Goal: Task Accomplishment & Management: Use online tool/utility

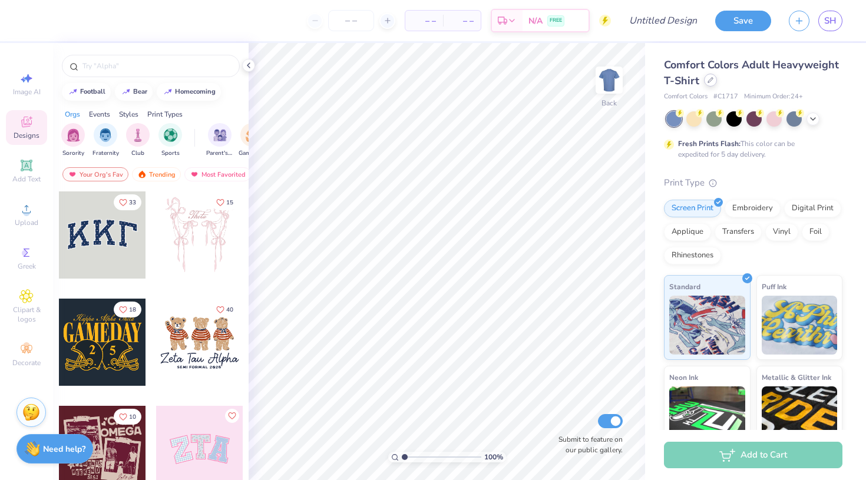
click at [713, 83] on div at bounding box center [710, 80] width 13 height 13
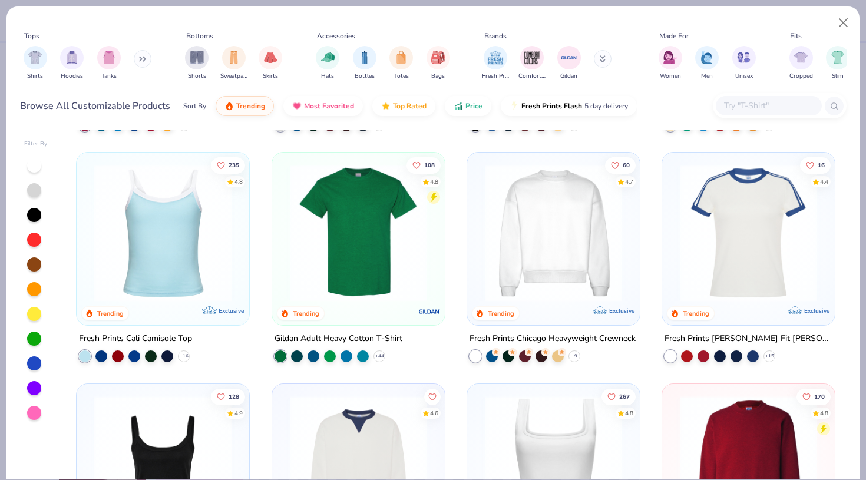
scroll to position [211, 0]
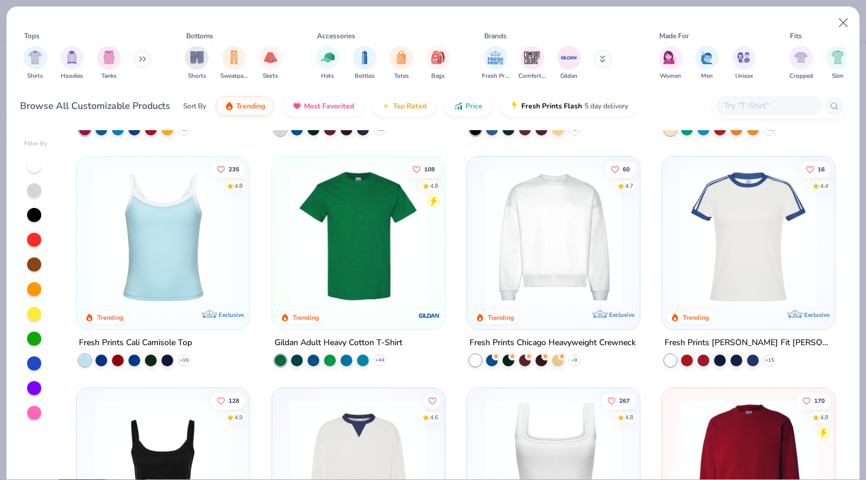
click at [542, 242] on img at bounding box center [553, 237] width 149 height 137
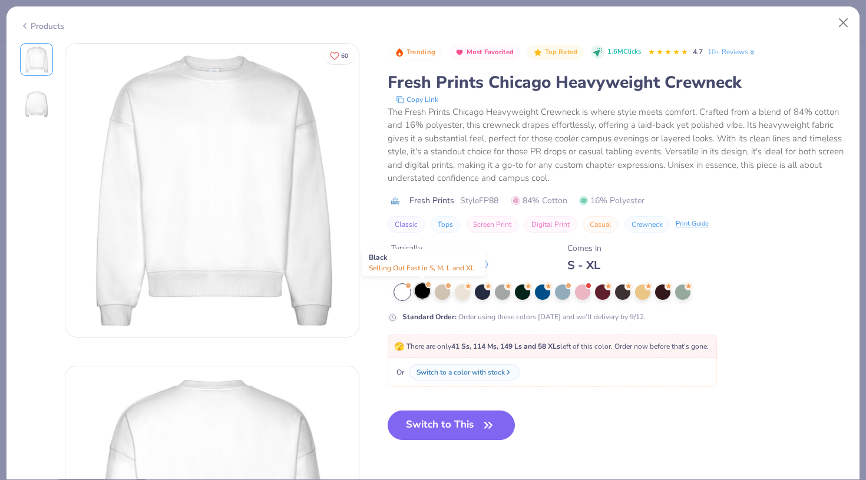
click at [425, 294] on div at bounding box center [422, 291] width 15 height 15
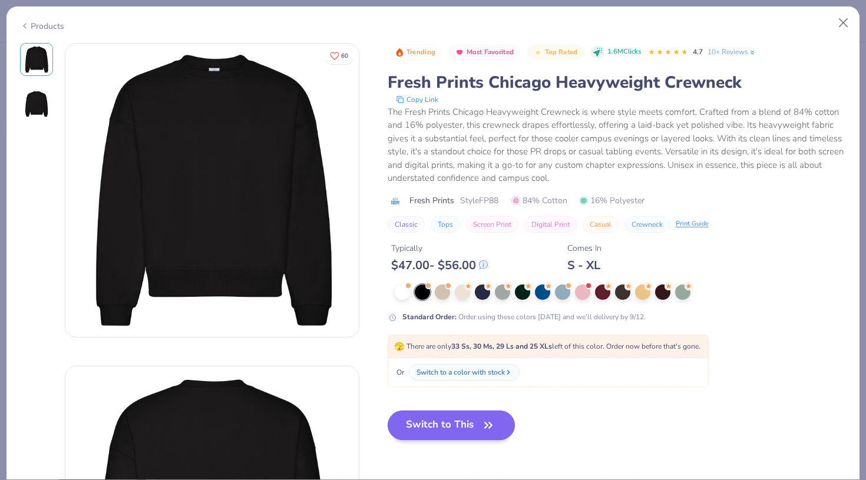
click at [444, 427] on button "Switch to This" at bounding box center [452, 425] width 128 height 29
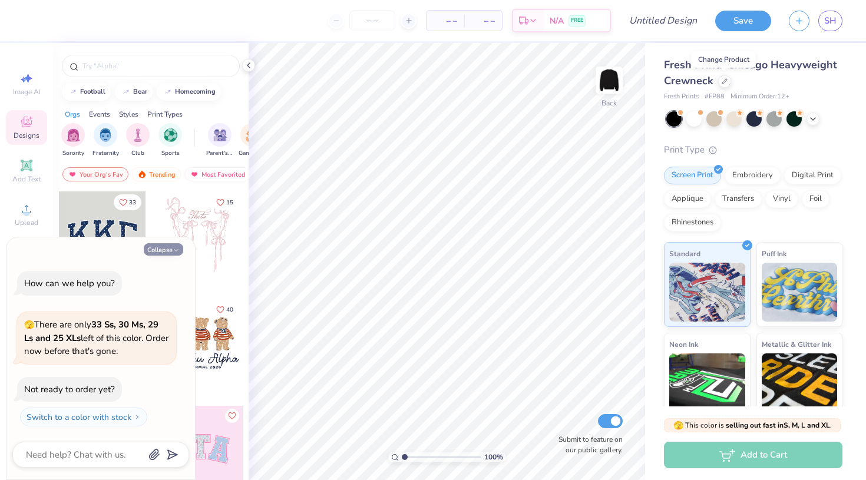
click at [174, 248] on icon "button" at bounding box center [176, 250] width 7 height 7
type textarea "x"
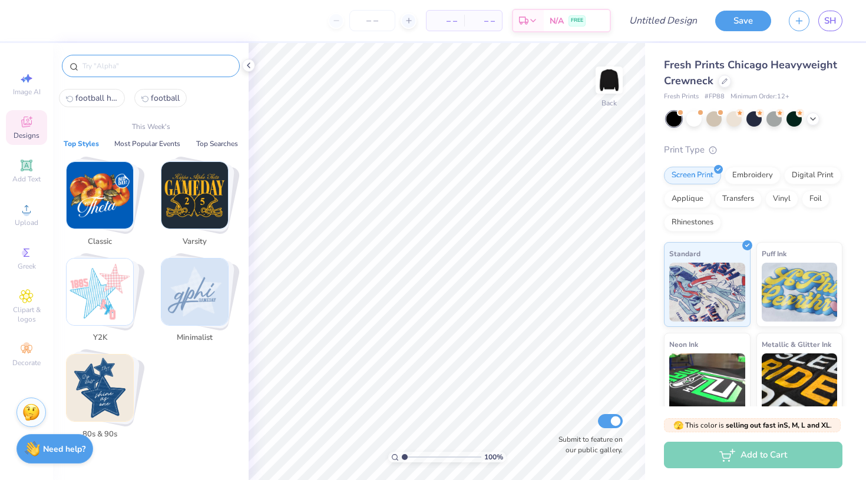
click at [191, 65] on input "text" at bounding box center [156, 66] width 151 height 12
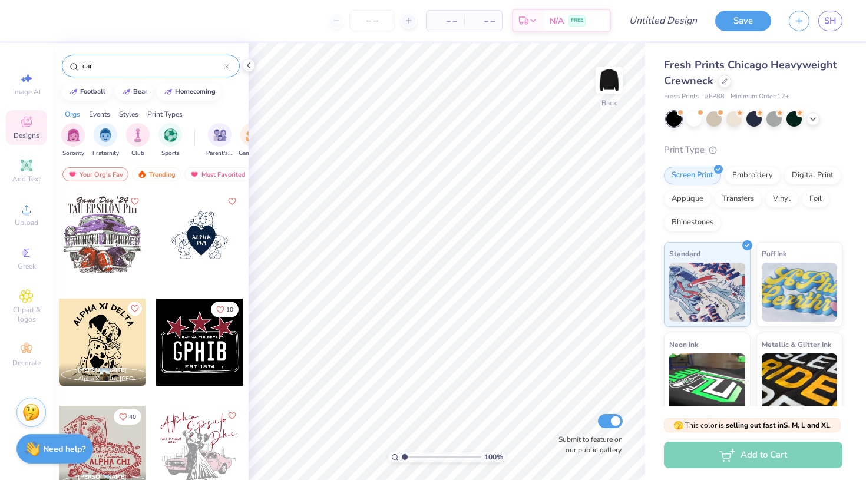
click at [100, 229] on div at bounding box center [102, 235] width 87 height 87
click at [606, 88] on img at bounding box center [609, 80] width 47 height 47
click at [169, 64] on input "car" at bounding box center [152, 66] width 143 height 12
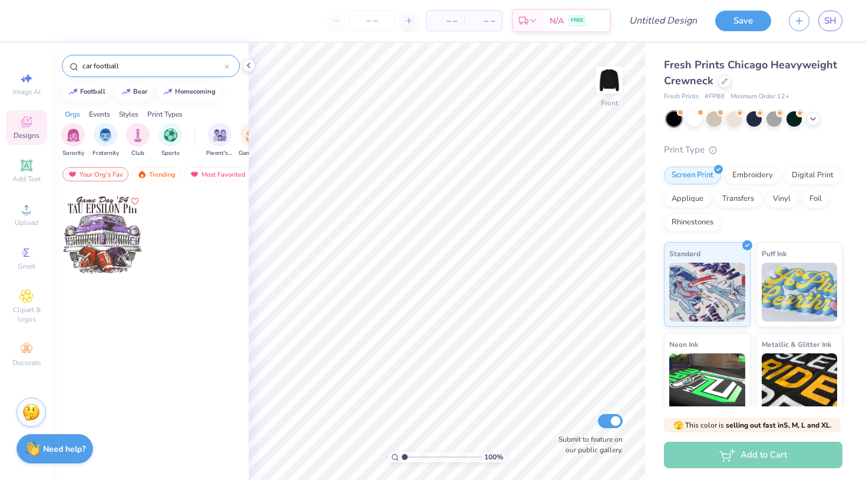
type input "car football"
click at [130, 235] on div at bounding box center [102, 235] width 87 height 87
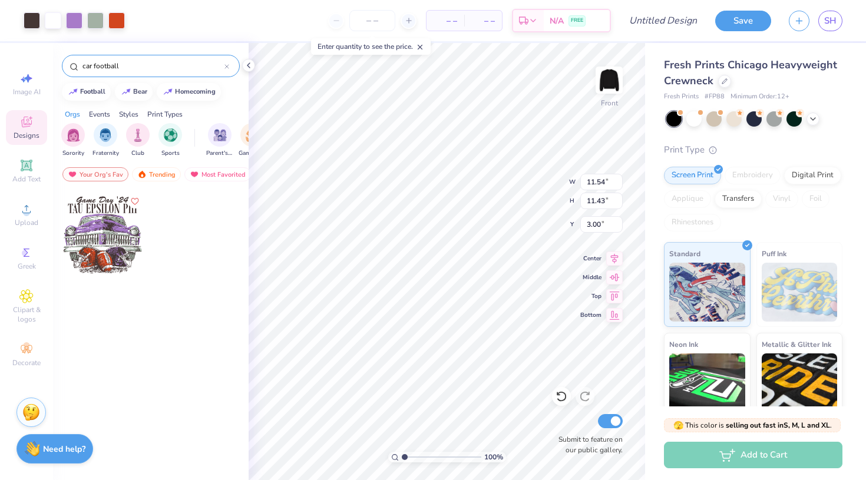
type input "6.67"
type input "6.60"
type input "10.38"
type input "7.98"
type input "7.91"
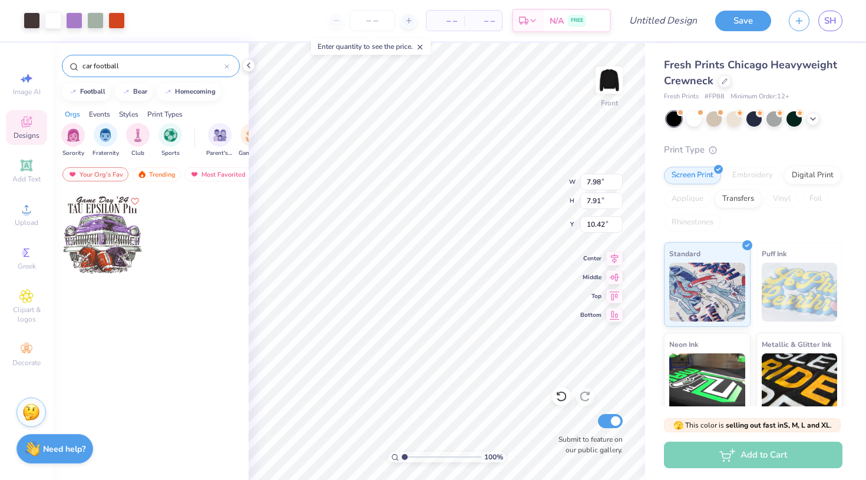
type input "10.38"
click at [231, 69] on div "car football" at bounding box center [151, 66] width 178 height 22
click at [227, 66] on icon at bounding box center [227, 66] width 5 height 5
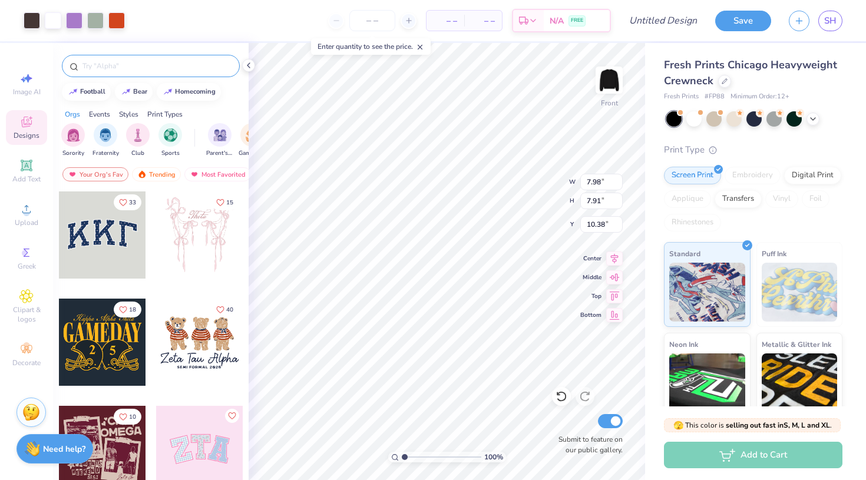
click at [216, 64] on input "text" at bounding box center [156, 66] width 151 height 12
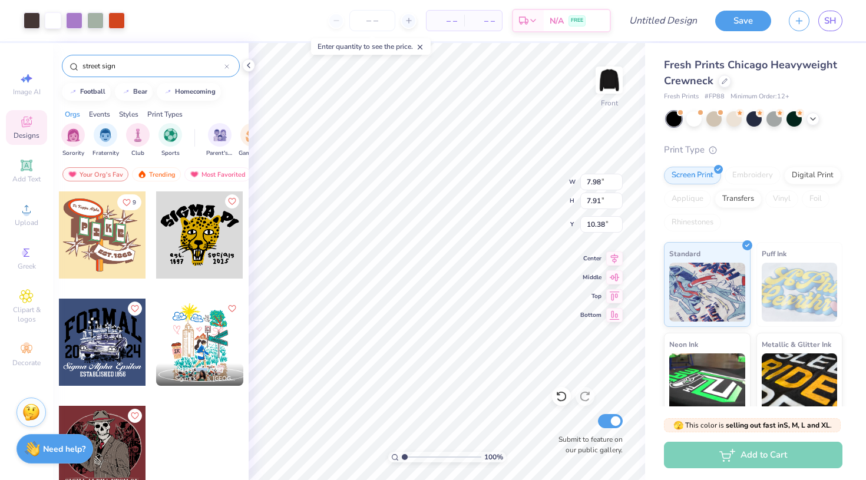
type input "street sign"
click at [110, 230] on div at bounding box center [15, 235] width 262 height 87
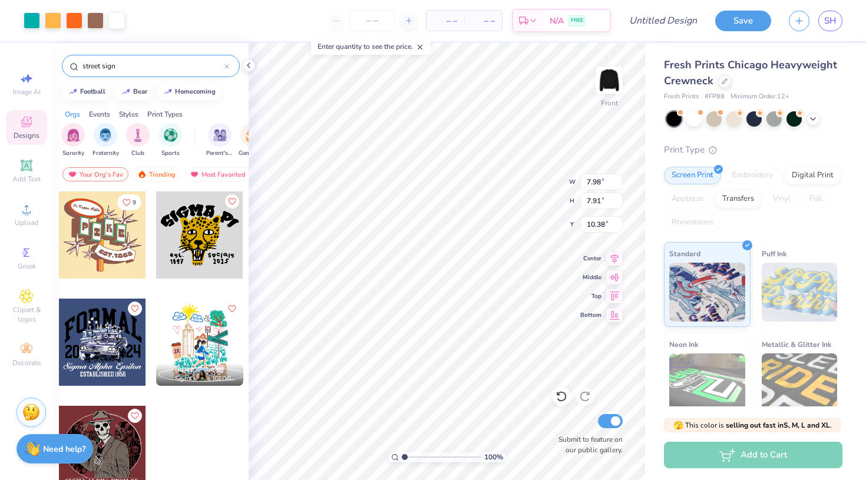
type input "11.99"
type input "11.24"
type input "3.00"
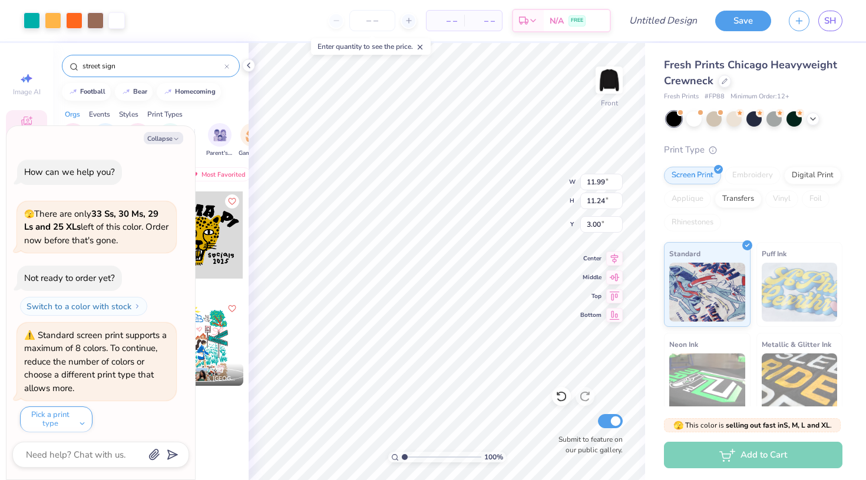
scroll to position [3, 0]
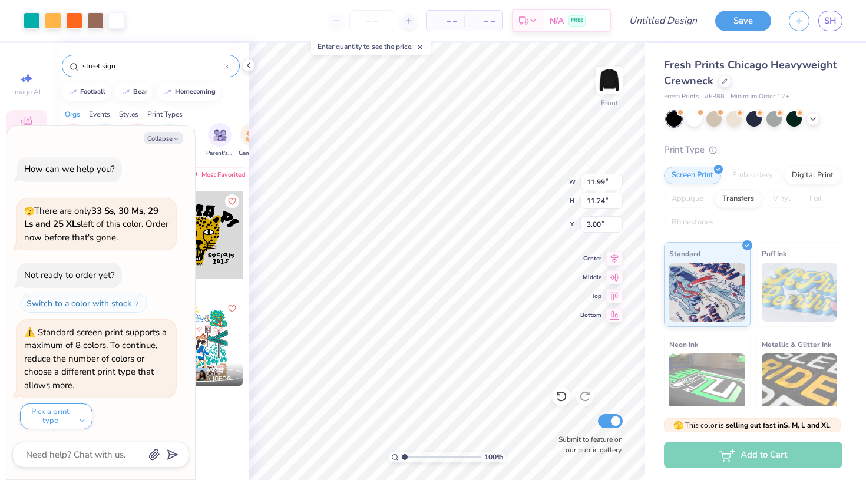
type textarea "x"
type input "7.98"
type input "7.91"
type input "10.38"
type textarea "x"
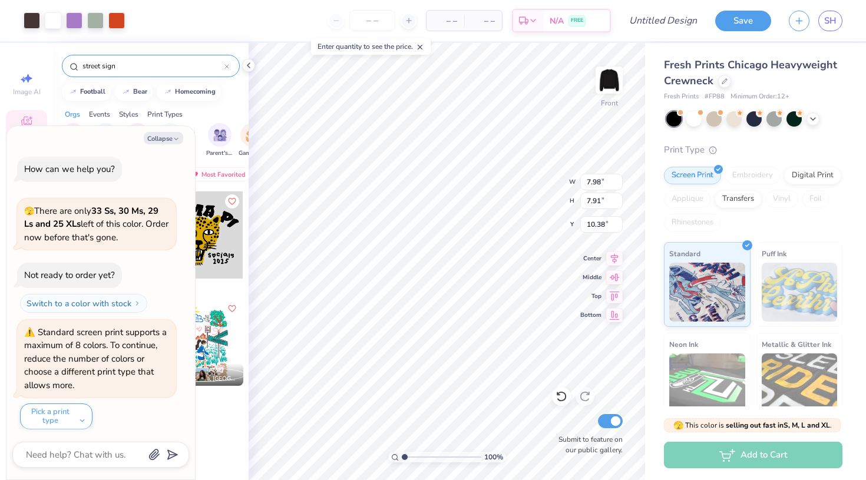
type input "13.80"
type textarea "x"
type input "11.99"
type input "11.24"
type input "3.00"
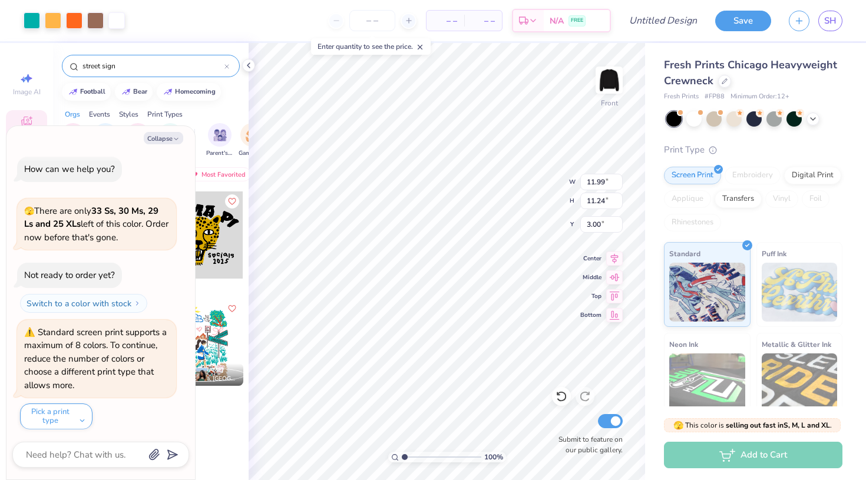
type textarea "x"
type input "4.46"
type textarea "x"
type input "7.98"
type input "7.91"
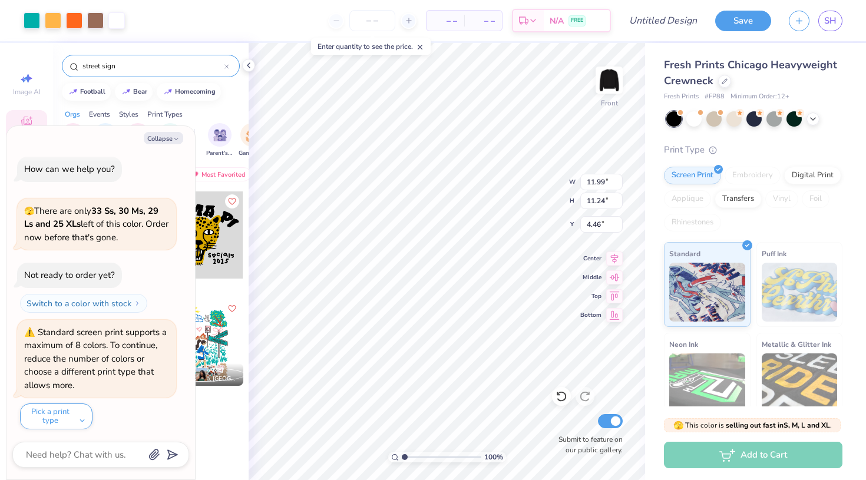
type input "13.80"
type textarea "x"
type input "11.99"
type input "11.24"
type input "4.46"
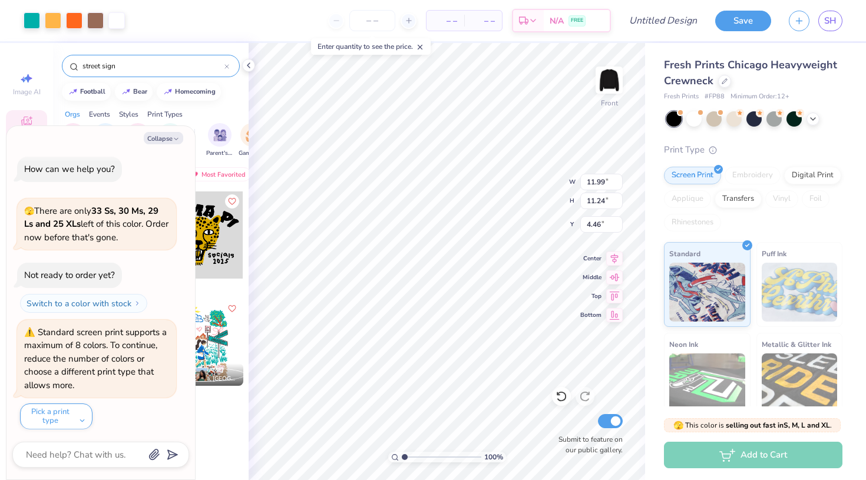
type textarea "x"
type input "7.55"
type input "7.08"
type textarea "x"
type input "6.72"
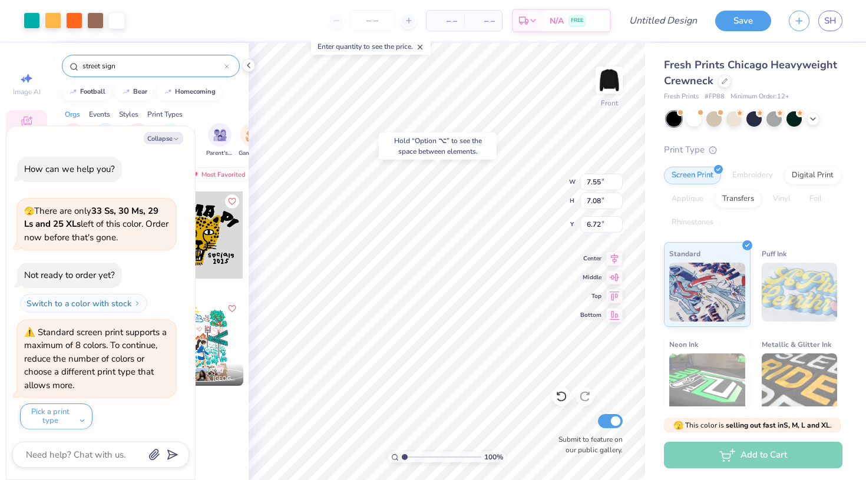
type textarea "x"
type input "7.98"
type input "7.91"
type input "13.80"
type textarea "x"
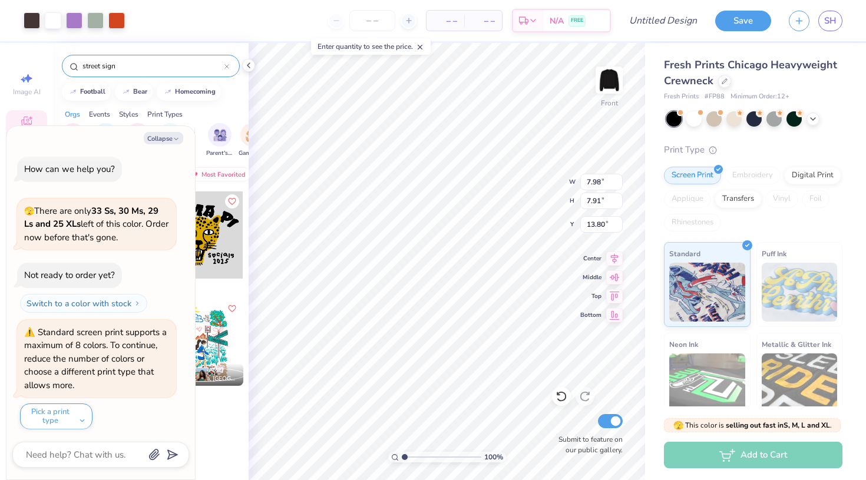
type input "11.80"
type textarea "x"
type input "9.65"
type input "9.05"
type input "4.74"
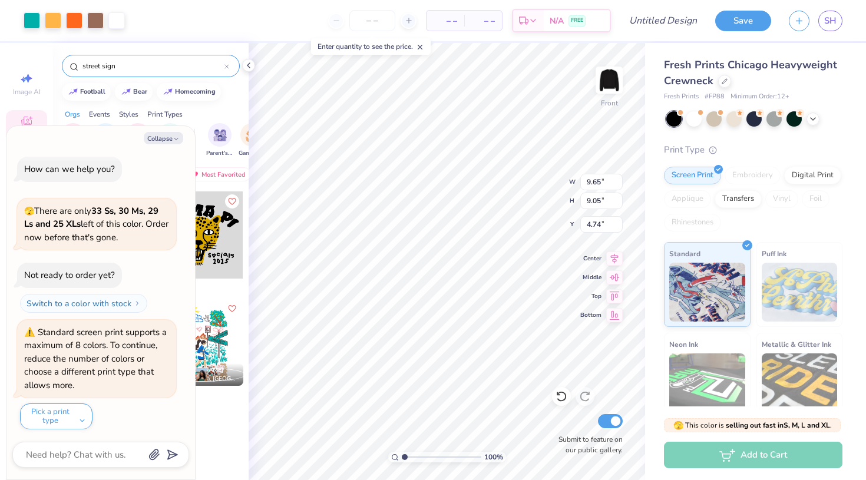
type textarea "x"
type input "4.12"
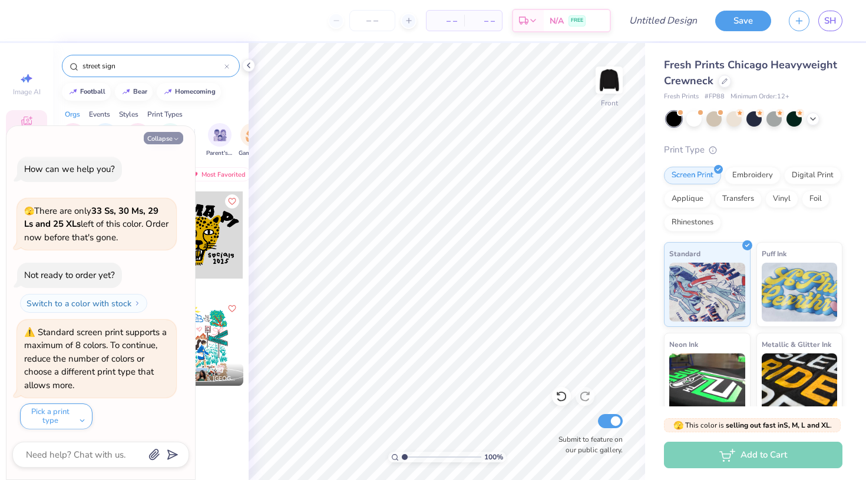
click at [168, 137] on button "Collapse" at bounding box center [163, 138] width 39 height 12
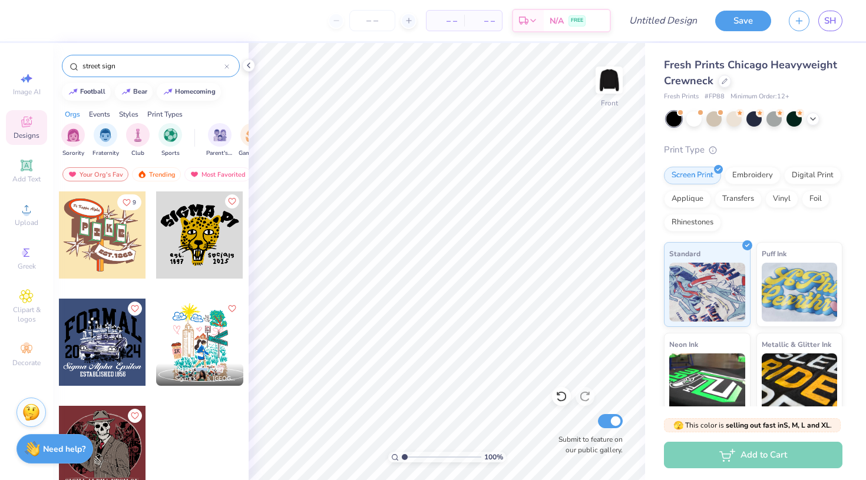
type textarea "x"
click at [25, 214] on circle at bounding box center [26, 213] width 6 height 6
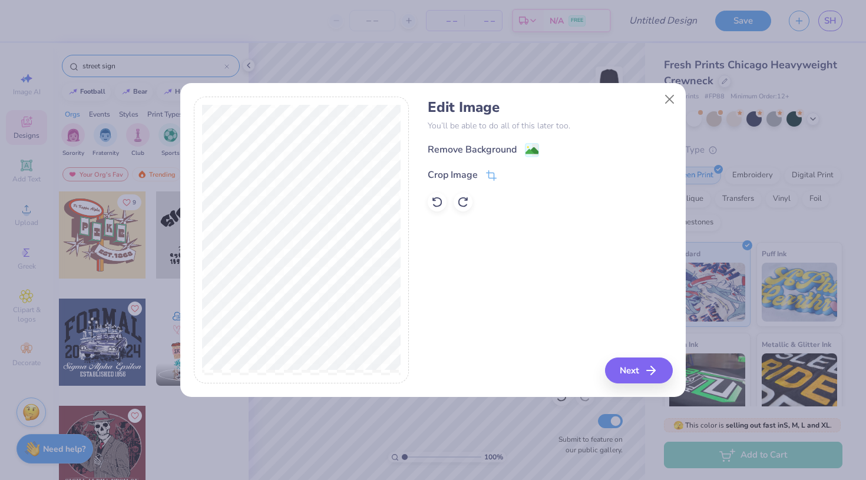
click at [485, 141] on div "Edit Image You’ll be able to do all of this later too. Remove Background Crop I…" at bounding box center [550, 155] width 245 height 113
click at [485, 149] on div "Remove Background" at bounding box center [472, 151] width 89 height 14
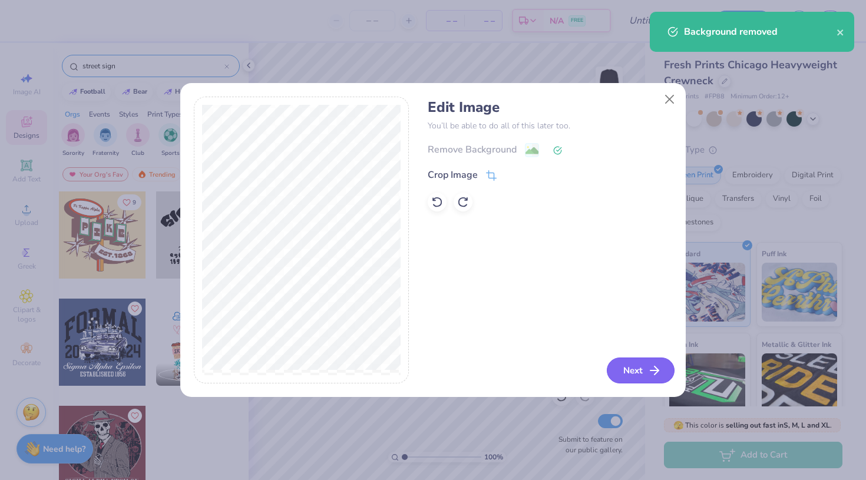
click at [634, 373] on button "Next" at bounding box center [641, 371] width 68 height 26
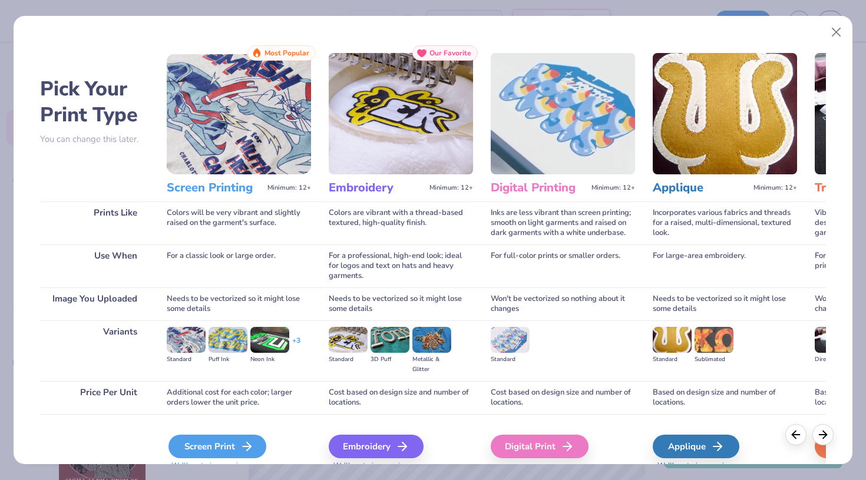
scroll to position [0, 0]
click at [215, 446] on div "Screen Print" at bounding box center [218, 447] width 98 height 24
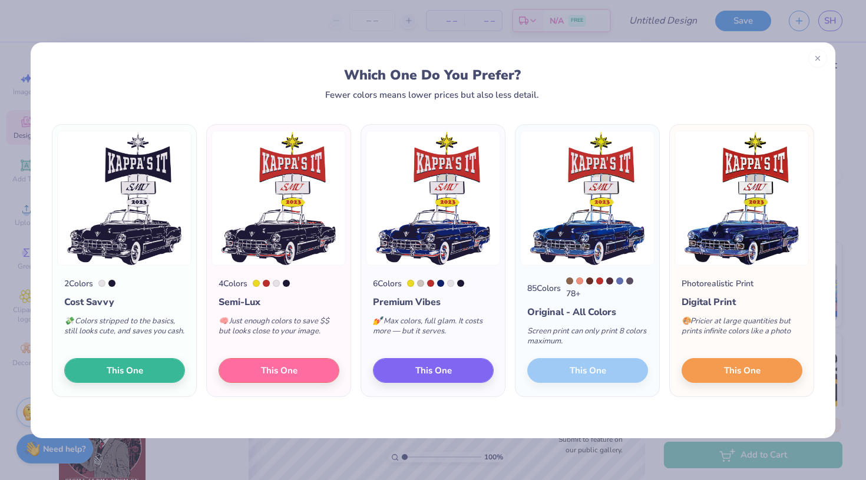
click at [270, 284] on div at bounding box center [266, 283] width 7 height 7
click at [256, 284] on div at bounding box center [256, 283] width 7 height 7
click at [279, 284] on div at bounding box center [276, 283] width 7 height 7
click at [288, 282] on div at bounding box center [286, 283] width 7 height 7
click at [308, 244] on img at bounding box center [279, 198] width 134 height 135
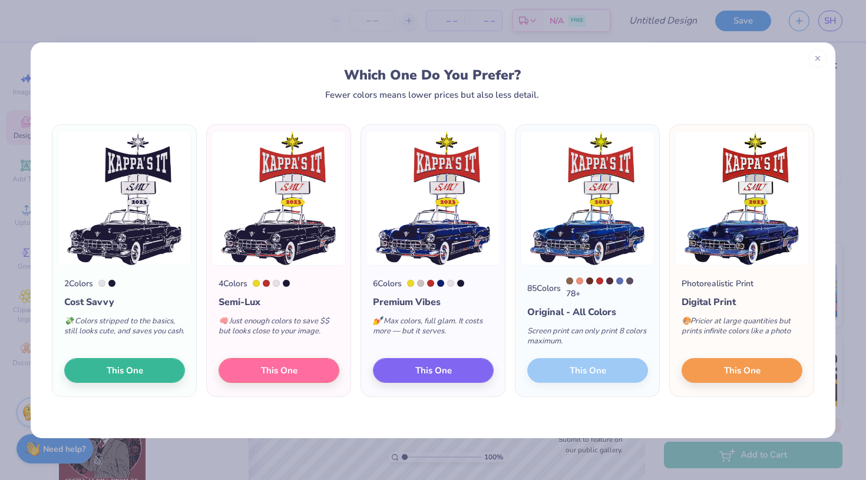
click at [289, 282] on div at bounding box center [286, 283] width 7 height 7
click at [269, 281] on div at bounding box center [266, 283] width 7 height 7
click at [269, 366] on span "This One" at bounding box center [279, 369] width 37 height 14
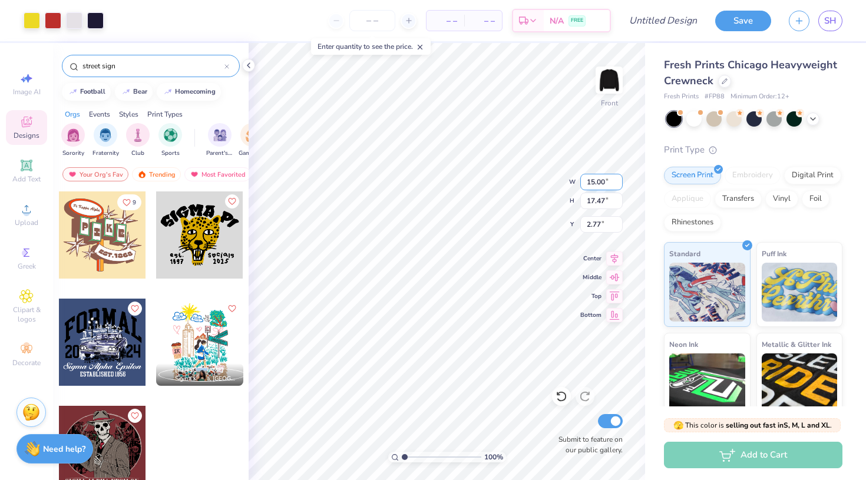
type input "12.10"
type input "14.09"
type input "4.45"
type input "12.73"
type input "14.82"
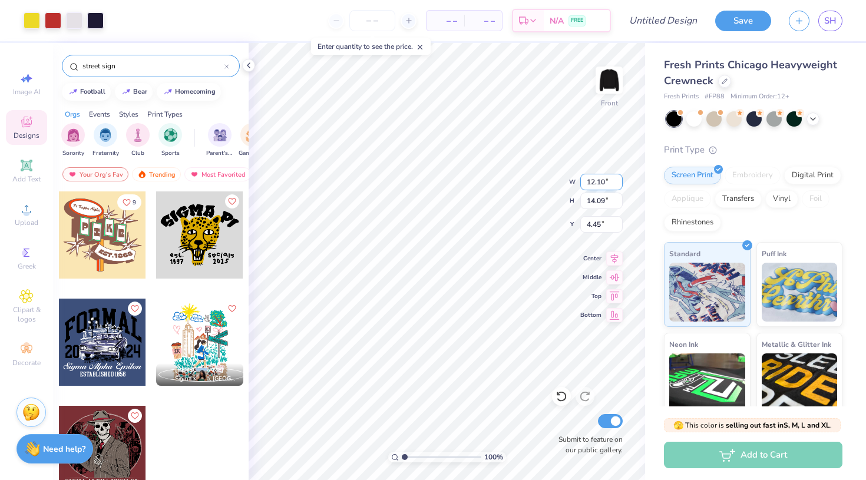
type input "4.46"
type input "12.97"
type input "15.11"
type input "4.50"
click at [65, 444] on strong "Need help?" at bounding box center [64, 447] width 42 height 11
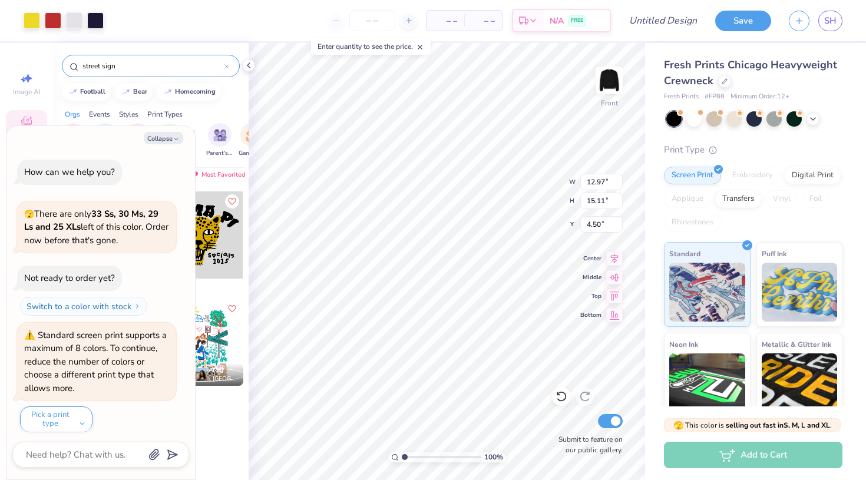
scroll to position [3, 0]
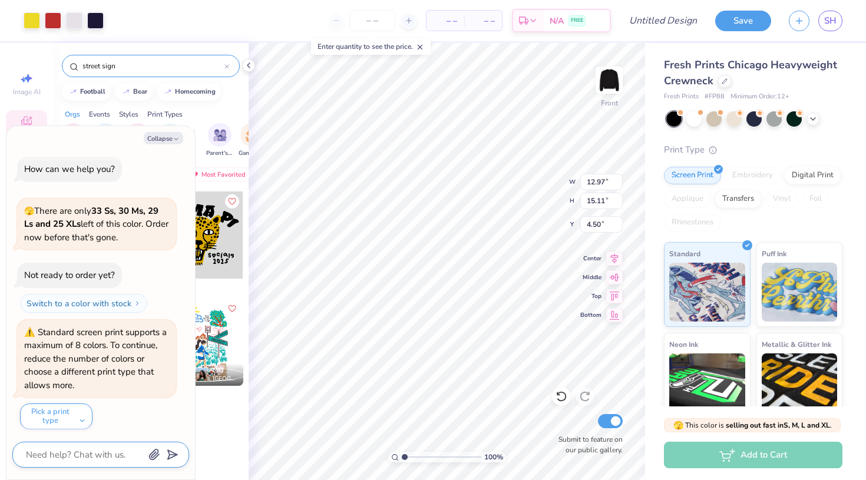
click at [80, 455] on textarea at bounding box center [85, 454] width 120 height 15
type textarea "x"
type textarea "c"
type textarea "x"
type textarea "ca"
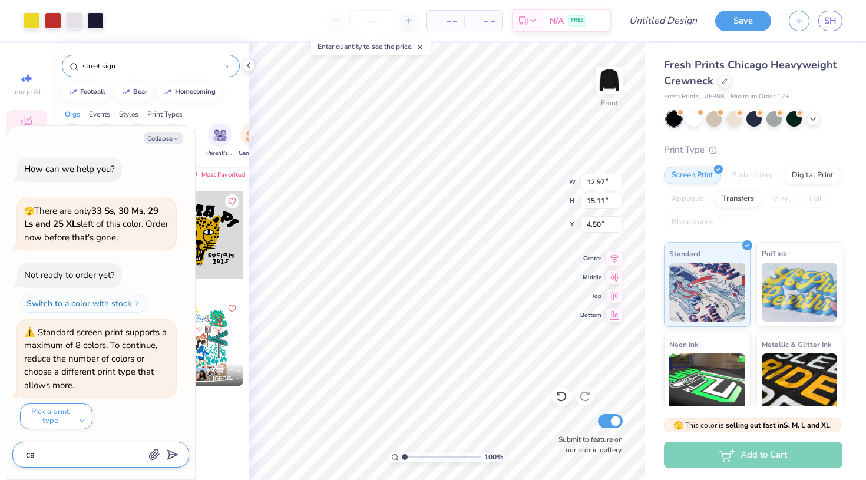
type textarea "x"
type textarea "can"
type textarea "x"
type textarea "can"
type textarea "x"
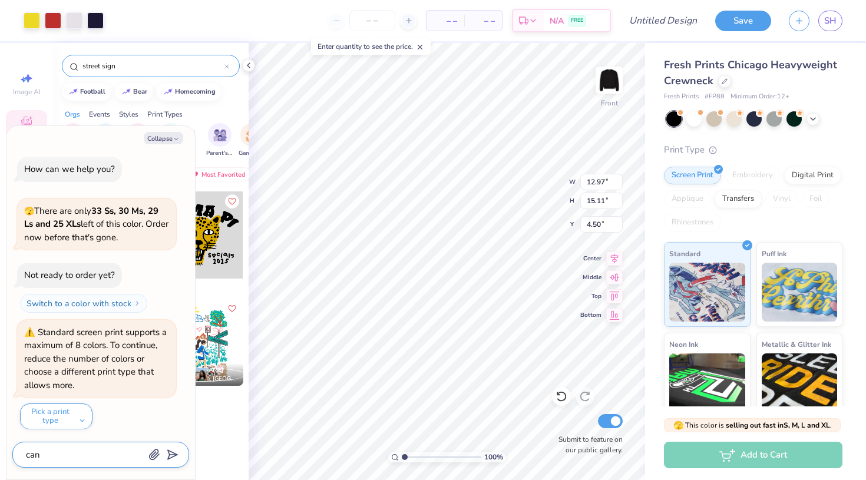
type textarea "can w"
type textarea "x"
type textarea "can we"
type textarea "x"
type textarea "can we"
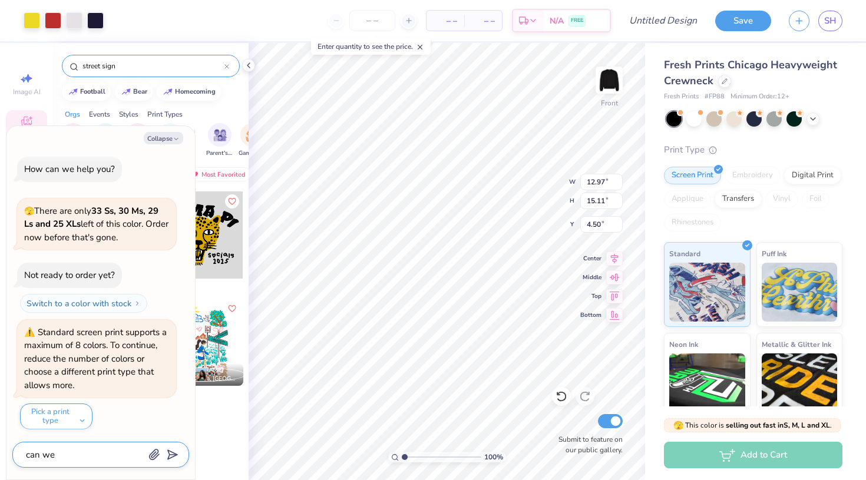
type textarea "x"
type textarea "can we m"
type textarea "x"
type textarea "can we ma"
type textarea "x"
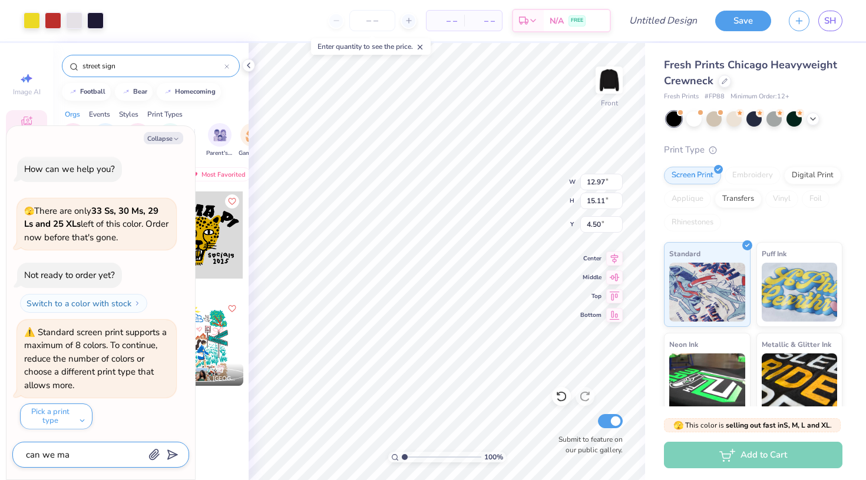
type textarea "can we mak"
type textarea "x"
type textarea "can we make"
type textarea "x"
type textarea "can we make"
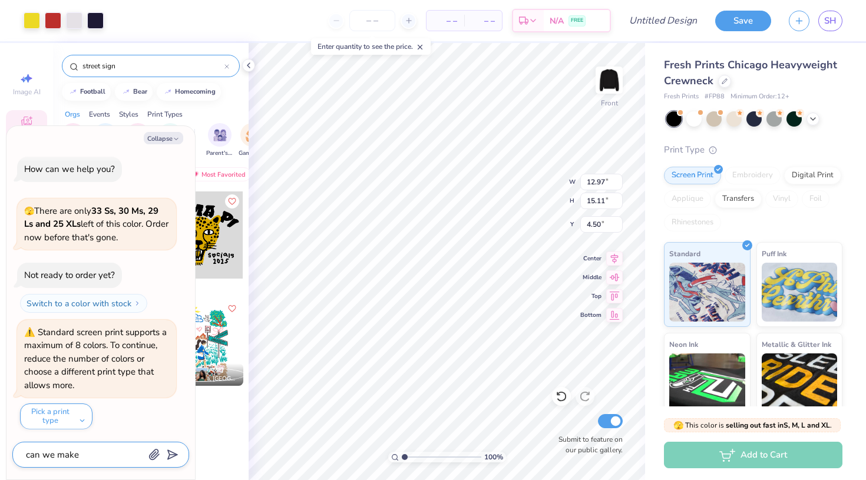
type textarea "x"
type textarea "can we make t"
type textarea "x"
type textarea "can we make th"
type textarea "x"
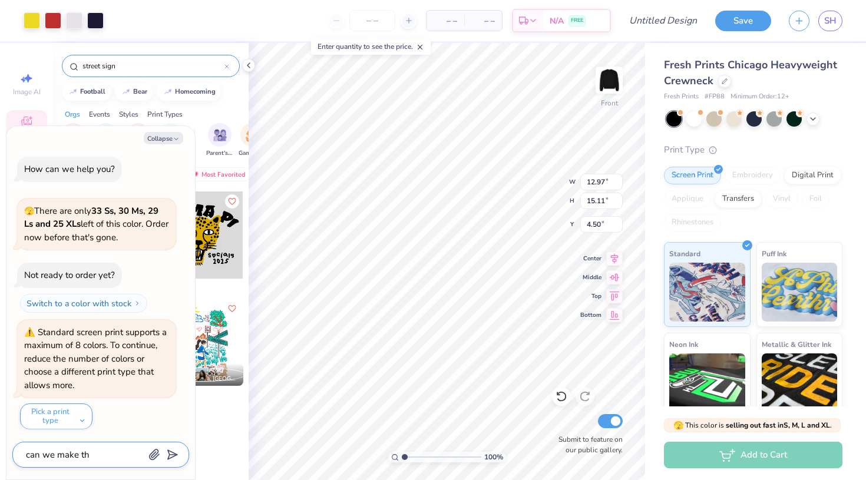
type textarea "can we make the"
type textarea "x"
type textarea "can we make the"
type textarea "x"
type textarea "can we make the c"
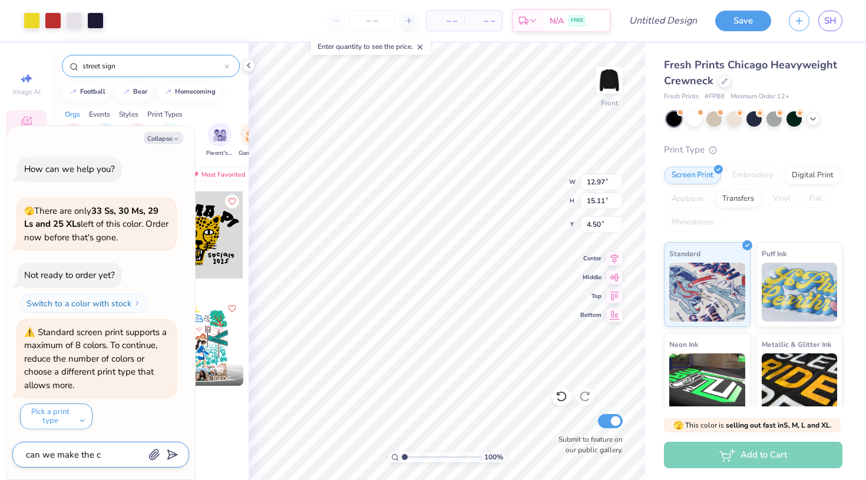
type textarea "x"
type textarea "can we make the ca"
type textarea "x"
type textarea "can we make the car"
type textarea "x"
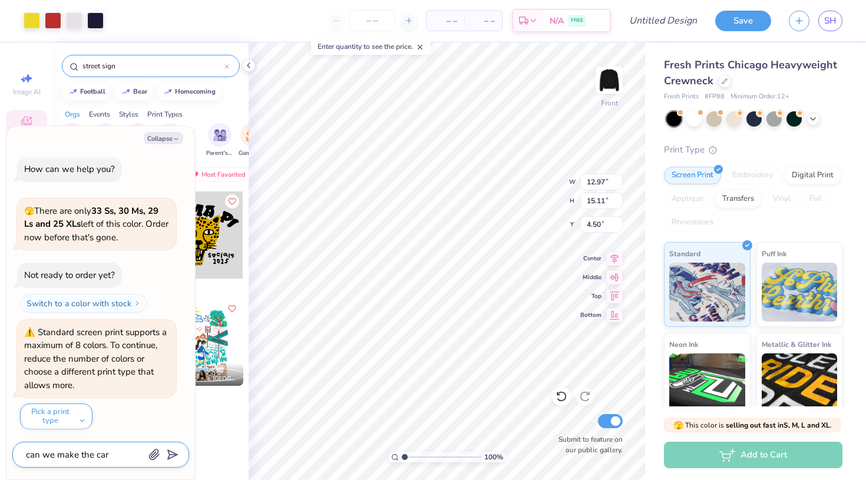
type textarea "can we make the car"
type textarea "x"
type textarea "can we make the car r"
type textarea "x"
type textarea "can we make the car re"
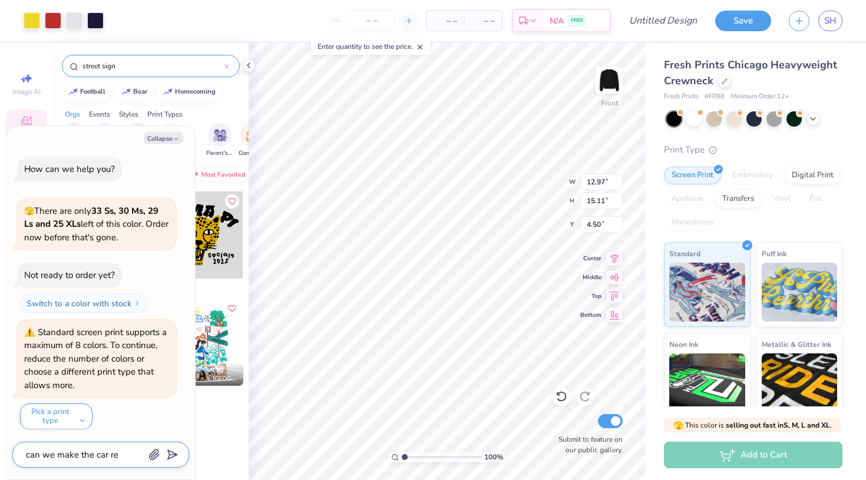
type textarea "x"
type textarea "can we make the car red"
type textarea "x"
type textarea "can we make the car red,"
type textarea "x"
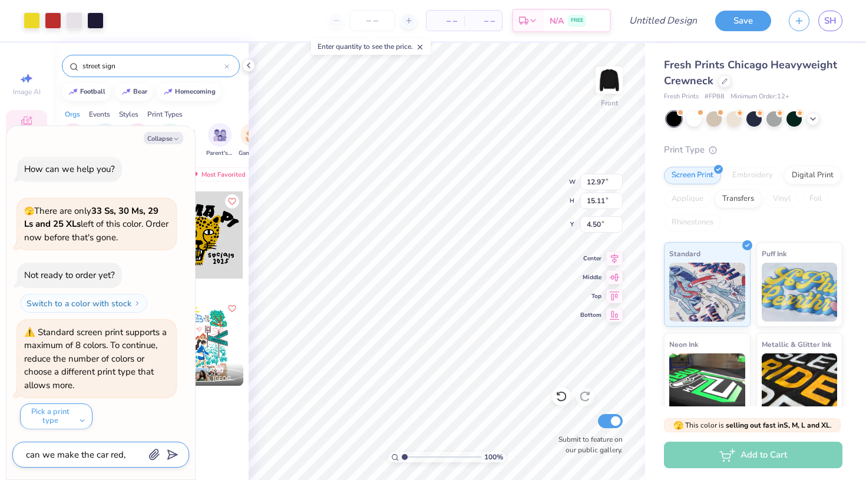
type textarea "can we make the car red,"
type textarea "x"
type textarea "can we make the car red, t"
type textarea "x"
type textarea "can we make the car red, tu"
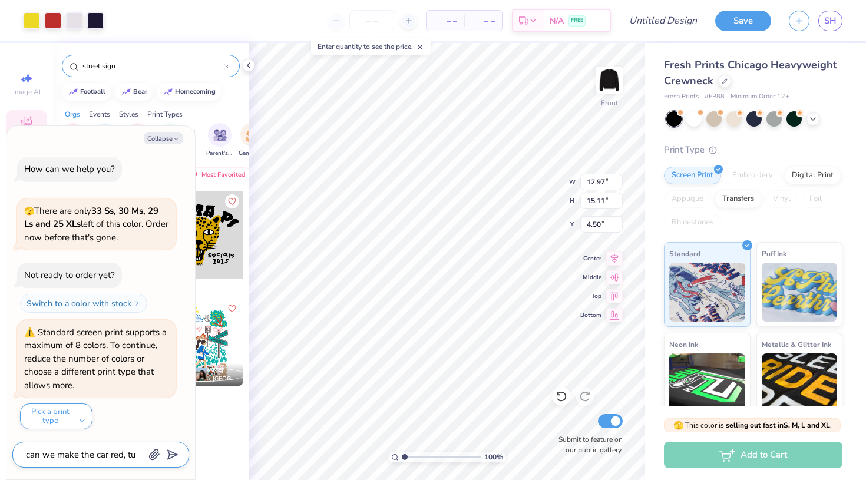
type textarea "x"
type textarea "can we make the car red, t"
type textarea "x"
type textarea "can we make the car red,"
type textarea "x"
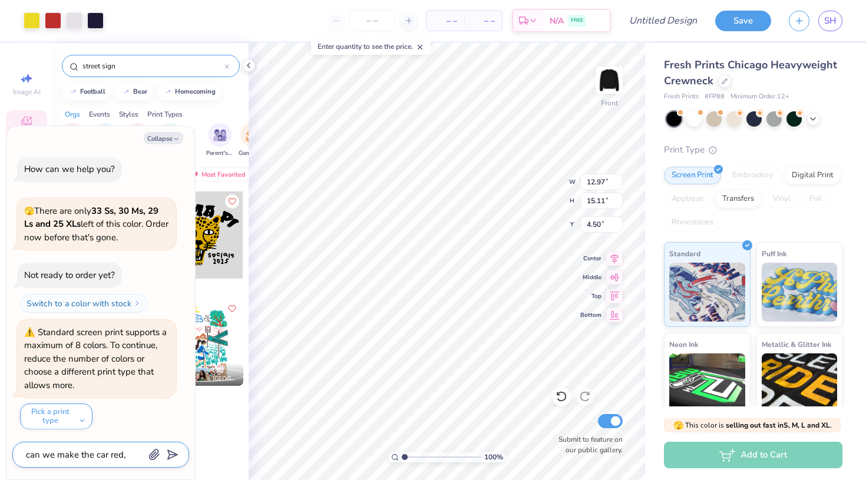
type textarea "can we make the car red, w"
type textarea "x"
type textarea "can we make the car red, wh"
type textarea "x"
type textarea "can we make the car red, whe"
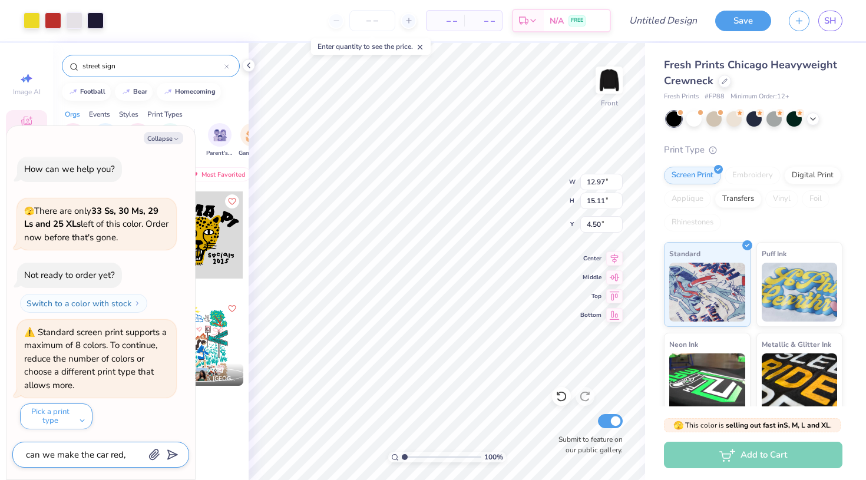
type textarea "x"
type textarea "can we make the car red, whee"
type textarea "x"
type textarea "can we make the car red, wheer"
type textarea "x"
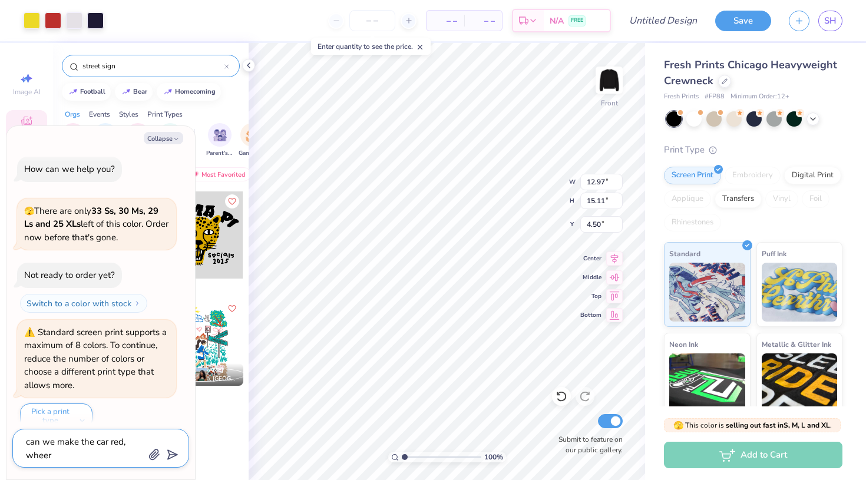
type textarea "can we make the car red, wheere"
type textarea "x"
type textarea "can we make the car red, wheere"
type textarea "x"
type textarea "can we make the car red, wheere i"
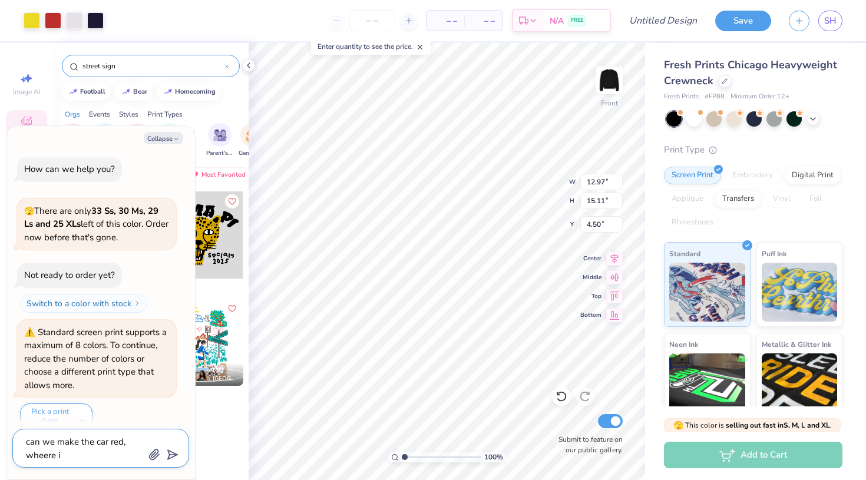
type textarea "x"
type textarea "can we make the car red, wheere it"
type textarea "x"
type textarea "can we make the car red, wheere i"
type textarea "x"
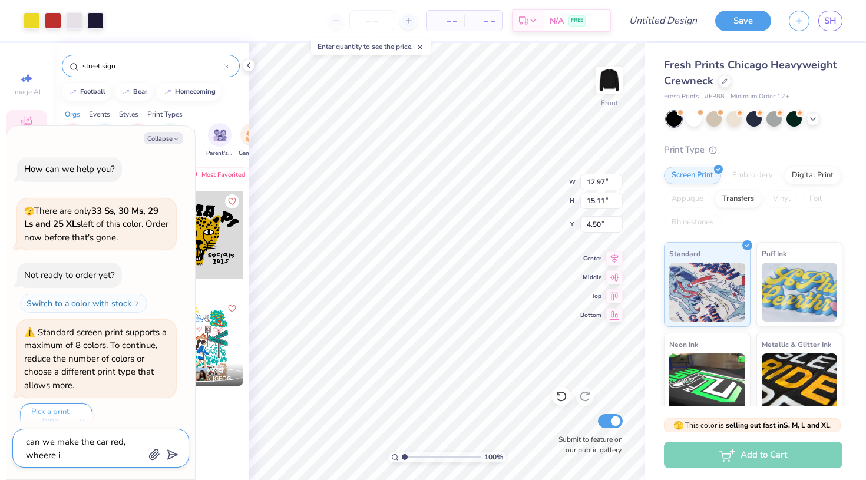
type textarea "can we make the car red, wheere"
type textarea "x"
type textarea "can we make the car red, wheere"
type textarea "x"
type textarea "can we make the car red, wheer"
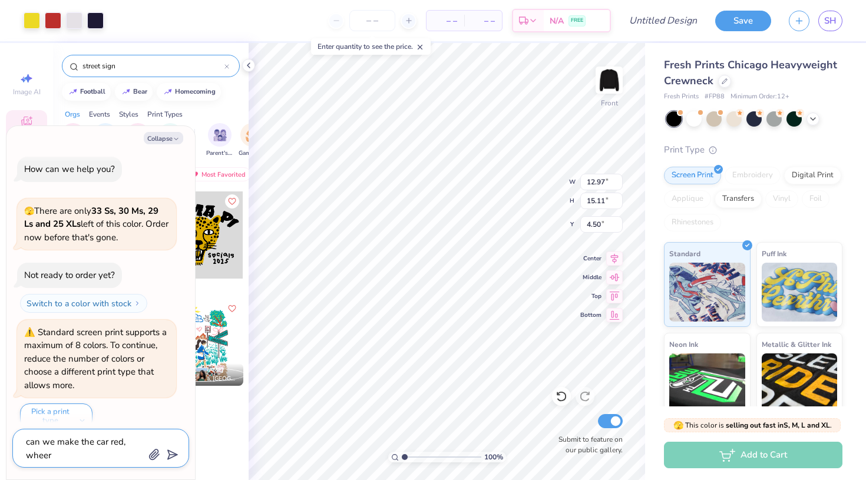
type textarea "x"
type textarea "can we make the car red, whee"
type textarea "x"
type textarea "can we make the car red, whe"
type textarea "x"
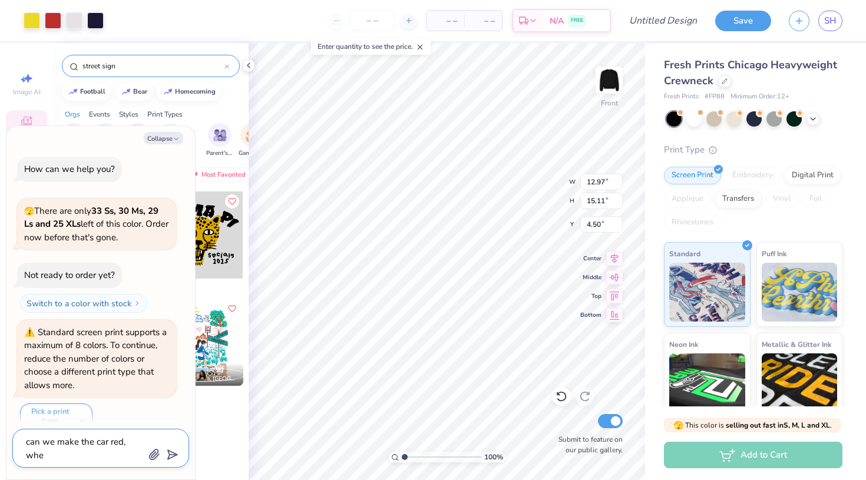
type textarea "can we make the car red, wher"
type textarea "x"
type textarea "can we make the car red, where"
type textarea "x"
type textarea "can we make the car red, where"
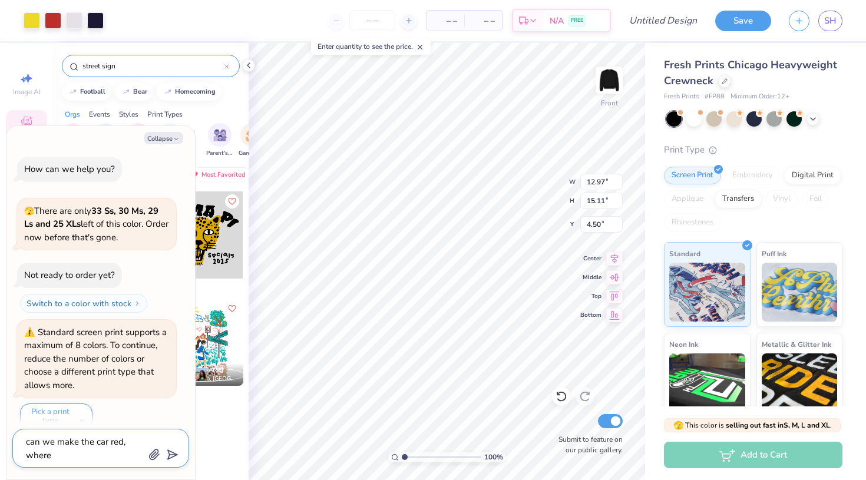
type textarea "x"
type textarea "can we make the car red, where i"
type textarea "x"
type textarea "can we make the car red, where it"
type textarea "x"
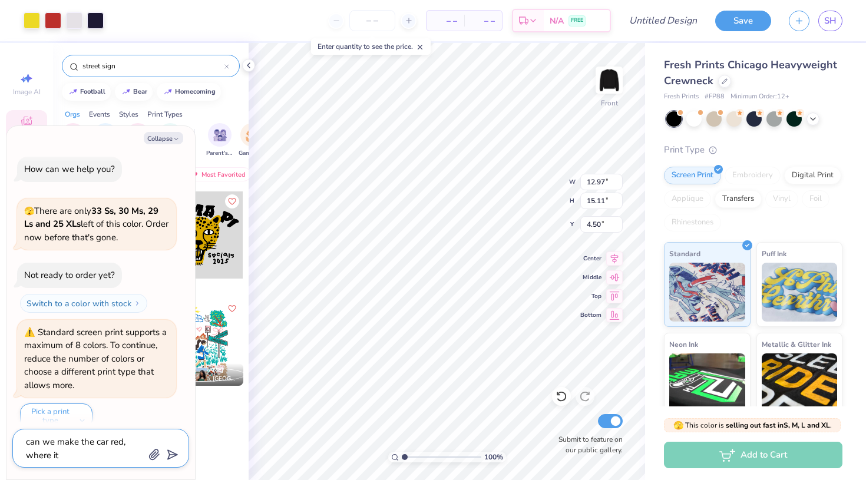
type textarea "can we make the car red, where it"
type textarea "x"
type textarea "can we make the car red, where it s"
type textarea "x"
type textarea "can we make the car red, where it sa"
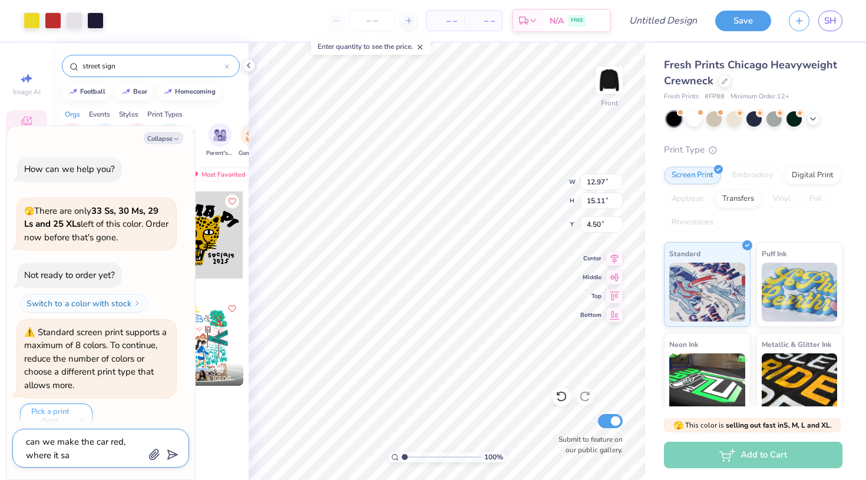
type textarea "x"
type textarea "can we make the car red, where it say"
type textarea "x"
type textarea "can we make the car red, where it says"
type textarea "x"
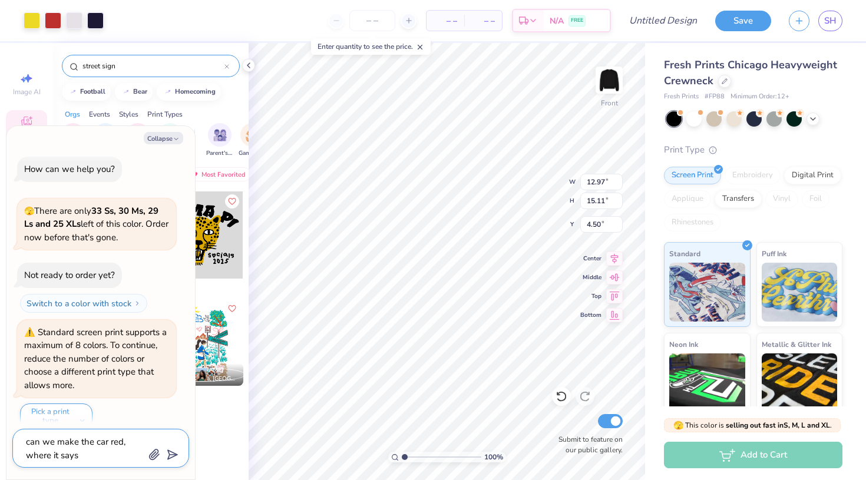
type textarea "can we make the car red, where it says"
type textarea "x"
type textarea "can we make the car red, where it says k"
type textarea "x"
type textarea "can we make the car red, where it says [PERSON_NAME]"
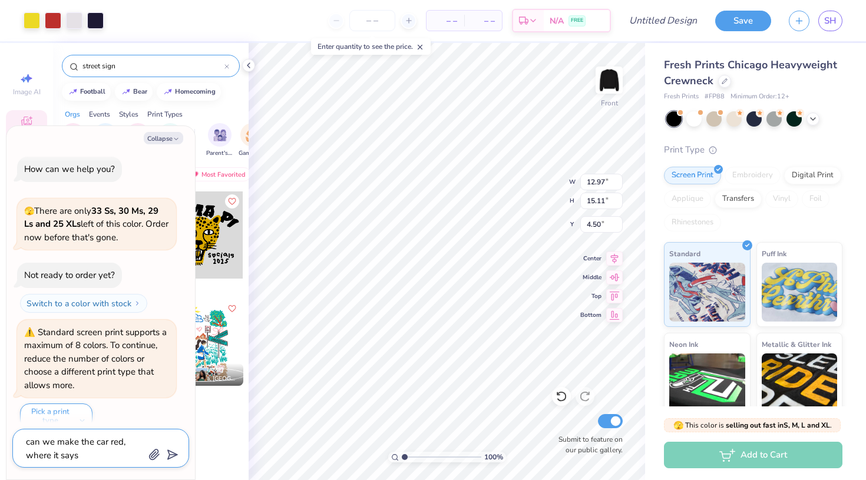
type textarea "x"
type textarea "can we make the car red, where it says kap"
type textarea "x"
type textarea "can we make the car red, where it says [PERSON_NAME]"
type textarea "x"
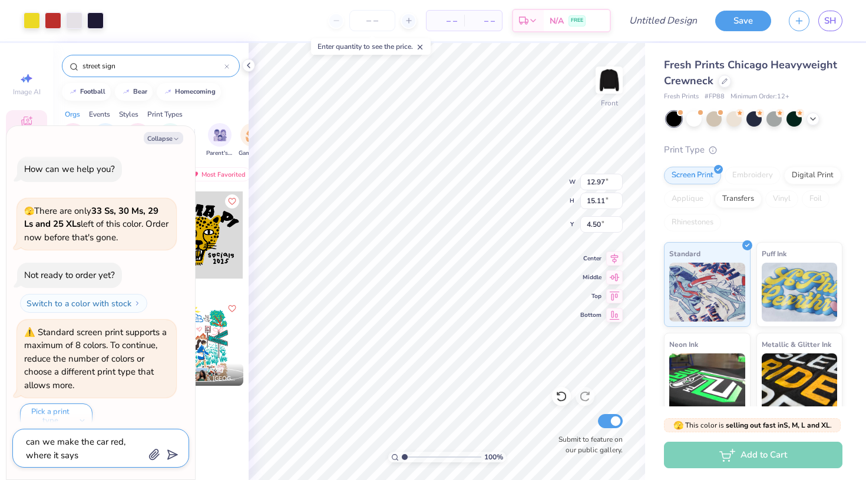
type textarea "can we make the car red, where it says kappa"
type textarea "x"
type textarea "can we make the car red, where it says kappas"
type textarea "x"
type textarea "can we make the car red, where it says kappas"
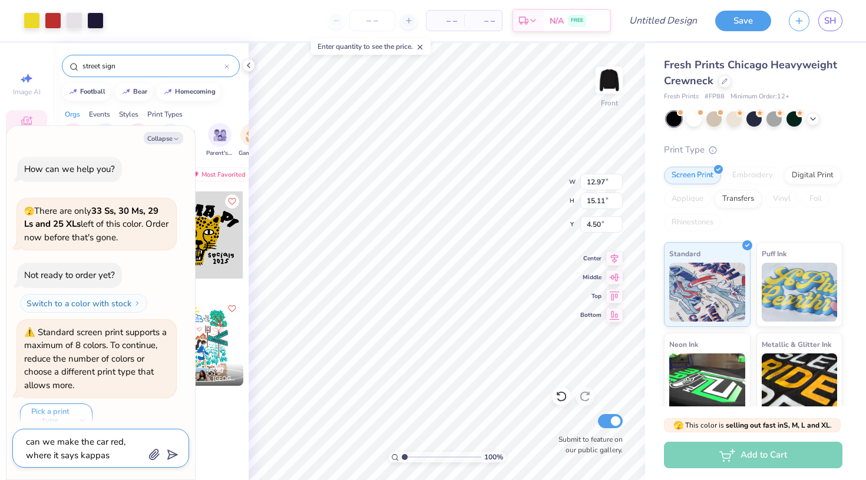
type textarea "x"
type textarea "can we make the car red, where it says kappas i"
type textarea "x"
type textarea "can we make the car red, where it says kappas it"
type textarea "x"
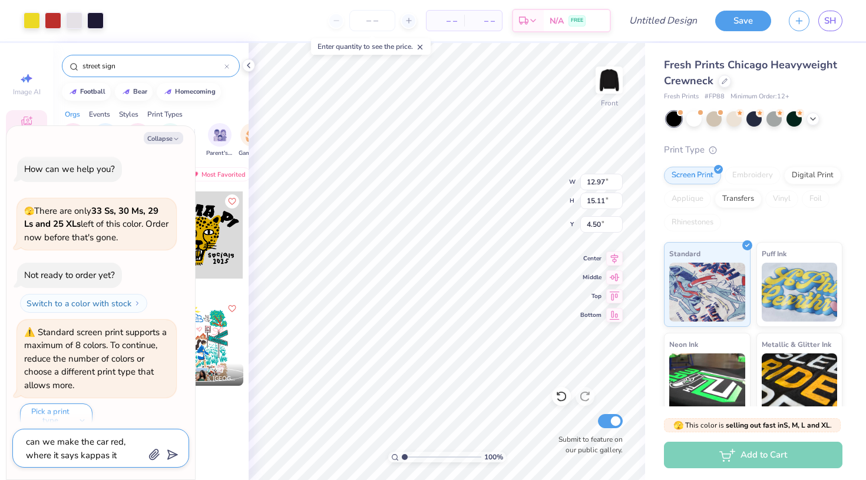
type textarea "can we make the car red, where it says kappas it"
type textarea "x"
type textarea "can we make the car red, where it says kappas it t"
type textarea "x"
type textarea "can we make the car red, where it says kappas it tu"
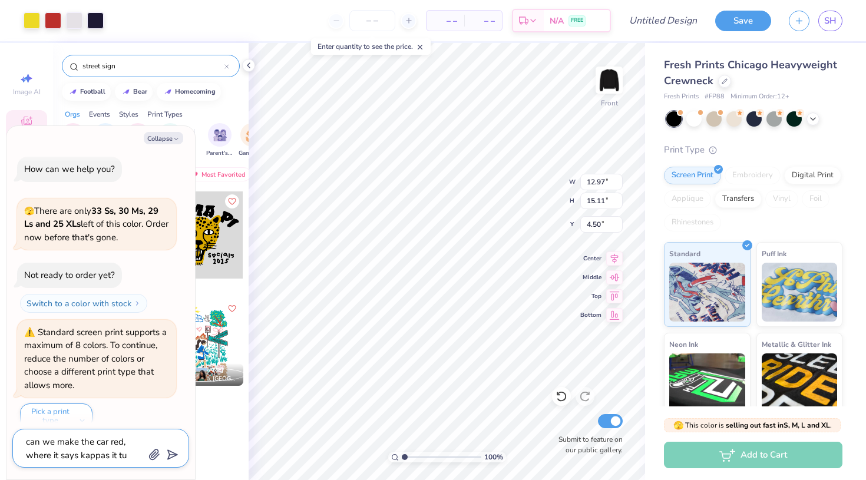
type textarea "x"
type textarea "can we make the car red, where it says kappas it tur"
type textarea "x"
type textarea "can we make the car red, where it says kappas it turn"
type textarea "x"
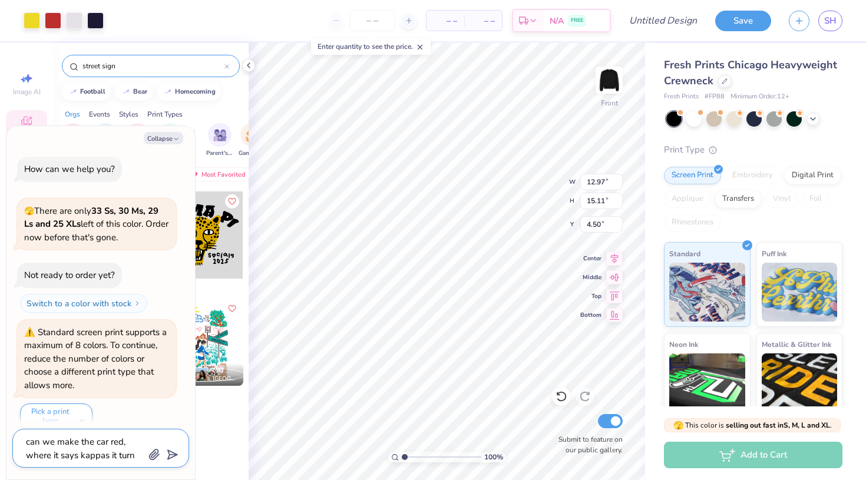
type textarea "can we make the car red, where it says kappas it turn"
type textarea "x"
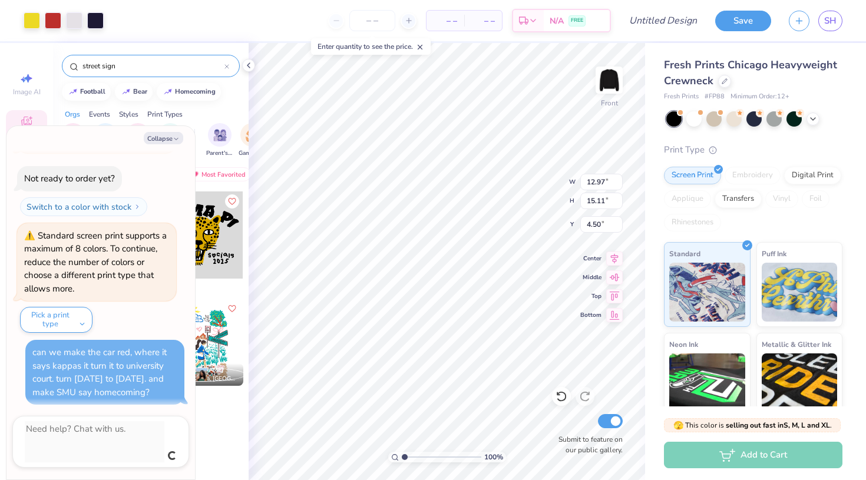
scroll to position [74, 0]
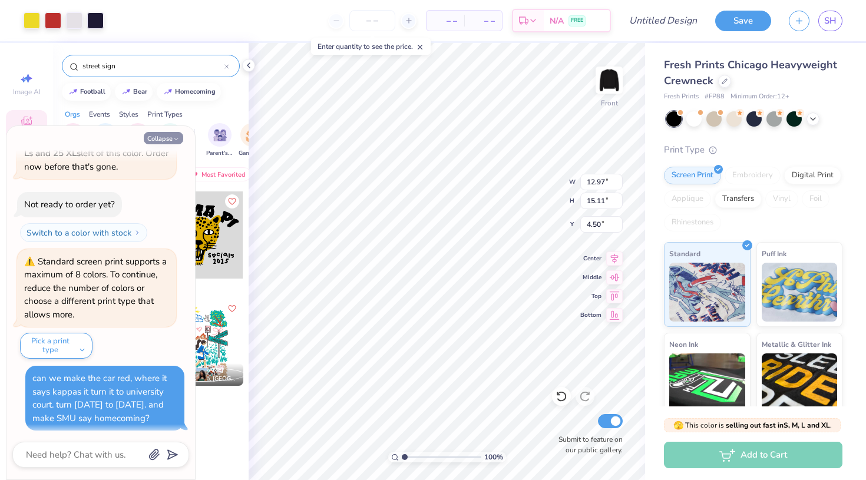
click at [174, 139] on icon "button" at bounding box center [176, 139] width 7 height 7
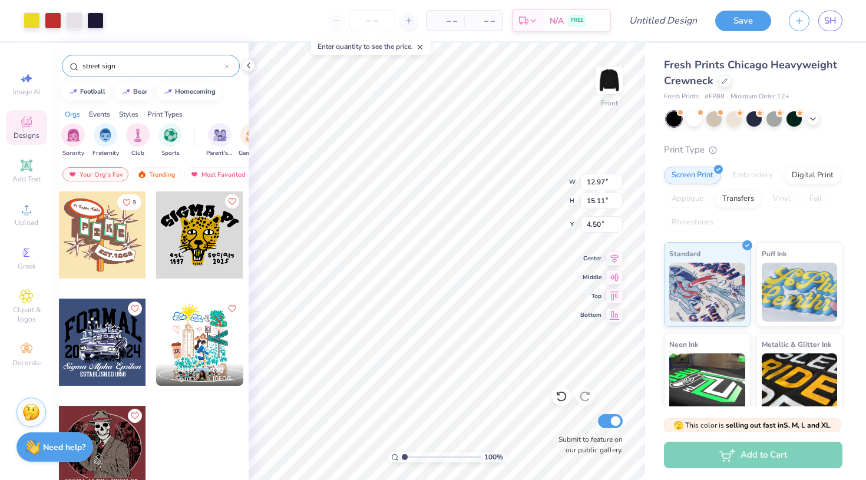
click at [75, 453] on strong "Need help?" at bounding box center [64, 447] width 42 height 11
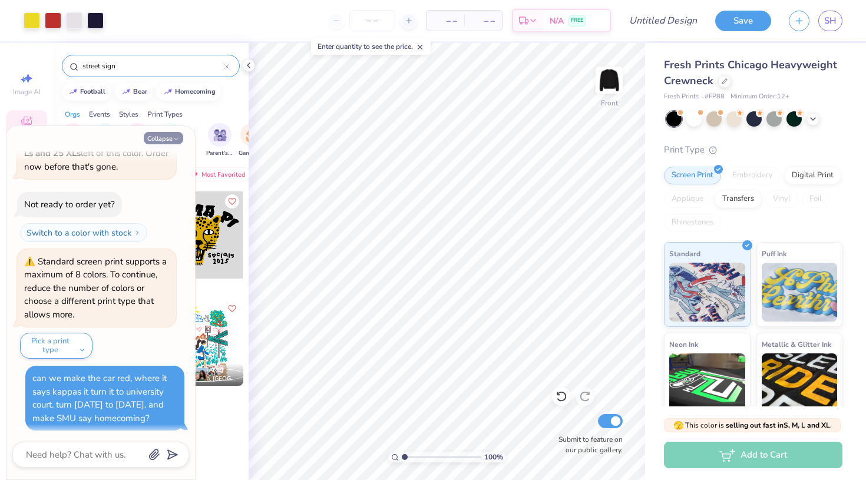
click at [169, 140] on button "Collapse" at bounding box center [163, 138] width 39 height 12
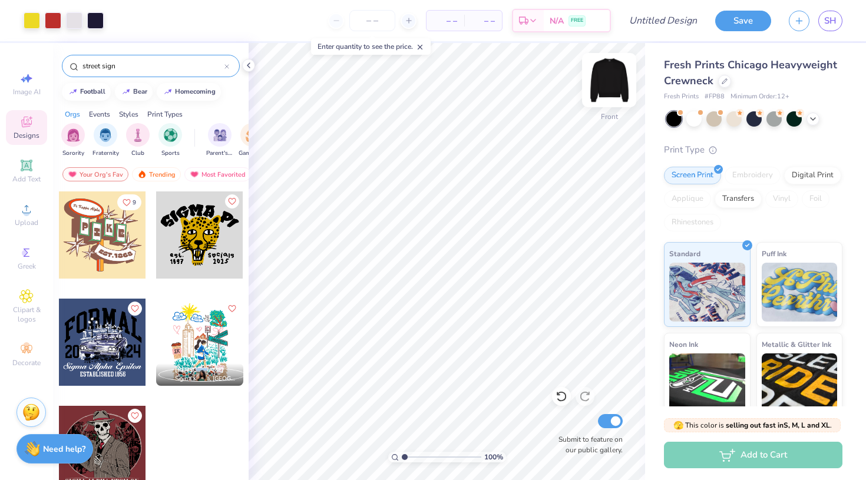
click at [607, 83] on img at bounding box center [609, 80] width 47 height 47
click at [18, 267] on span "Greek" at bounding box center [27, 266] width 18 height 9
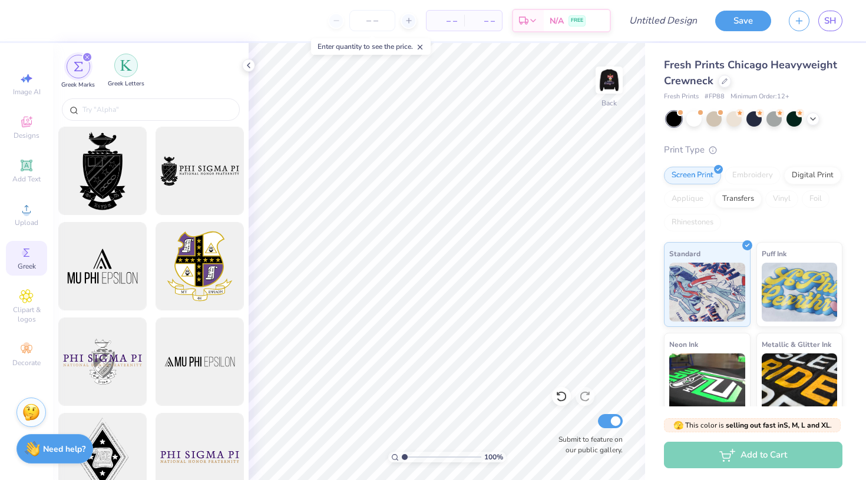
click at [123, 63] on img "filter for Greek Letters" at bounding box center [126, 66] width 12 height 12
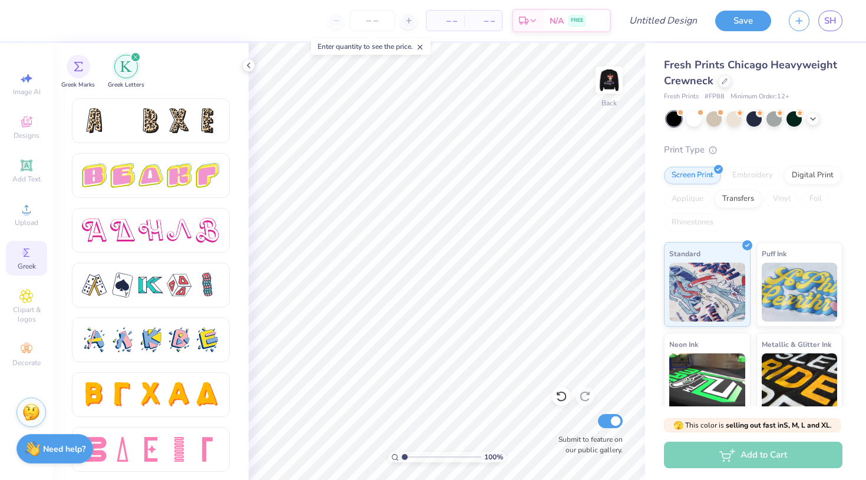
scroll to position [1971, 0]
click at [31, 141] on div "Designs" at bounding box center [26, 127] width 41 height 35
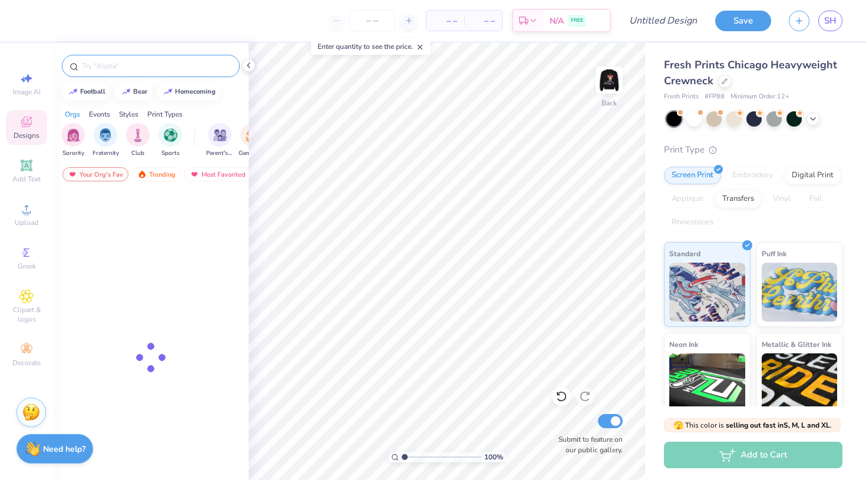
click at [124, 70] on input "text" at bounding box center [156, 66] width 151 height 12
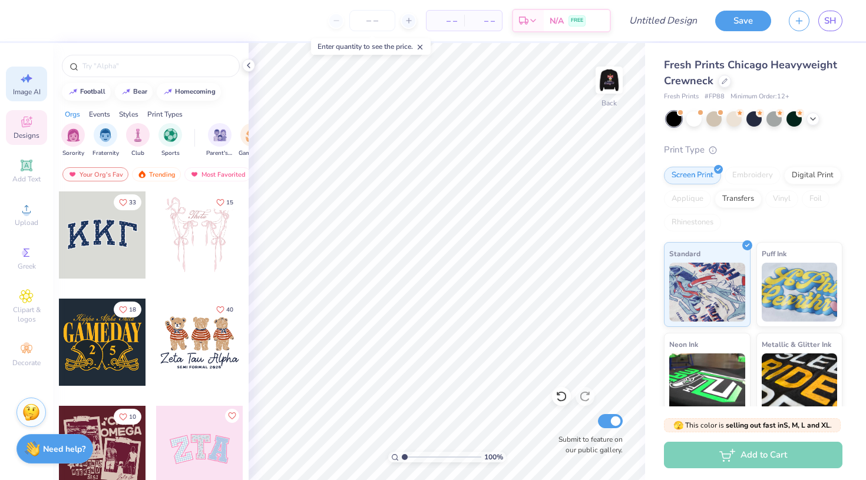
click at [39, 80] on div "Image AI" at bounding box center [26, 84] width 41 height 35
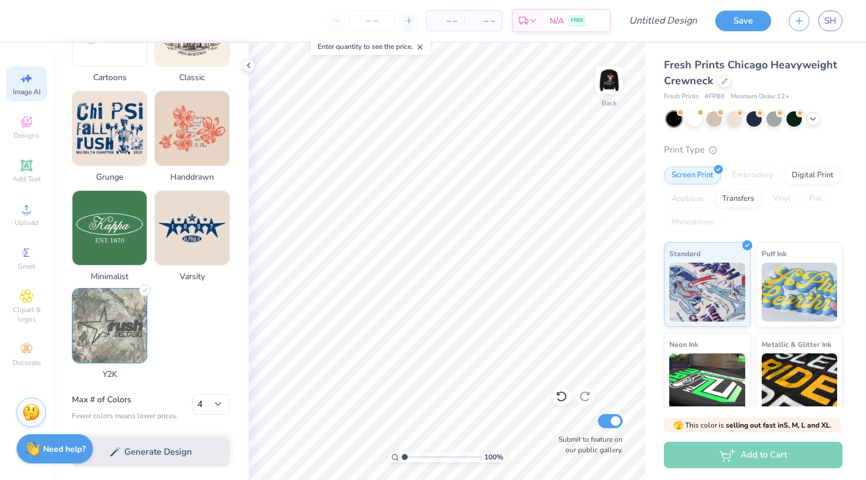
scroll to position [535, 0]
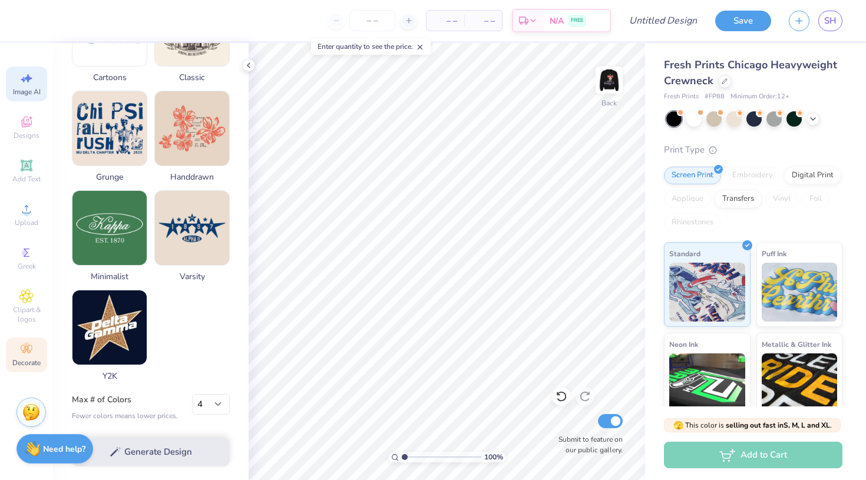
click at [39, 364] on span "Decorate" at bounding box center [26, 362] width 28 height 9
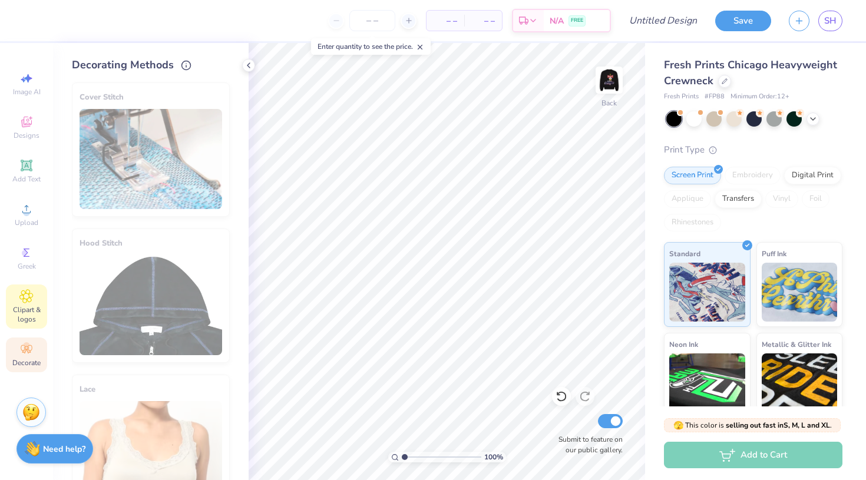
click at [35, 294] on div "Clipart & logos" at bounding box center [26, 307] width 41 height 44
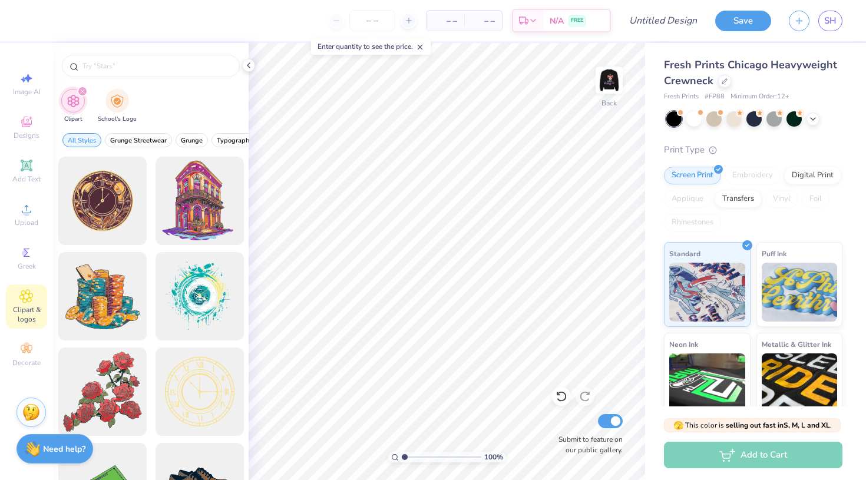
click at [84, 90] on icon "filter for Clipart" at bounding box center [83, 92] width 4 height 4
click at [124, 64] on input "text" at bounding box center [156, 66] width 151 height 12
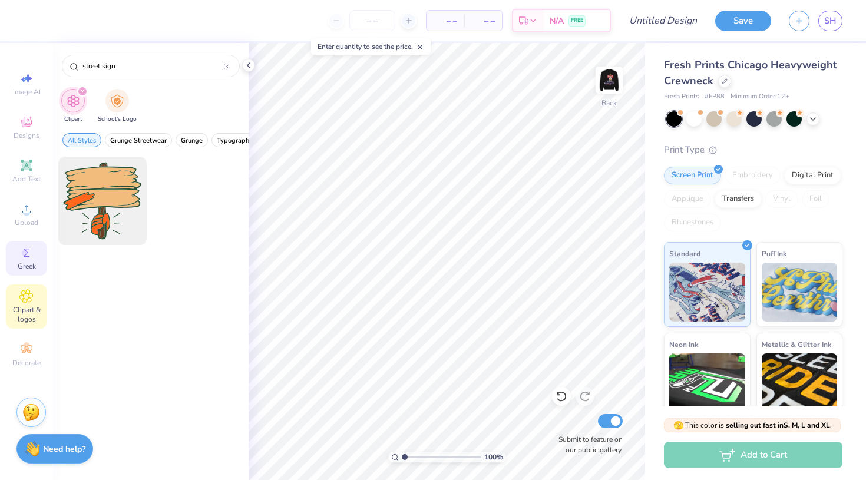
click at [29, 259] on icon at bounding box center [26, 253] width 14 height 14
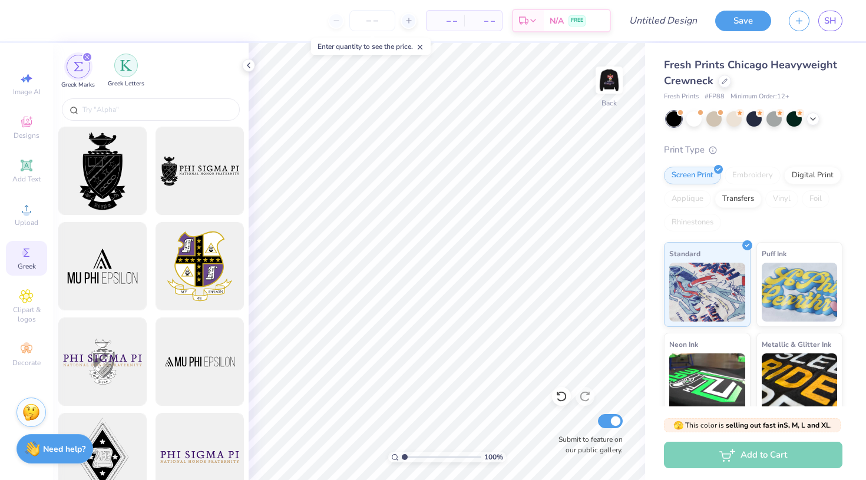
click at [123, 73] on div "filter for Greek Letters" at bounding box center [126, 66] width 24 height 24
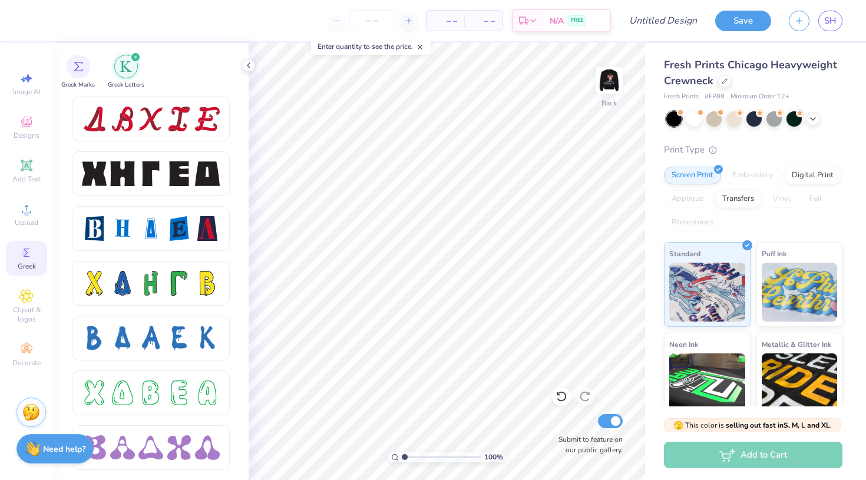
scroll to position [1518, 0]
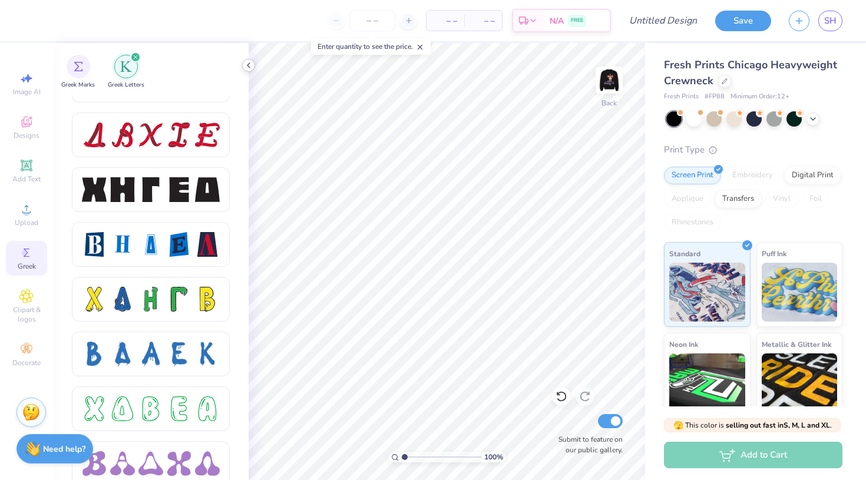
click at [248, 69] on icon at bounding box center [248, 65] width 9 height 9
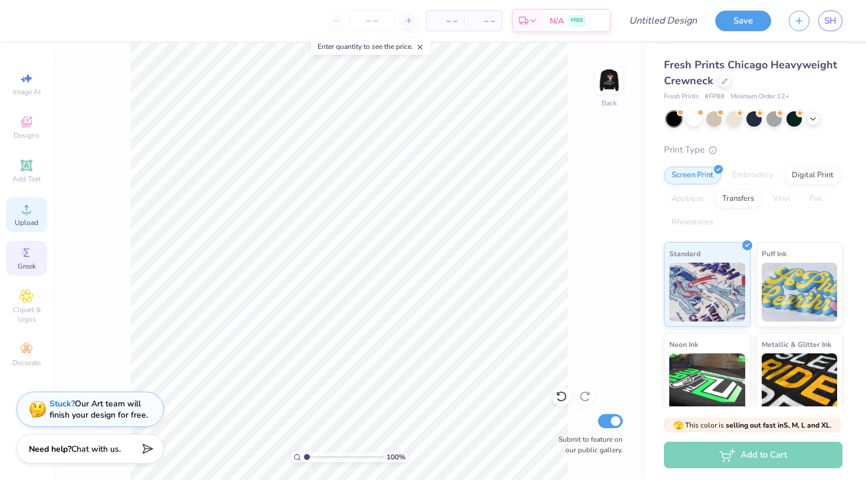
click at [24, 215] on icon at bounding box center [26, 209] width 14 height 14
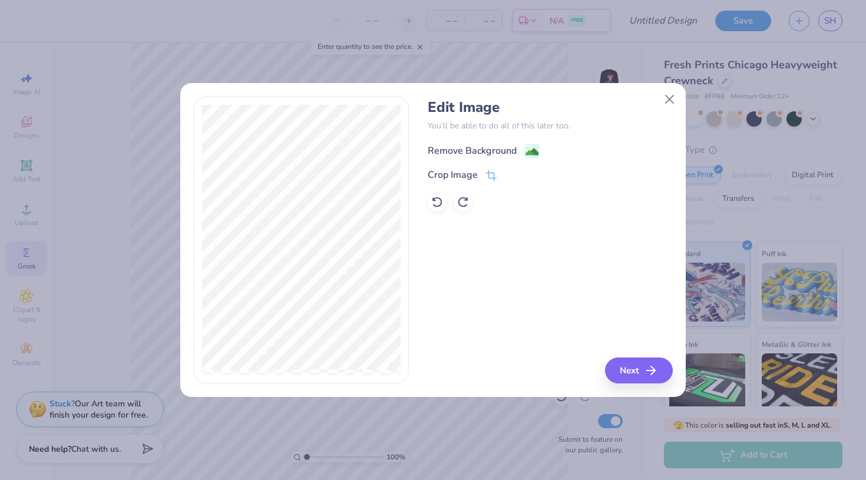
click at [470, 152] on div "Remove Background" at bounding box center [472, 151] width 89 height 14
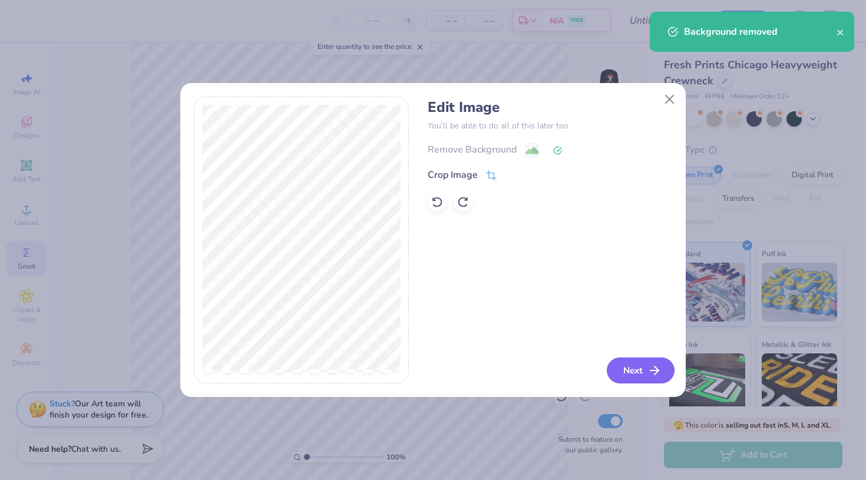
click at [645, 373] on button "Next" at bounding box center [641, 371] width 68 height 26
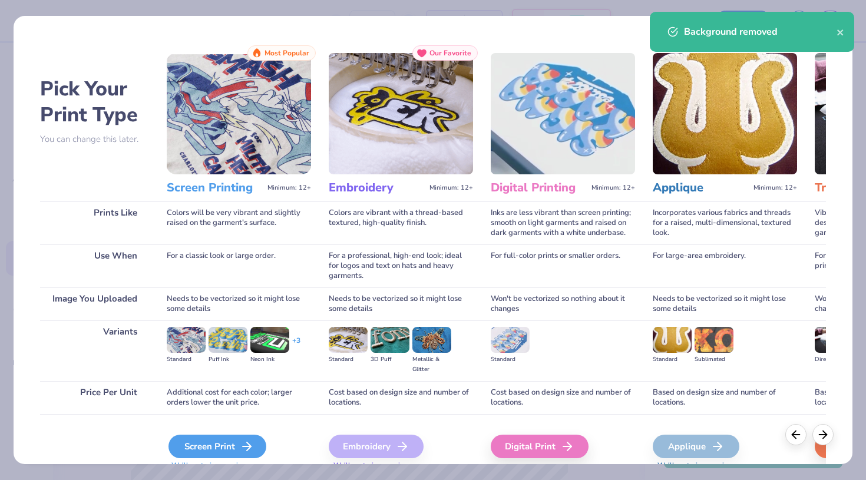
click at [239, 441] on div "Screen Print" at bounding box center [218, 447] width 98 height 24
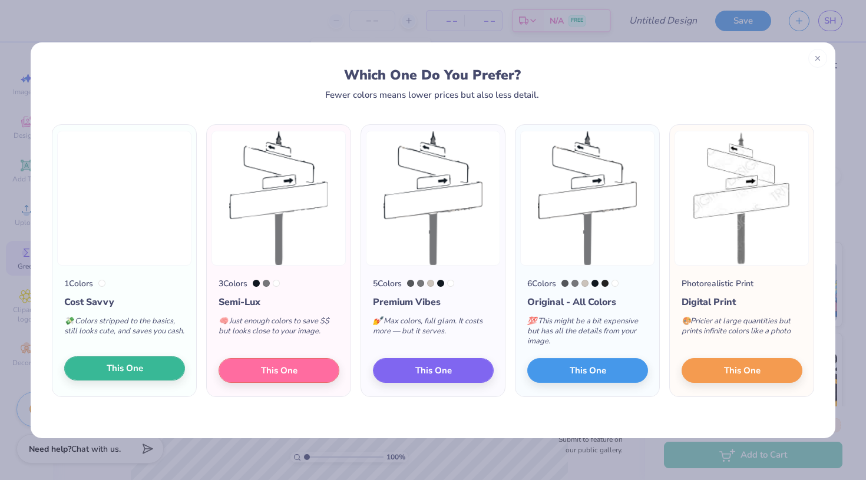
click at [147, 372] on button "This One" at bounding box center [124, 369] width 121 height 25
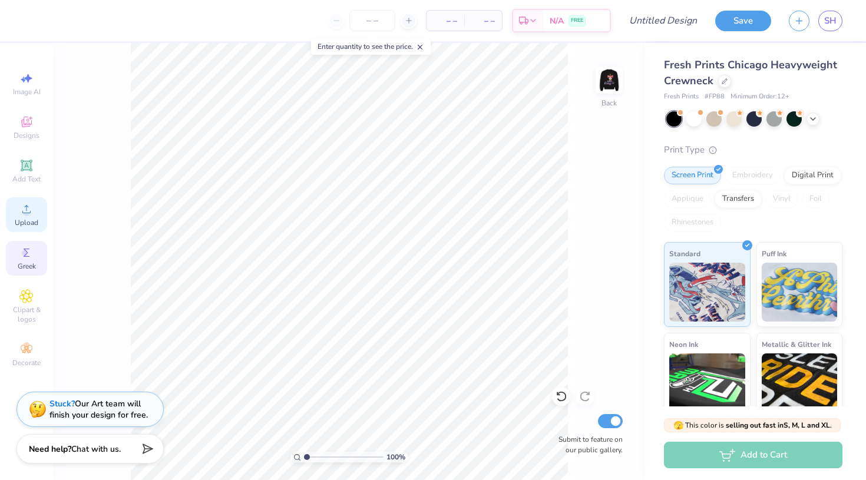
click at [35, 219] on span "Upload" at bounding box center [27, 222] width 24 height 9
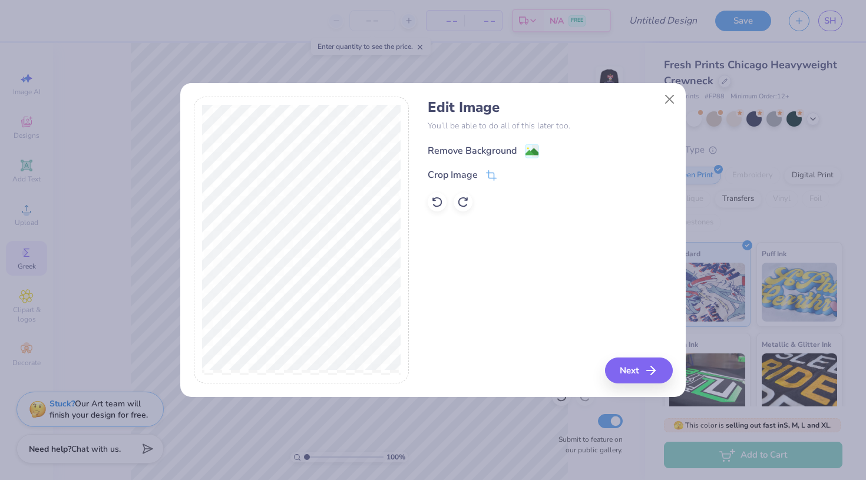
click at [487, 147] on div "Remove Background" at bounding box center [472, 151] width 89 height 14
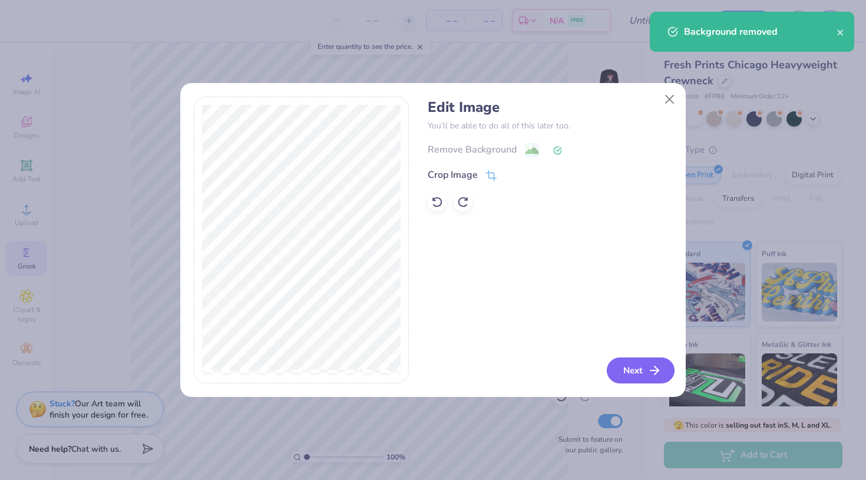
click at [631, 368] on button "Next" at bounding box center [641, 371] width 68 height 26
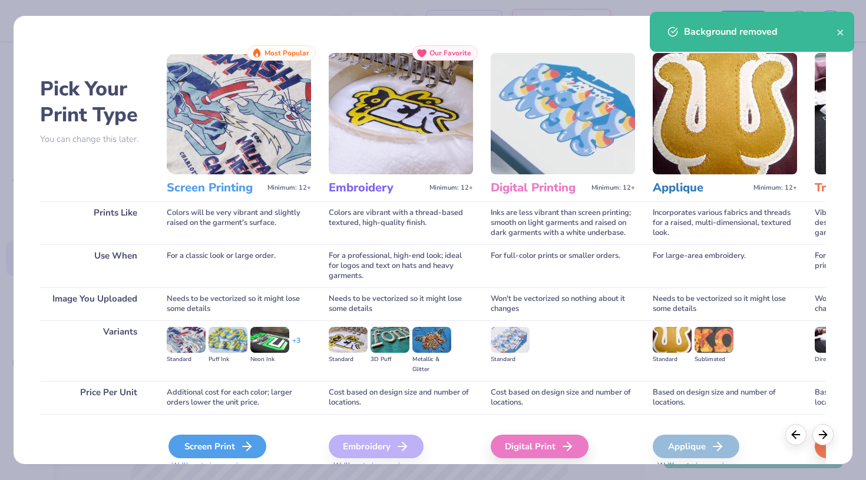
click at [244, 438] on div "Screen Print" at bounding box center [218, 447] width 98 height 24
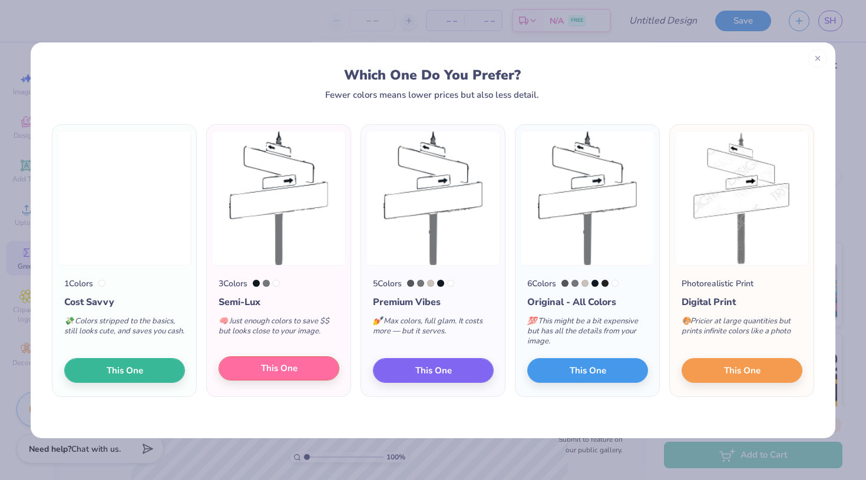
click at [289, 368] on span "This One" at bounding box center [279, 369] width 37 height 14
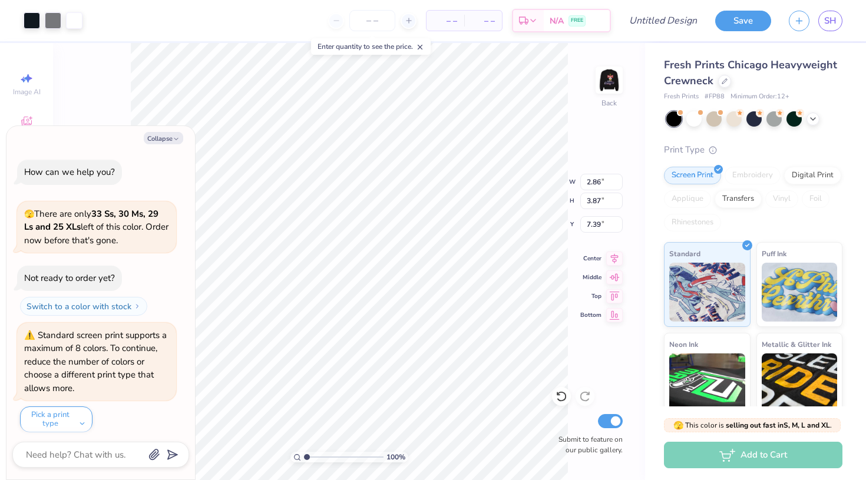
scroll to position [197, 0]
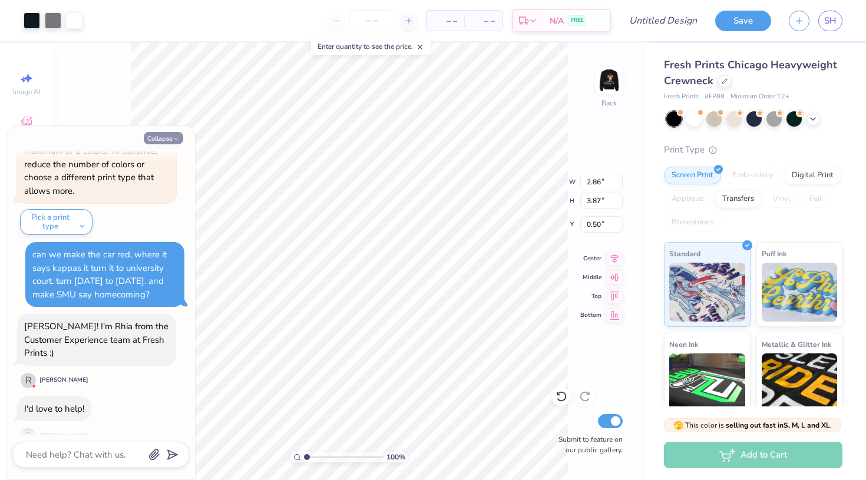
click at [167, 139] on button "Collapse" at bounding box center [163, 138] width 39 height 12
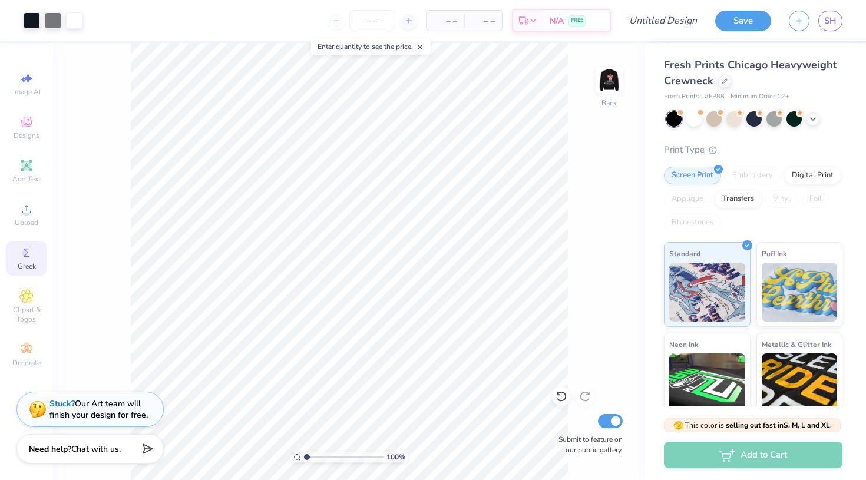
click at [20, 256] on icon at bounding box center [26, 253] width 14 height 14
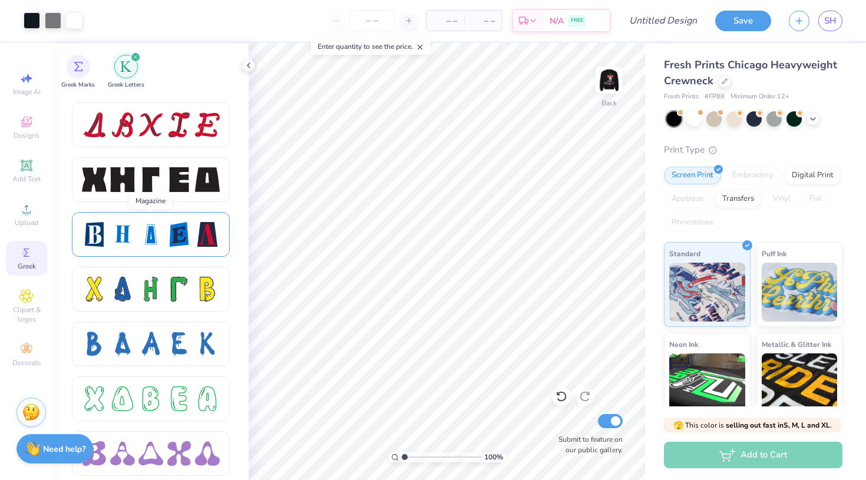
scroll to position [1532, 0]
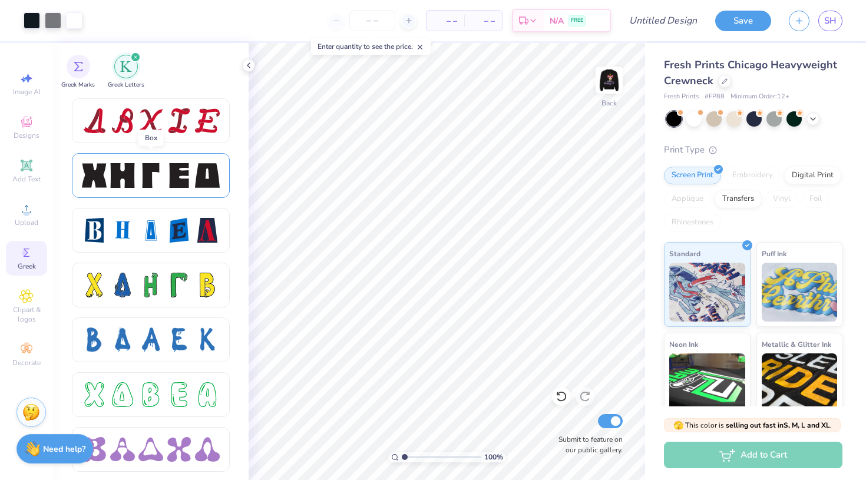
click at [178, 180] on div at bounding box center [179, 175] width 25 height 25
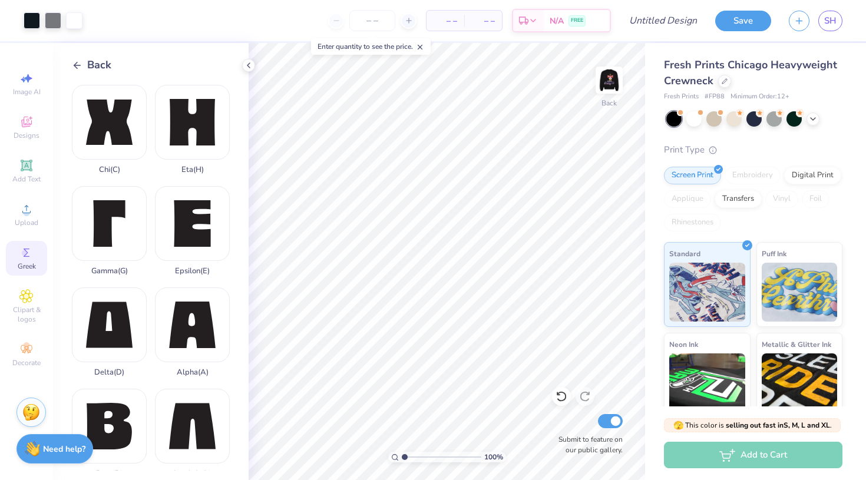
click at [100, 61] on span "Back" at bounding box center [99, 65] width 24 height 16
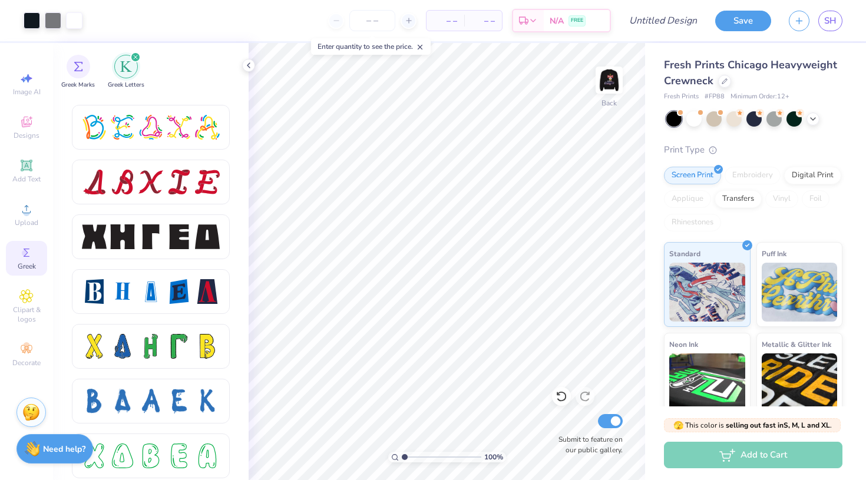
scroll to position [1481, 0]
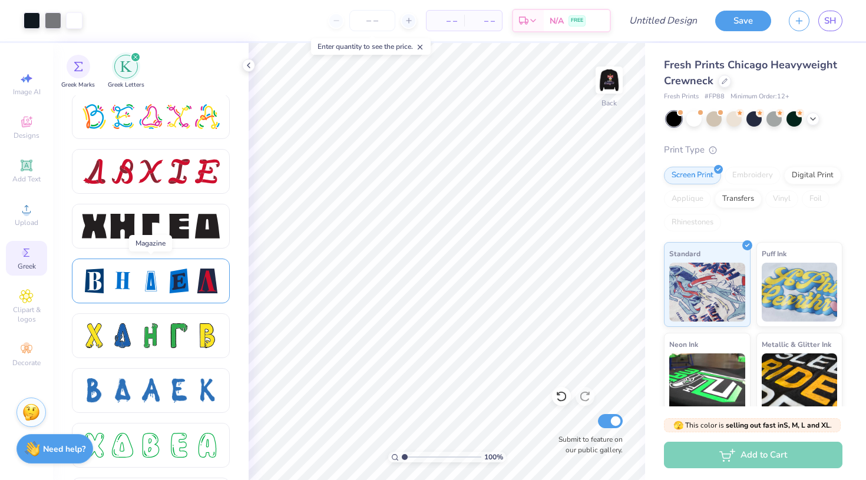
click at [167, 274] on div at bounding box center [179, 281] width 25 height 25
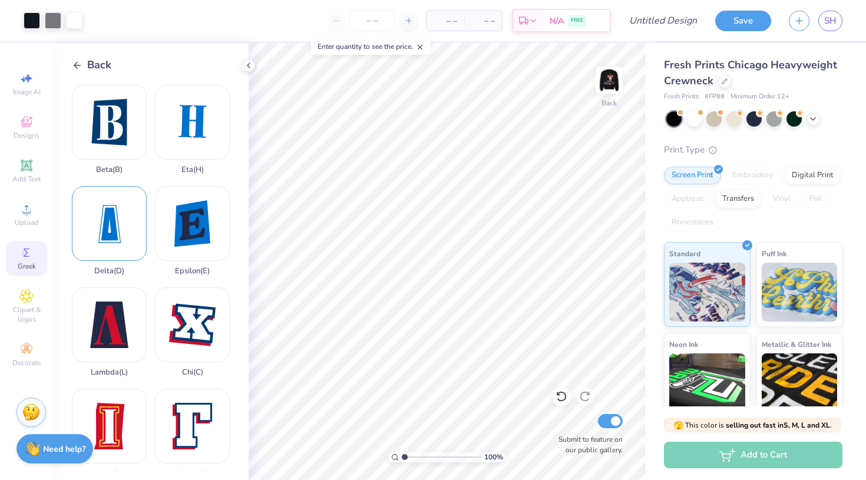
click at [114, 228] on div "Delta ( D )" at bounding box center [109, 231] width 75 height 90
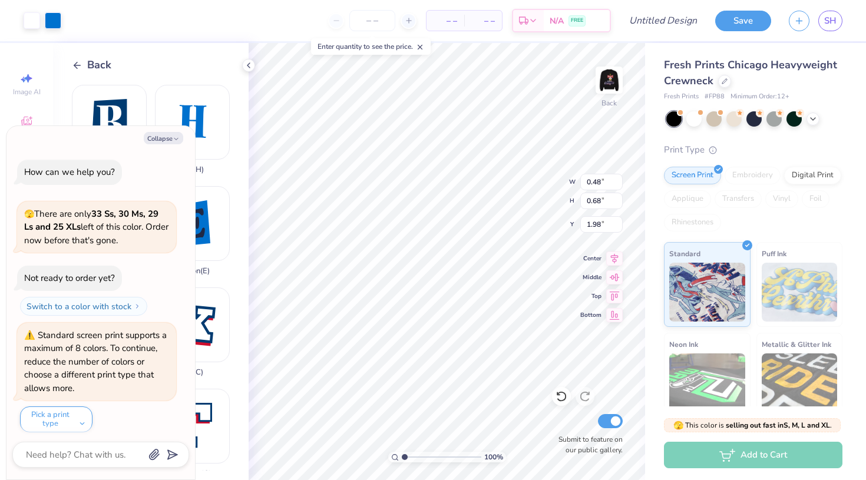
scroll to position [321, 0]
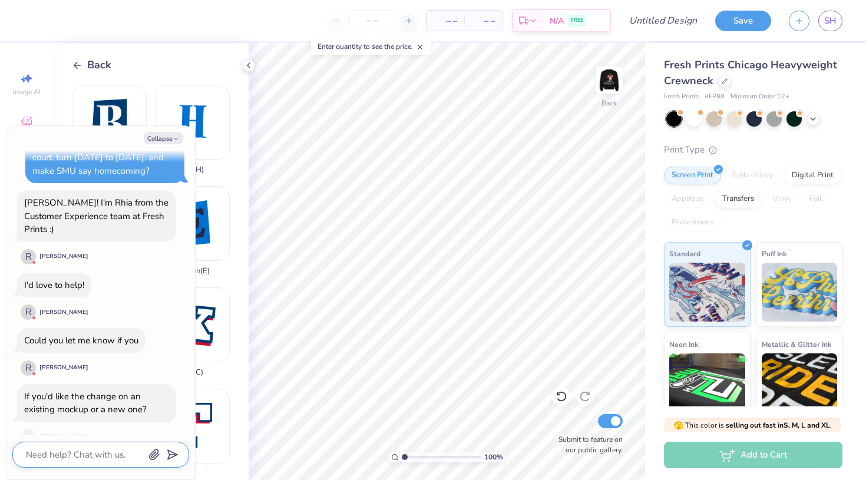
click at [72, 459] on textarea at bounding box center [85, 454] width 120 height 15
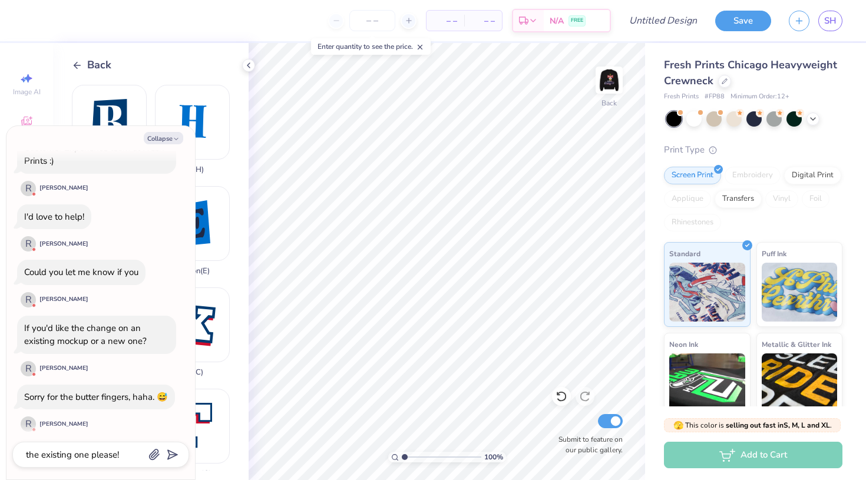
scroll to position [421, 0]
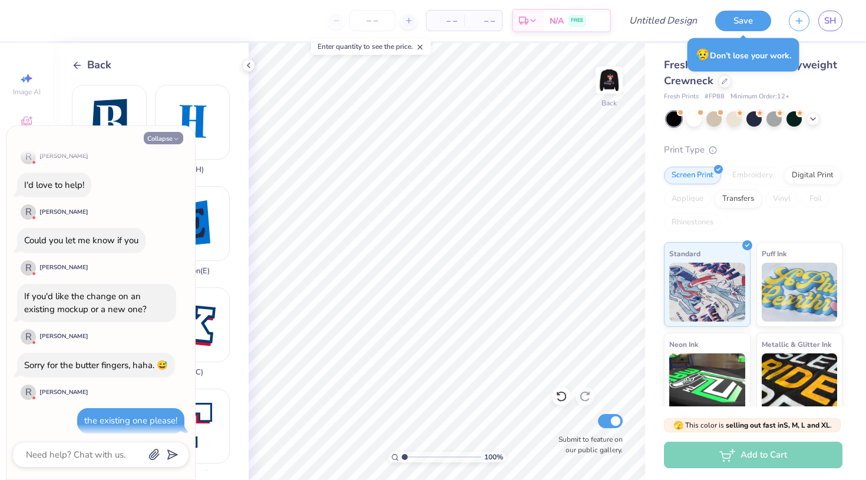
click at [164, 140] on button "Collapse" at bounding box center [163, 138] width 39 height 12
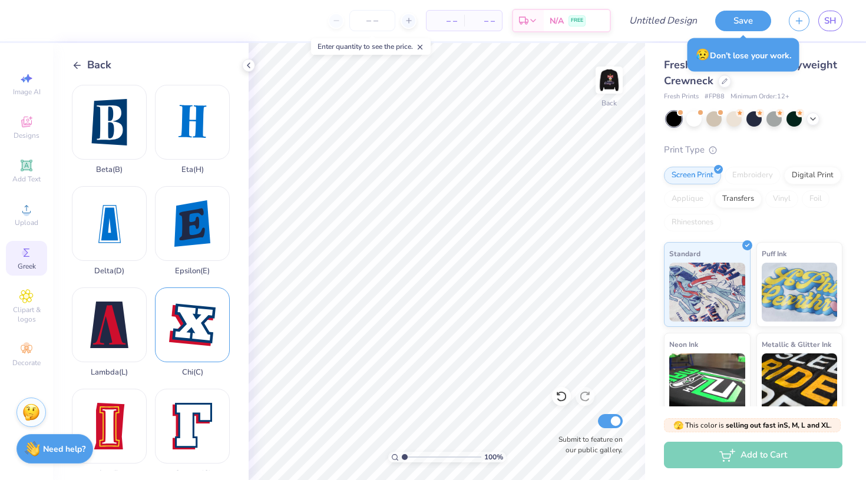
click at [175, 315] on div "Chi ( C )" at bounding box center [192, 333] width 75 height 90
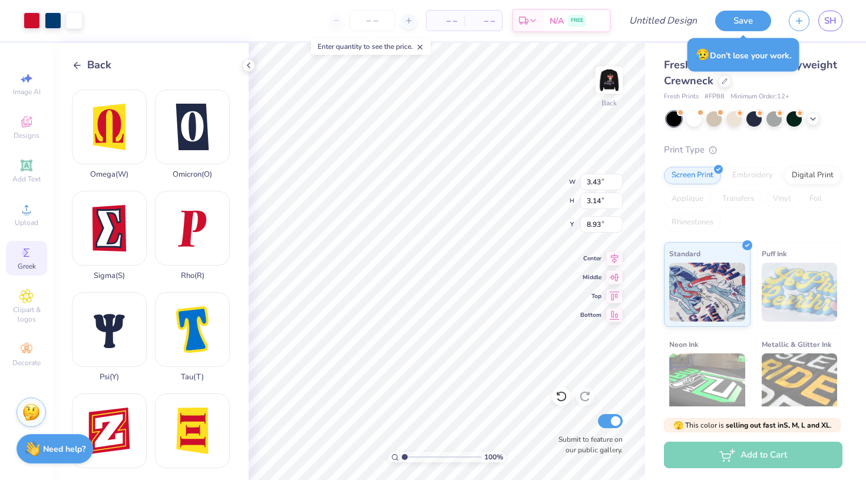
scroll to position [713, 0]
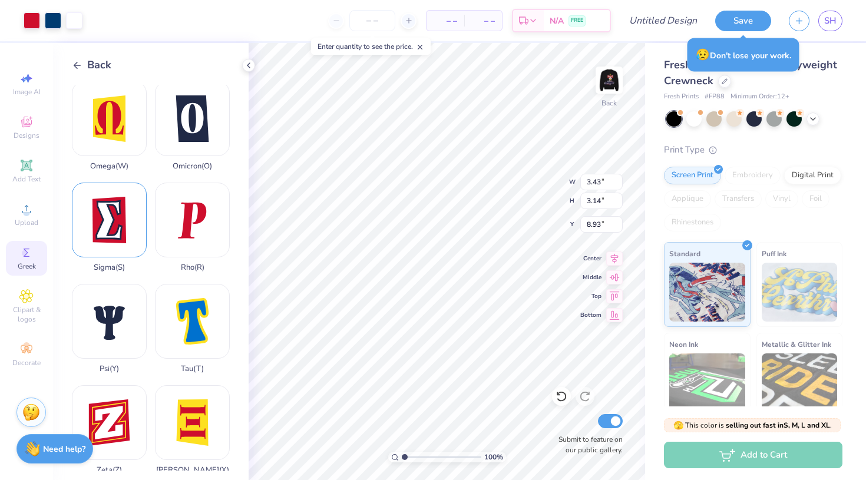
click at [123, 236] on div "Sigma ( S )" at bounding box center [109, 228] width 75 height 90
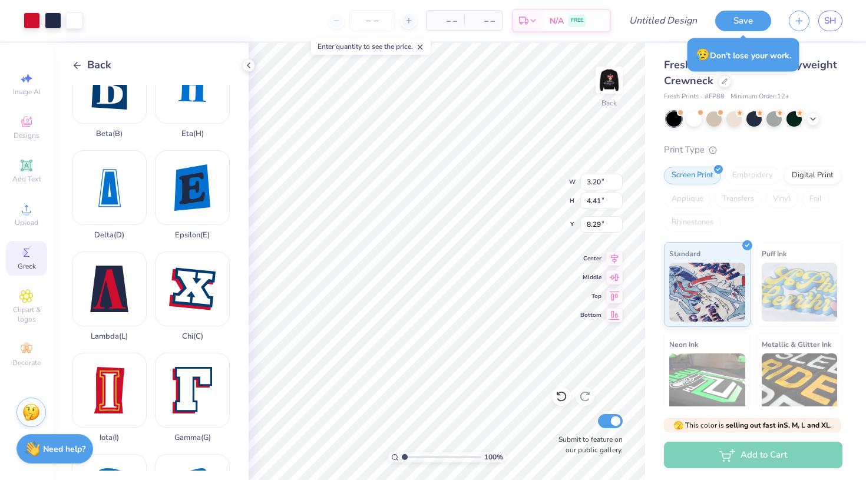
scroll to position [35, 0]
click at [113, 194] on div "Delta ( D )" at bounding box center [109, 196] width 75 height 90
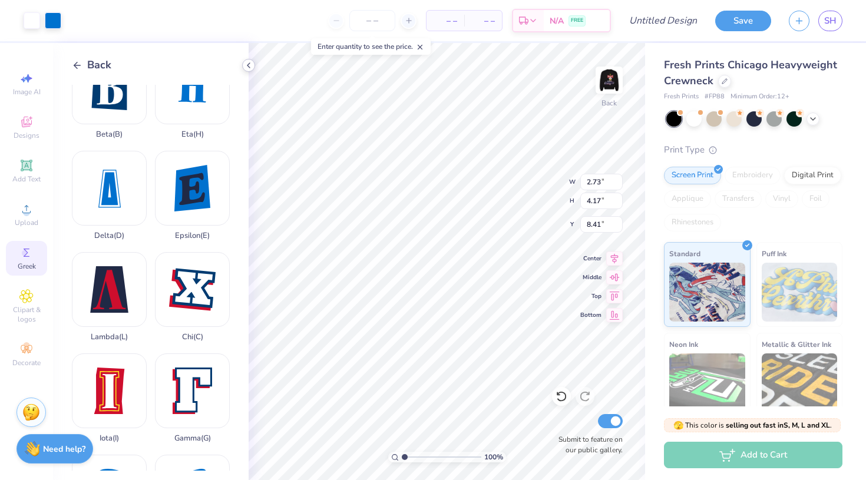
click at [246, 65] on icon at bounding box center [248, 65] width 9 height 9
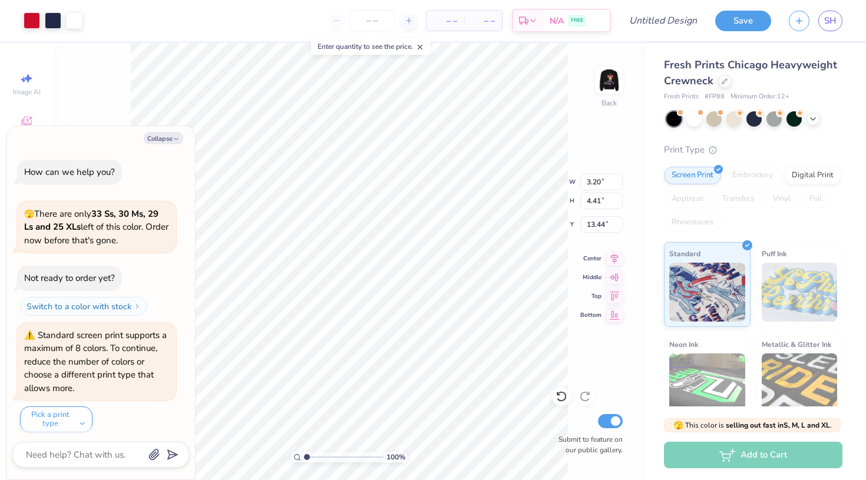
scroll to position [568, 0]
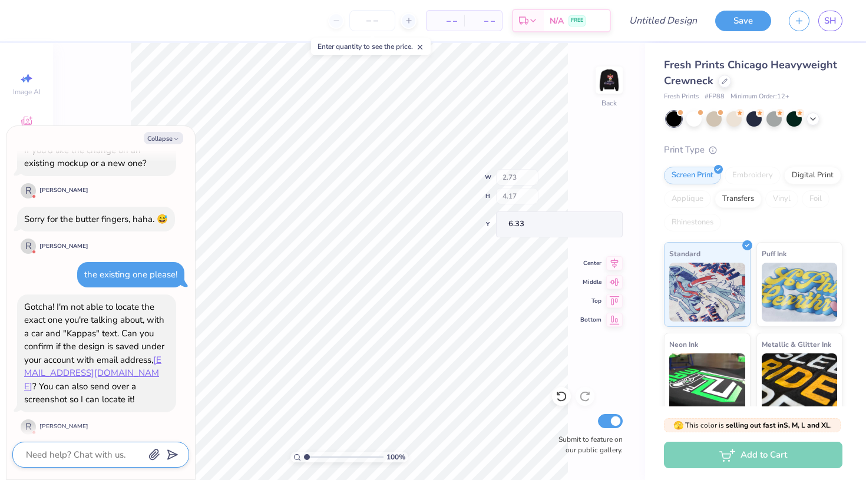
click at [70, 453] on textarea at bounding box center [85, 454] width 120 height 15
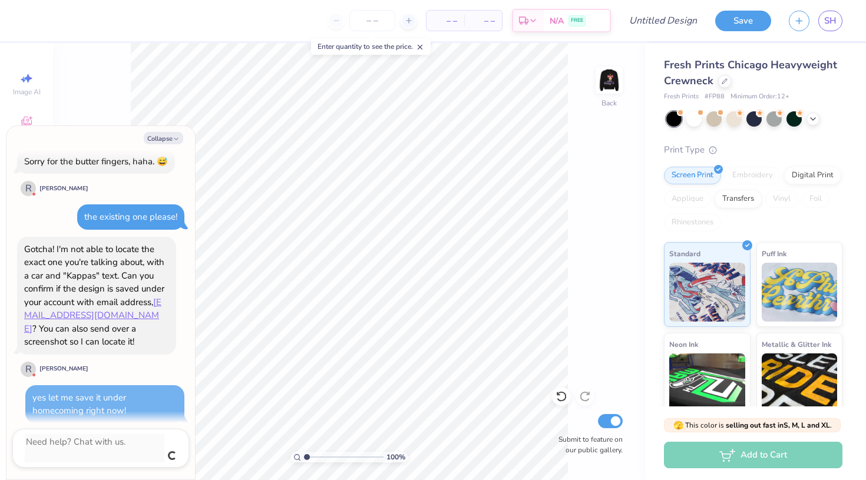
scroll to position [612, 0]
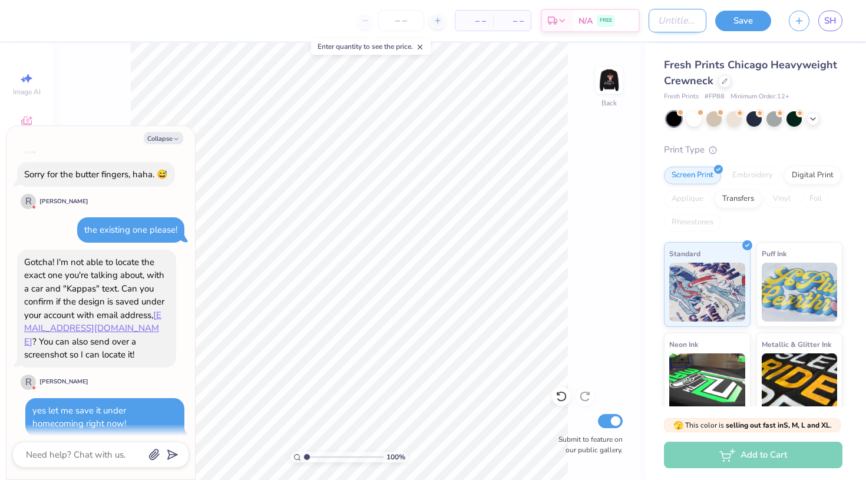
click at [664, 27] on input "Design Title" at bounding box center [678, 21] width 58 height 24
click at [743, 15] on button "Save" at bounding box center [744, 19] width 56 height 21
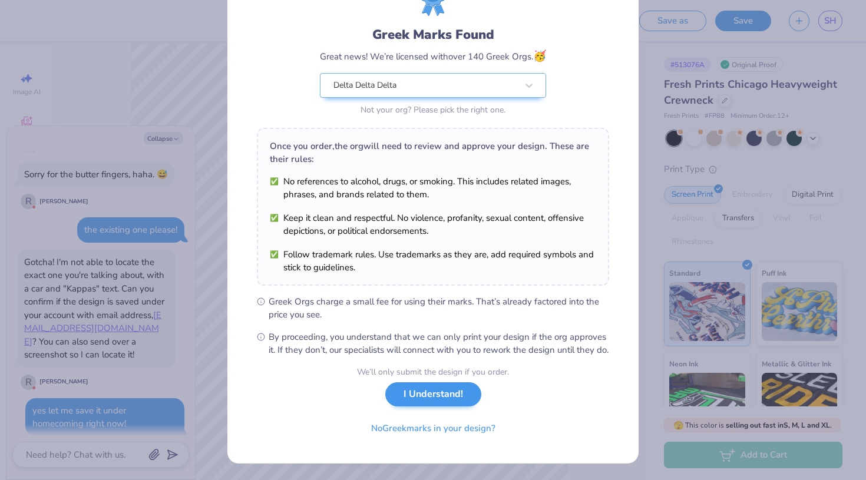
scroll to position [71, 0]
click at [455, 399] on button "I Understand!" at bounding box center [434, 395] width 96 height 24
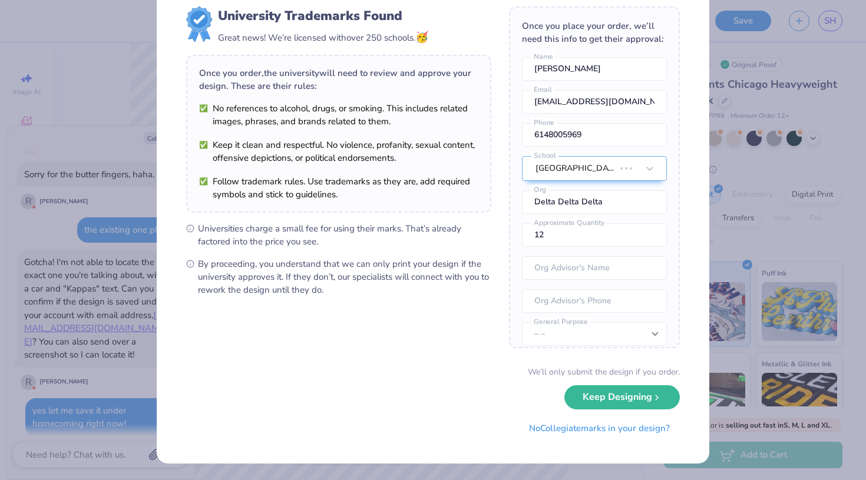
scroll to position [0, 0]
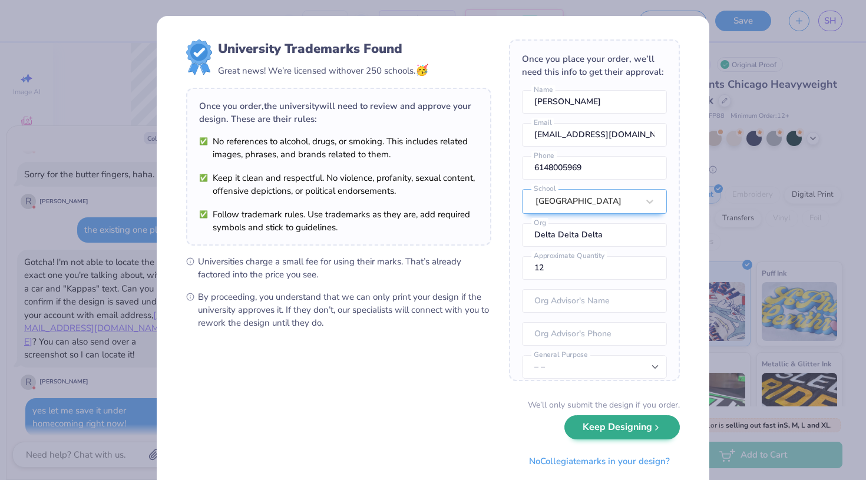
click at [611, 433] on button "Keep Designing" at bounding box center [623, 428] width 116 height 24
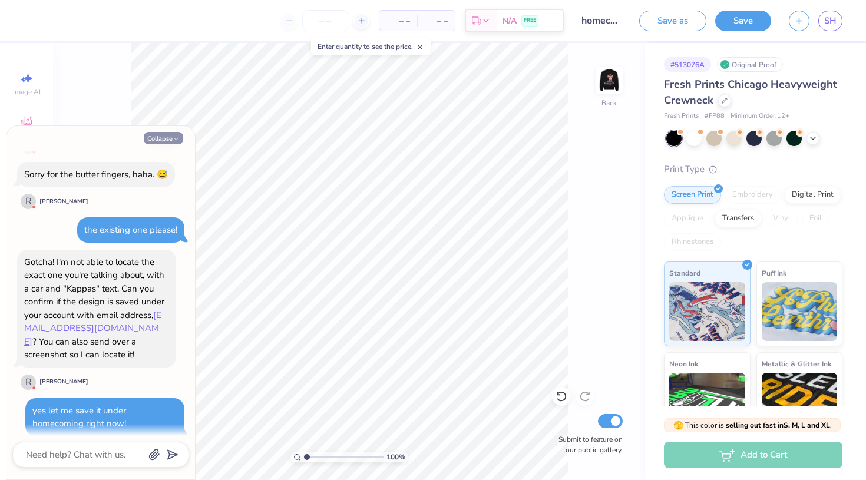
click at [163, 134] on button "Collapse" at bounding box center [163, 138] width 39 height 12
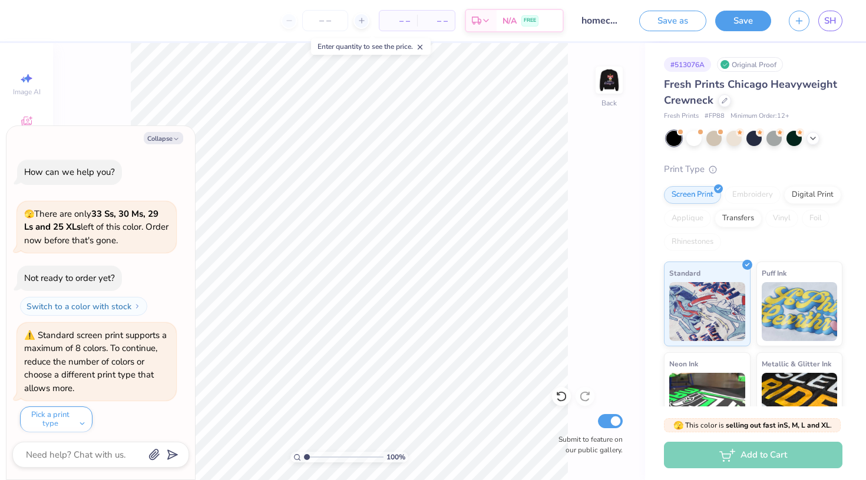
scroll to position [668, 0]
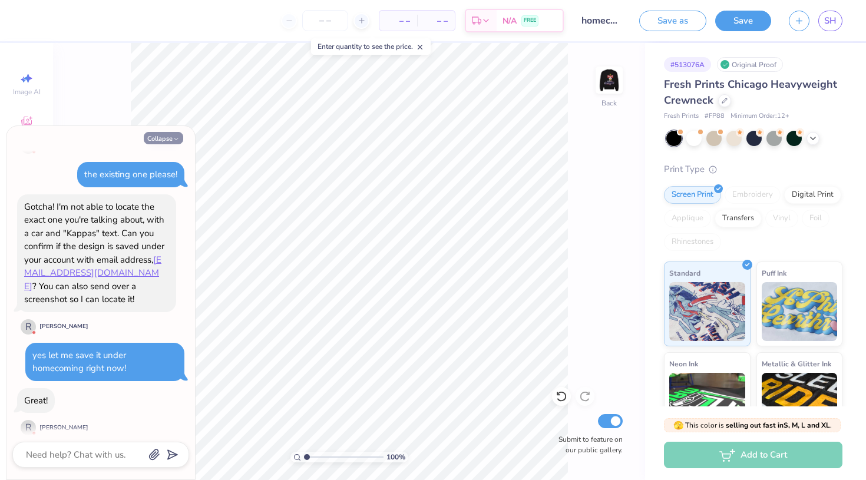
click at [177, 140] on icon "button" at bounding box center [176, 139] width 7 height 7
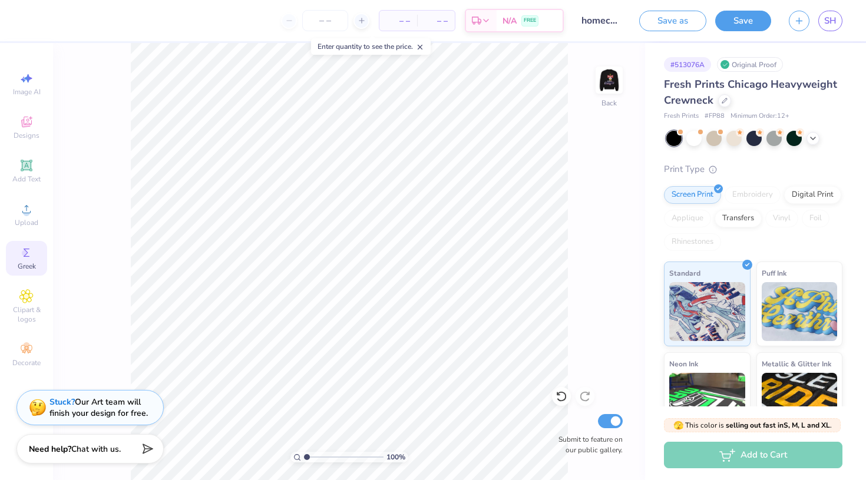
click at [88, 418] on div "Stuck? Our Art team will finish your design for free." at bounding box center [99, 408] width 98 height 22
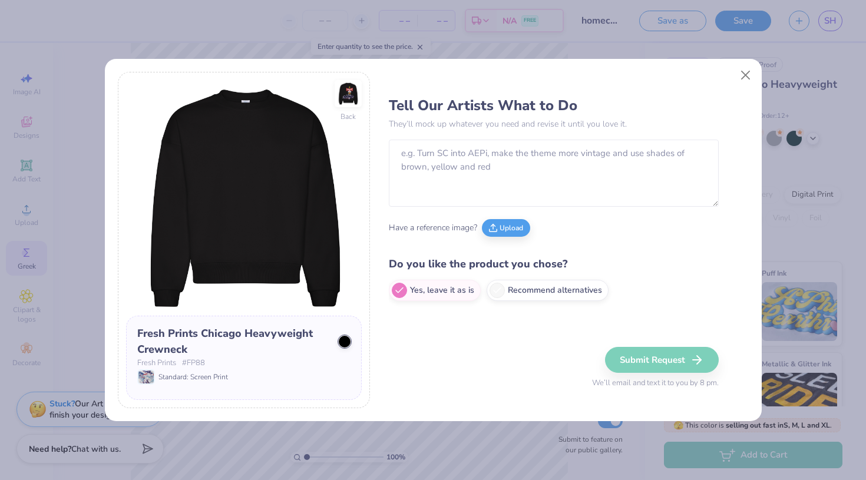
click at [80, 445] on div "Back Fresh Prints Chicago Heavyweight Crewneck Fresh Prints # FP88 Standard: Sc…" at bounding box center [433, 240] width 866 height 480
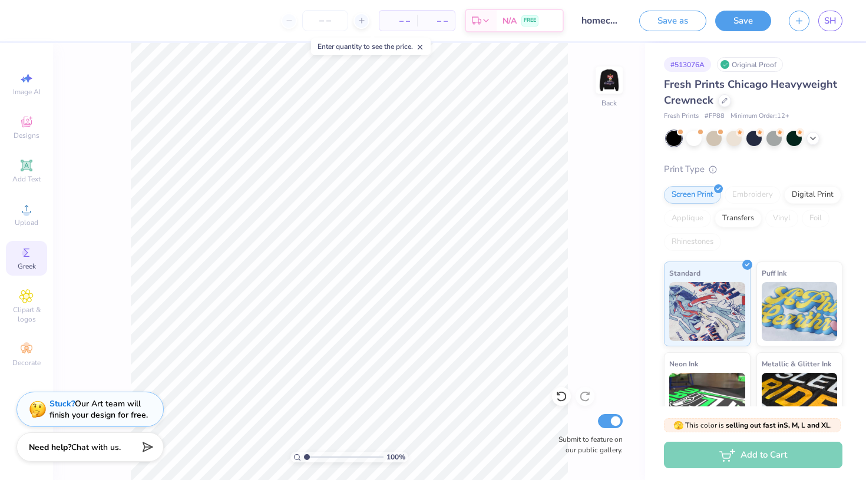
click at [69, 449] on strong "Need help?" at bounding box center [50, 447] width 42 height 11
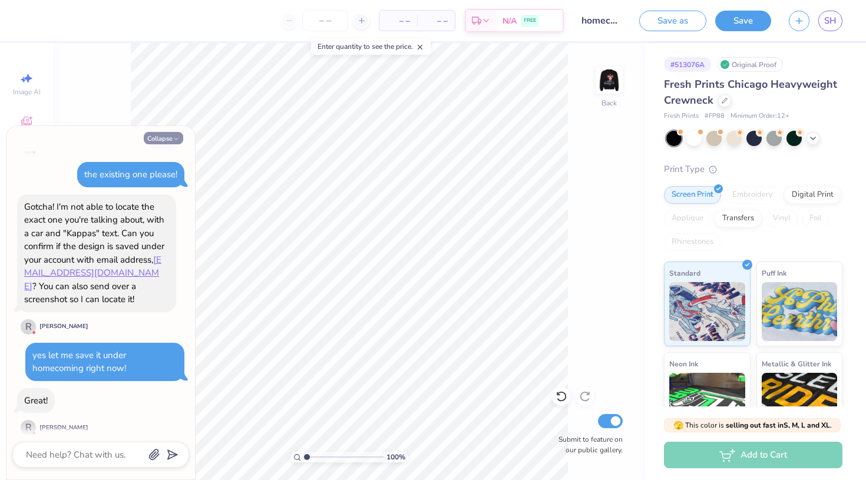
click at [158, 136] on button "Collapse" at bounding box center [163, 138] width 39 height 12
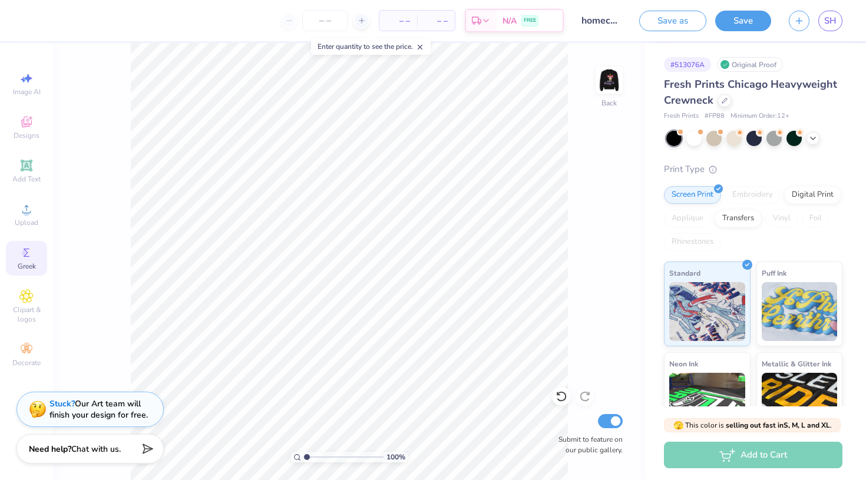
click at [609, 420] on input "Submit to feature on our public gallery." at bounding box center [610, 421] width 25 height 14
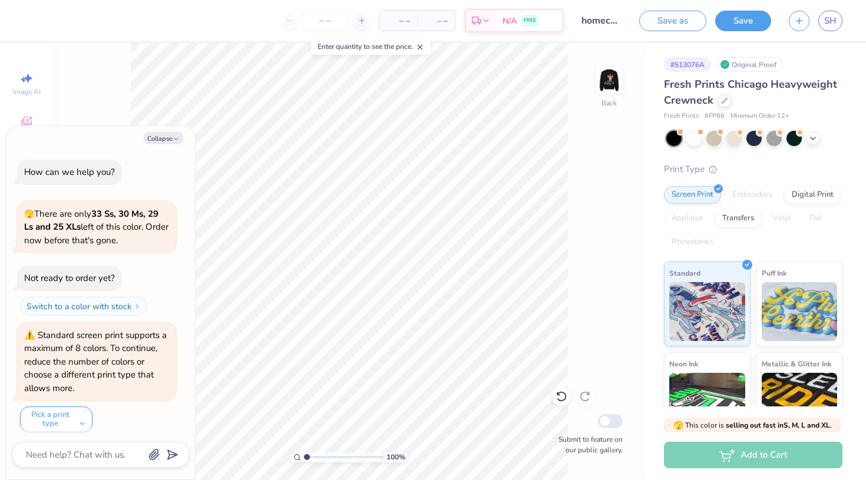
scroll to position [723, 0]
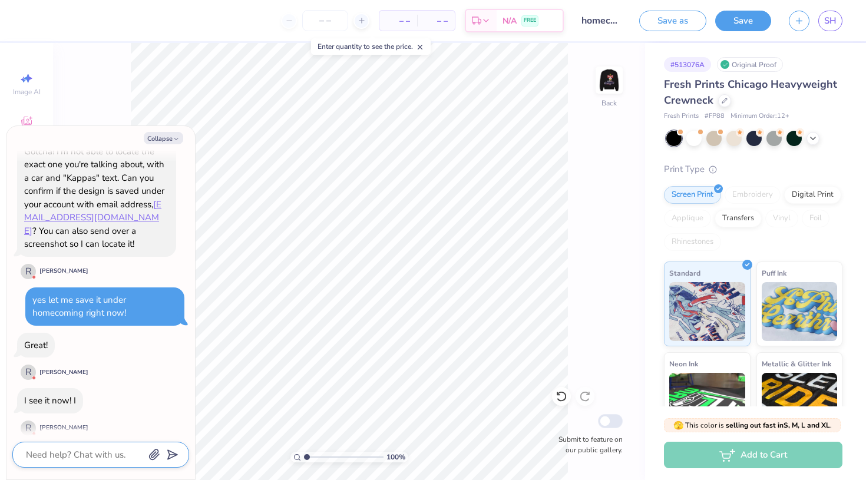
click at [103, 452] on textarea at bounding box center [85, 454] width 120 height 15
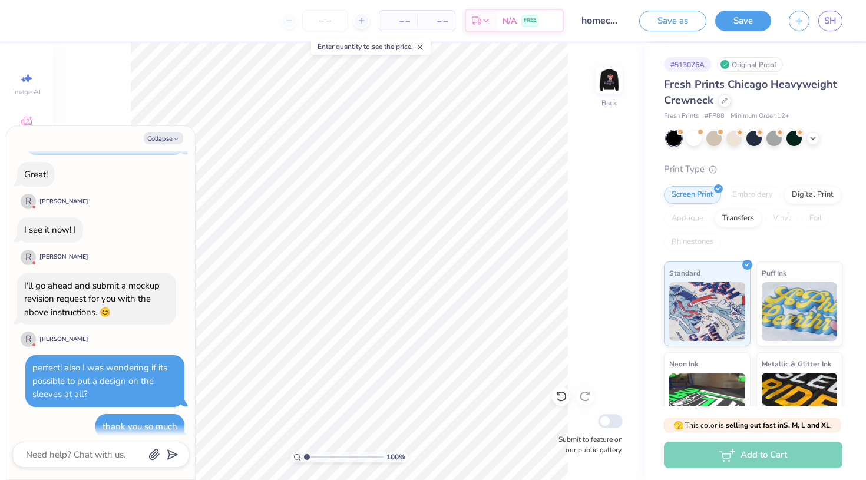
scroll to position [1001, 0]
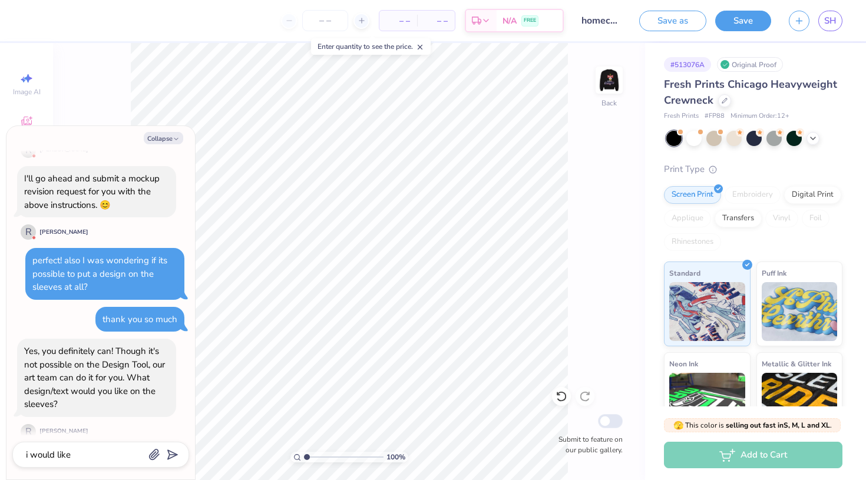
click at [70, 85] on div "100 % Back Submit to feature on our public gallery." at bounding box center [349, 261] width 592 height 437
click at [166, 131] on div "Collapse How can we help you? 🫣 There are only 33 Ss, 30 Ms, 29 Ls and 25 XLs l…" at bounding box center [100, 303] width 189 height 354
click at [164, 140] on button "Collapse" at bounding box center [163, 138] width 39 height 12
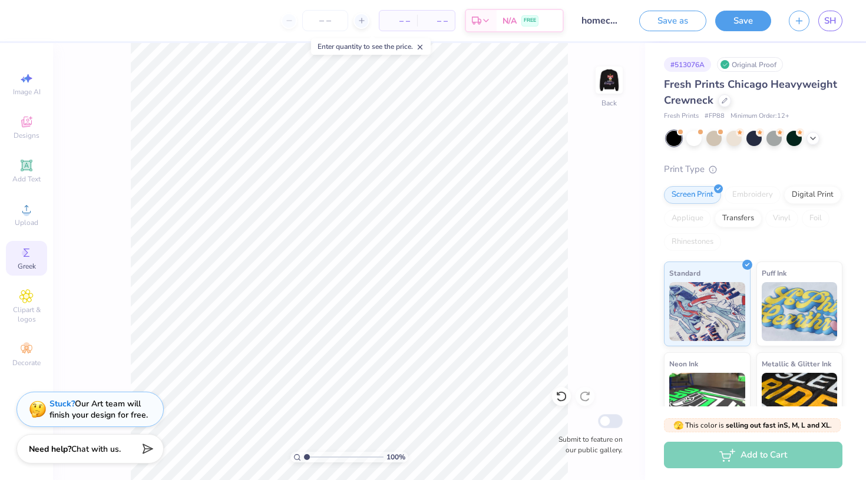
click at [31, 266] on span "Greek" at bounding box center [27, 266] width 18 height 9
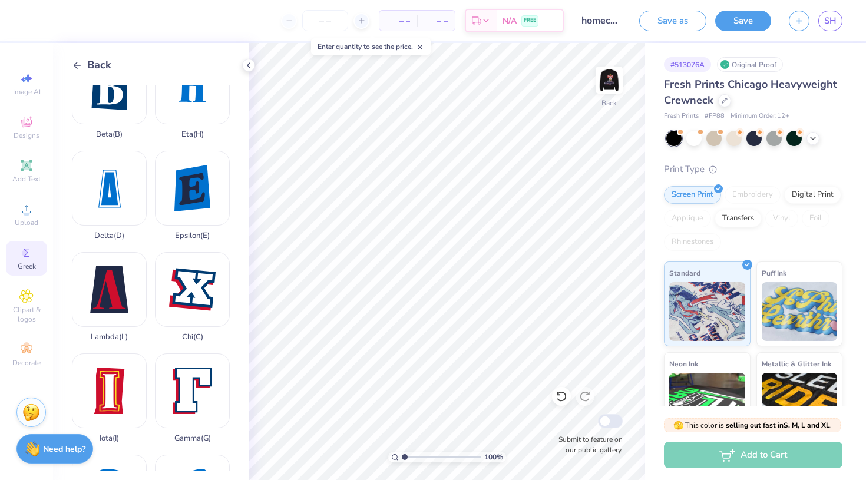
click at [106, 60] on span "Back" at bounding box center [99, 65] width 24 height 16
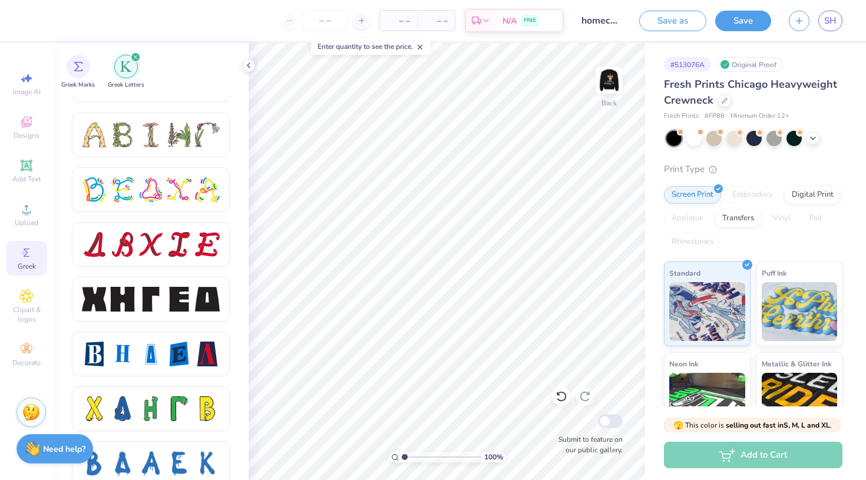
scroll to position [1408, 0]
click at [143, 351] on div at bounding box center [151, 354] width 25 height 25
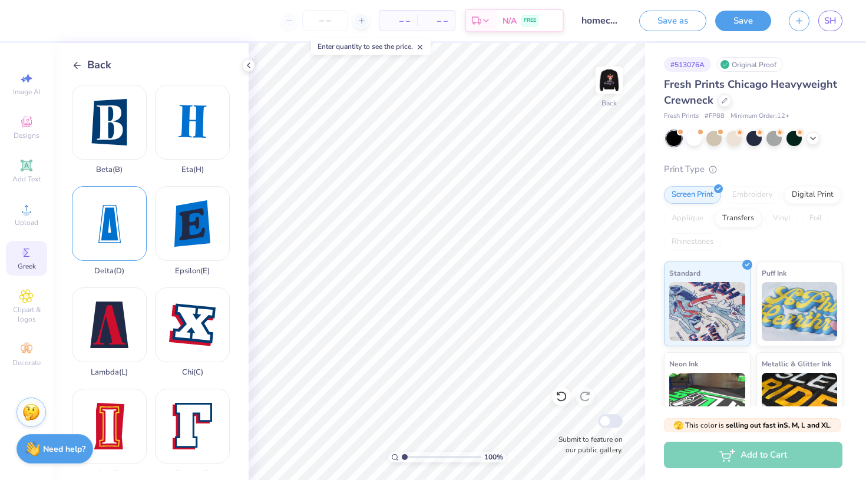
click at [109, 229] on div "Delta ( D )" at bounding box center [109, 231] width 75 height 90
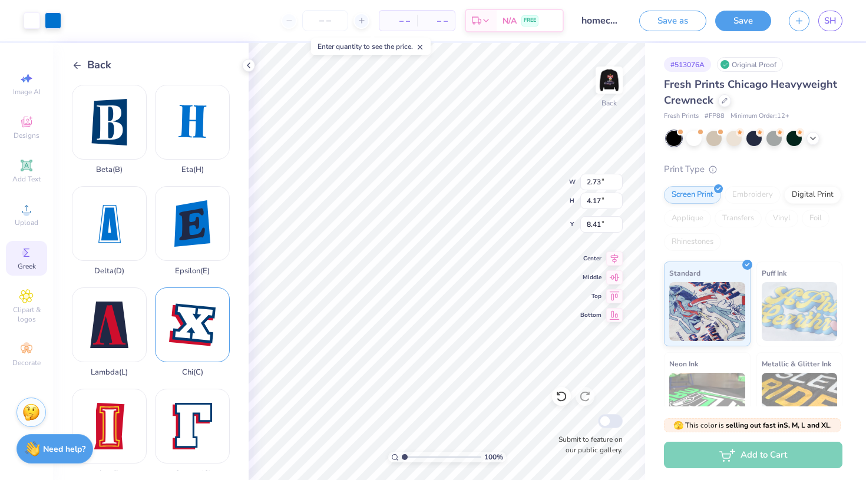
click at [185, 322] on div "Chi ( C )" at bounding box center [192, 333] width 75 height 90
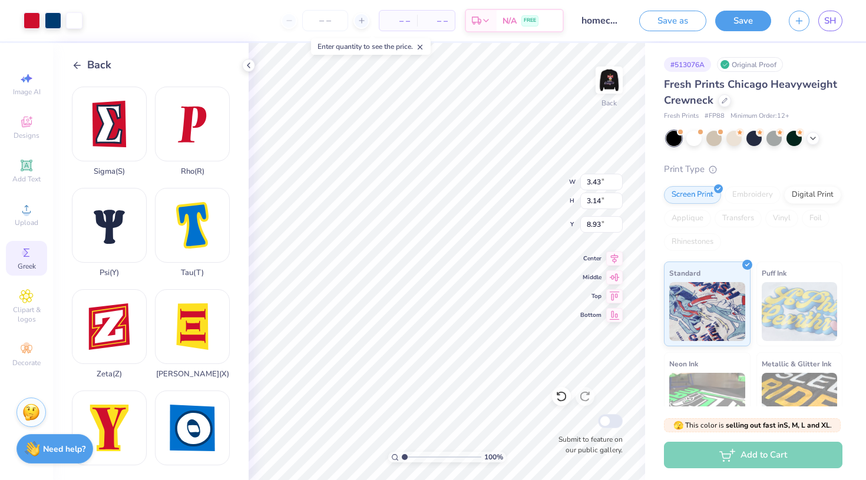
scroll to position [810, 0]
click at [114, 145] on div "Sigma ( S )" at bounding box center [109, 131] width 75 height 90
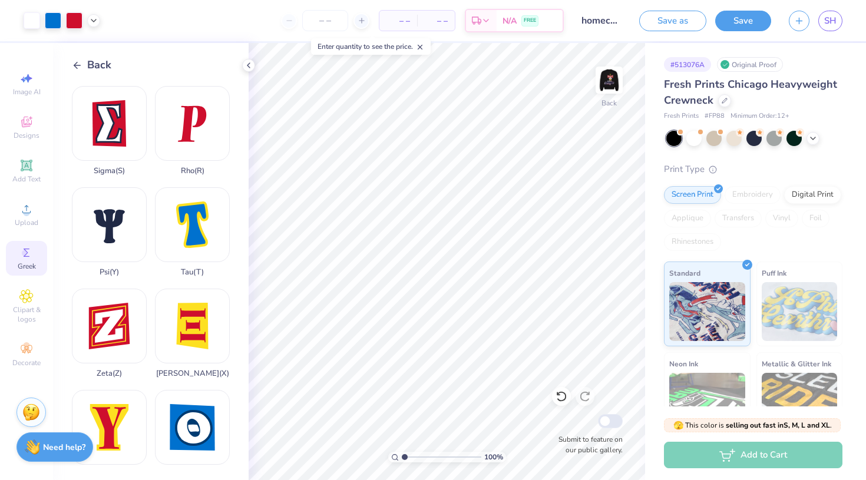
click at [52, 444] on strong "Need help?" at bounding box center [64, 447] width 42 height 11
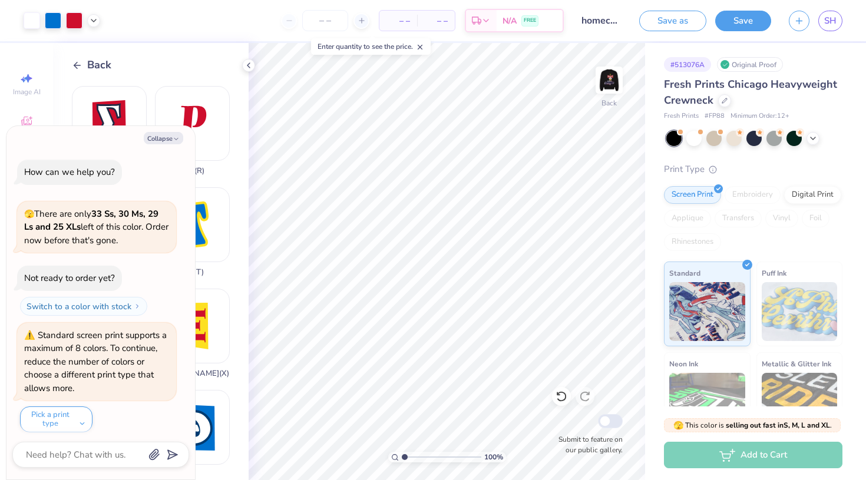
scroll to position [1001, 0]
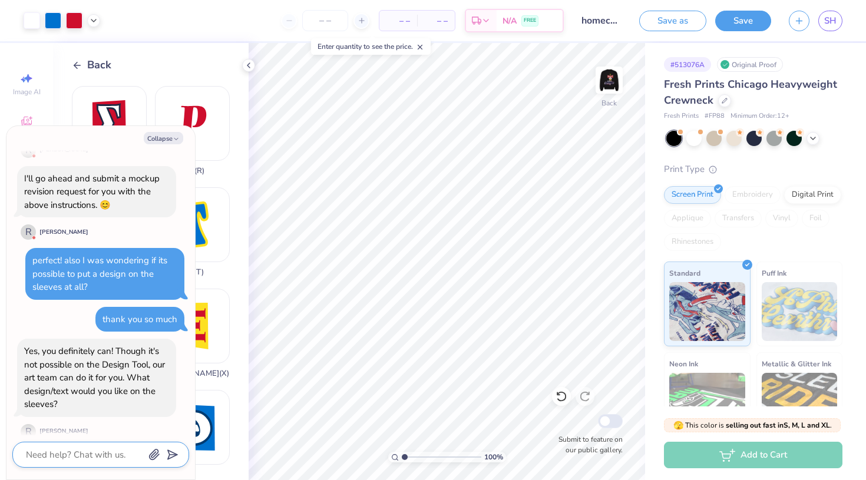
click at [68, 454] on textarea at bounding box center [85, 454] width 120 height 15
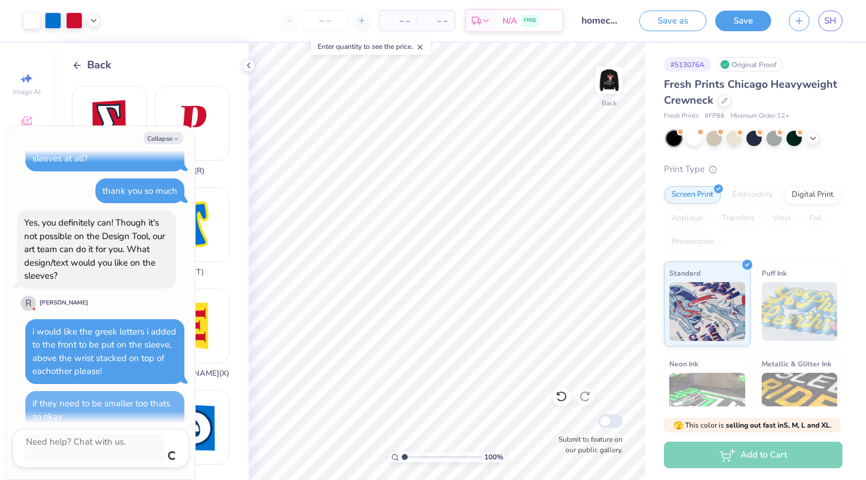
scroll to position [1117, 0]
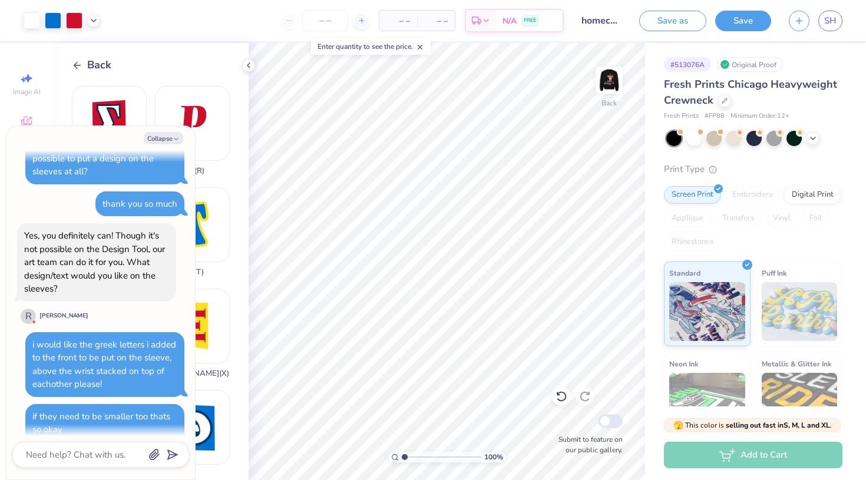
click at [165, 131] on div "Collapse How can we help you? 🫣 There are only 33 Ss, 30 Ms, 29 Ls and 25 XLs l…" at bounding box center [100, 303] width 189 height 354
click at [166, 139] on button "Collapse" at bounding box center [163, 138] width 39 height 12
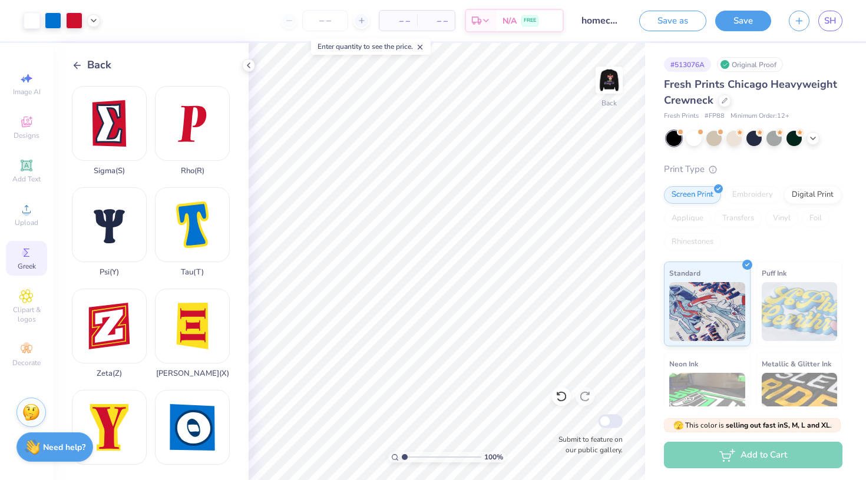
click at [51, 460] on div "Need help? Chat with us." at bounding box center [55, 447] width 77 height 29
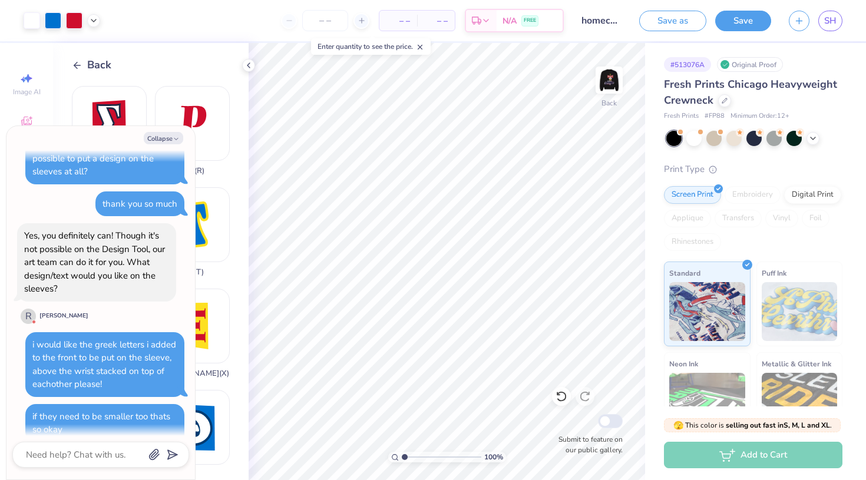
scroll to position [1301, 0]
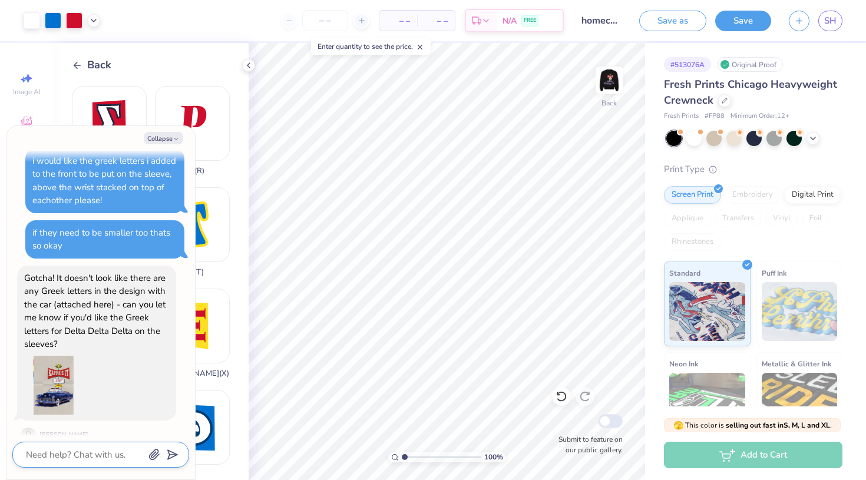
click at [71, 457] on textarea at bounding box center [85, 454] width 120 height 15
click at [734, 27] on button "Save" at bounding box center [744, 19] width 56 height 21
click at [110, 453] on textarea "ye" at bounding box center [85, 454] width 120 height 15
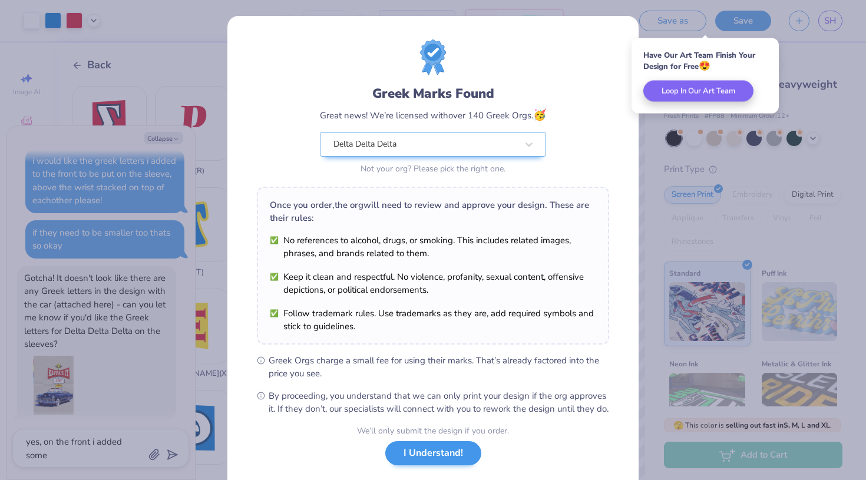
click at [413, 466] on button "I Understand!" at bounding box center [434, 454] width 96 height 24
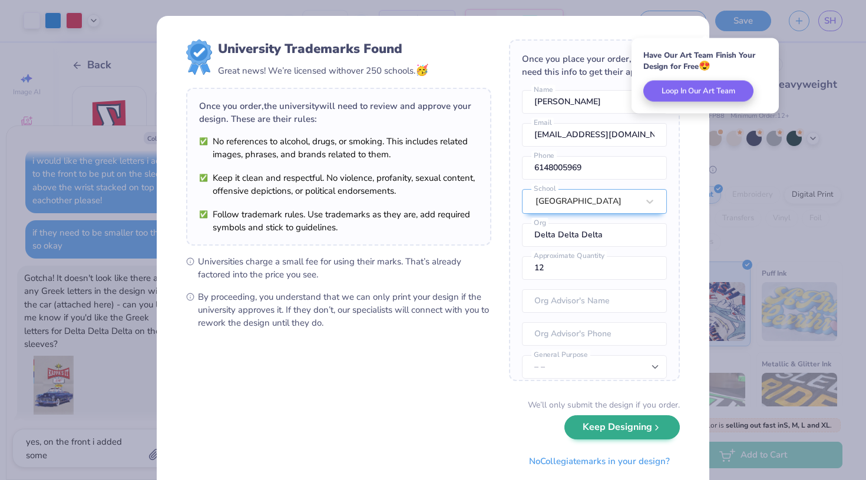
click at [579, 438] on button "Keep Designing" at bounding box center [623, 428] width 116 height 24
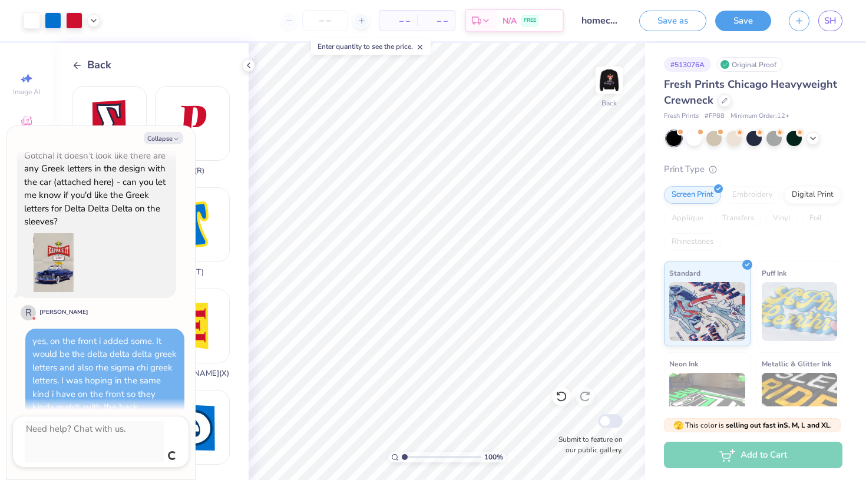
scroll to position [1398, 0]
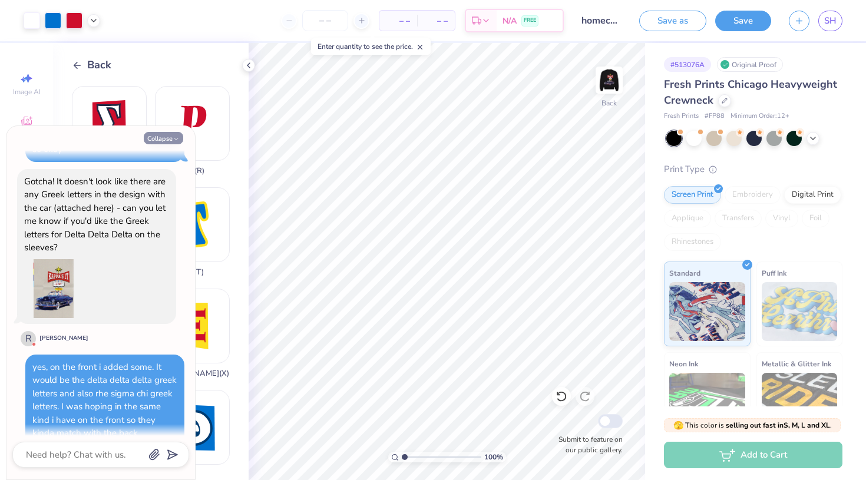
click at [166, 141] on button "Collapse" at bounding box center [163, 138] width 39 height 12
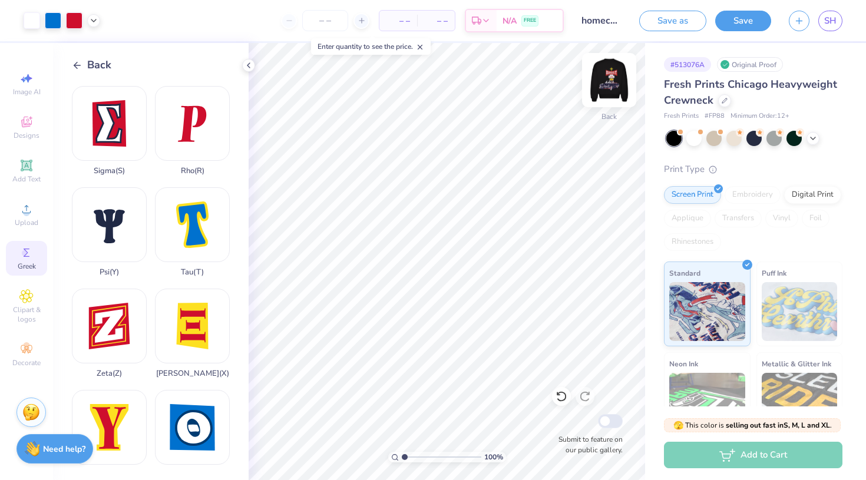
click at [611, 76] on img at bounding box center [609, 80] width 47 height 47
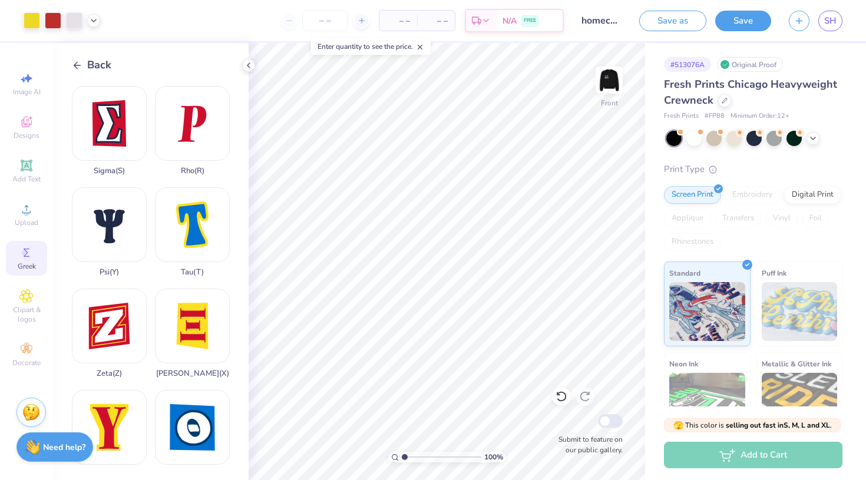
click at [65, 442] on div "Need help? Chat with us." at bounding box center [55, 447] width 77 height 29
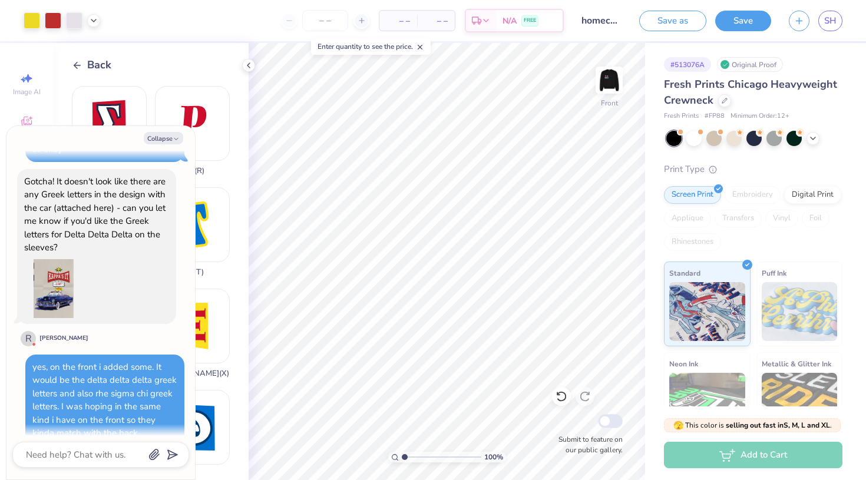
scroll to position [1505, 0]
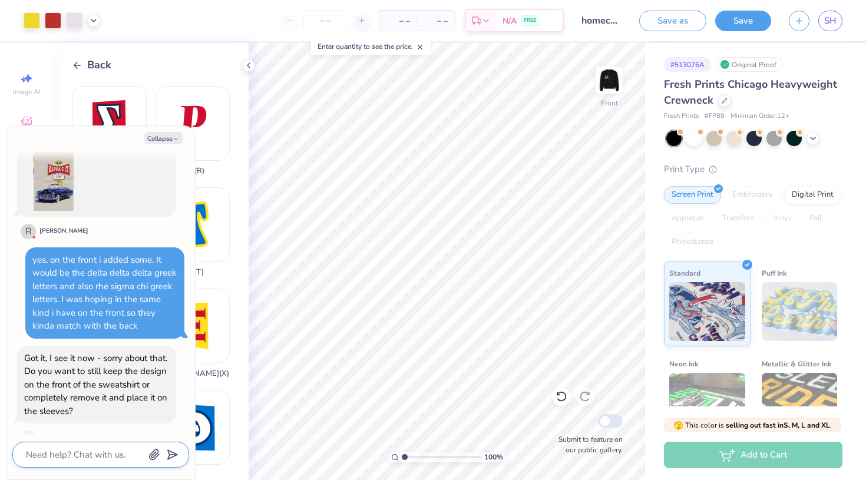
click at [71, 453] on textarea at bounding box center [85, 454] width 120 height 15
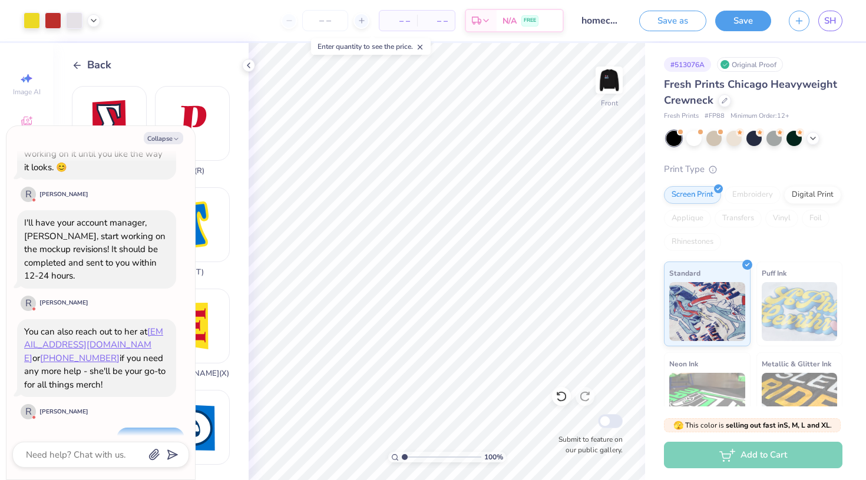
scroll to position [2004, 0]
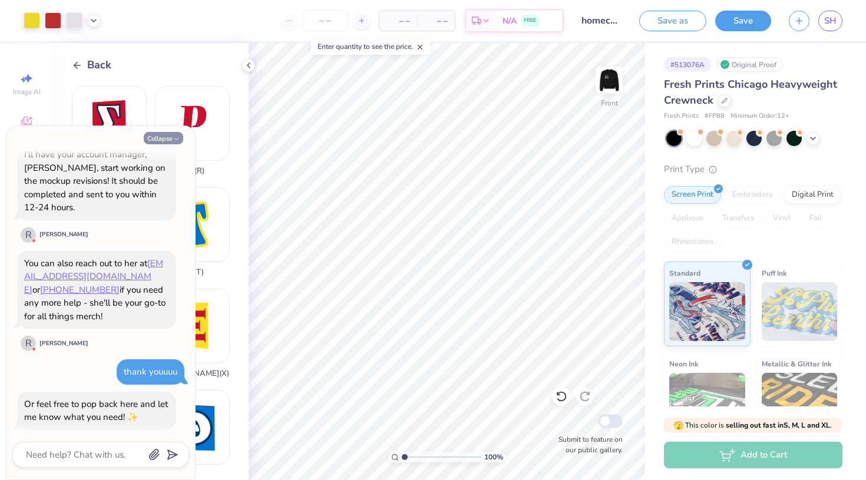
click at [166, 134] on button "Collapse" at bounding box center [163, 138] width 39 height 12
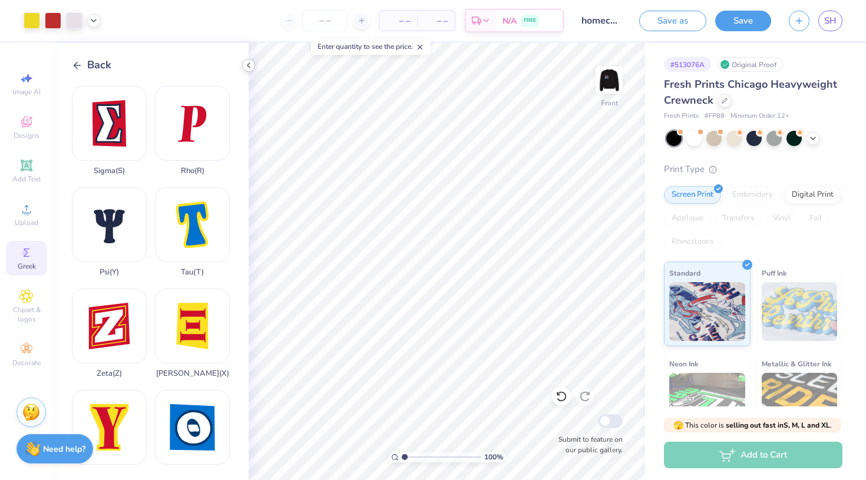
click at [247, 62] on icon at bounding box center [248, 65] width 9 height 9
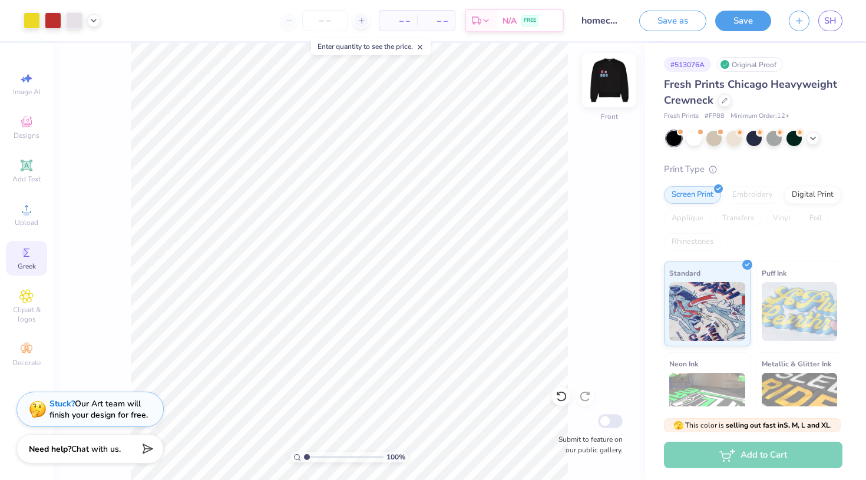
click at [615, 84] on img at bounding box center [609, 80] width 47 height 47
click at [615, 84] on img at bounding box center [610, 80] width 24 height 24
click at [776, 137] on div at bounding box center [774, 137] width 15 height 15
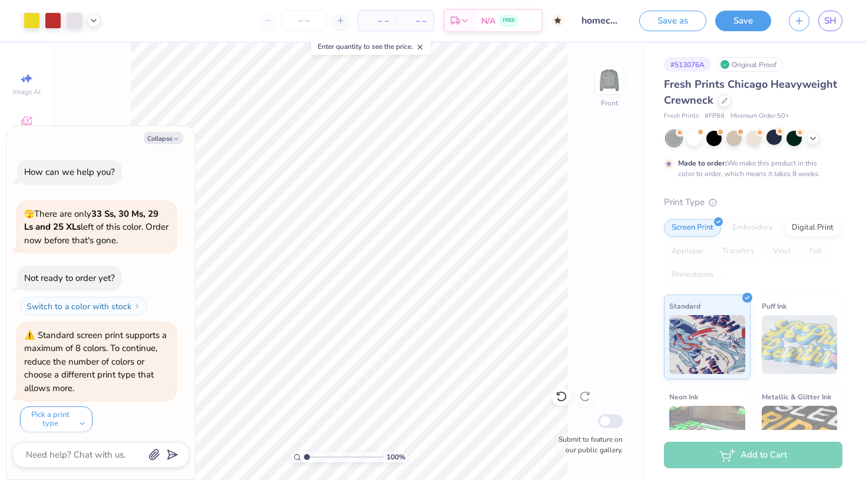
scroll to position [2101, 0]
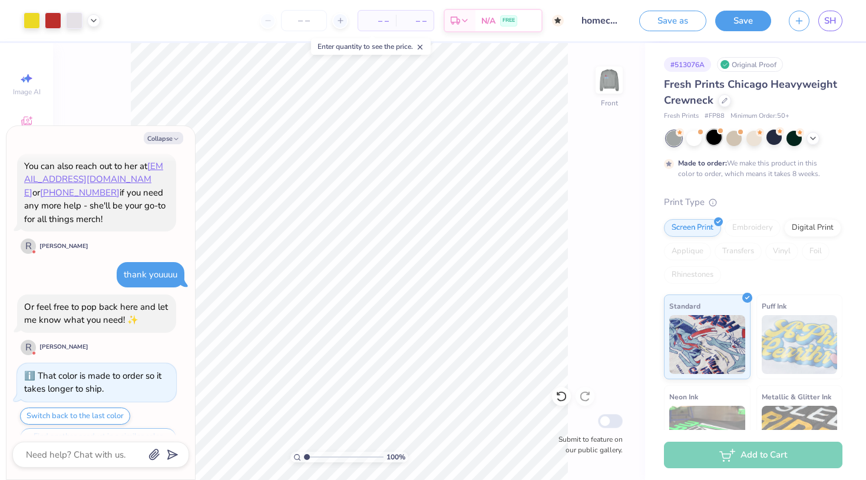
click at [716, 134] on div at bounding box center [714, 137] width 15 height 15
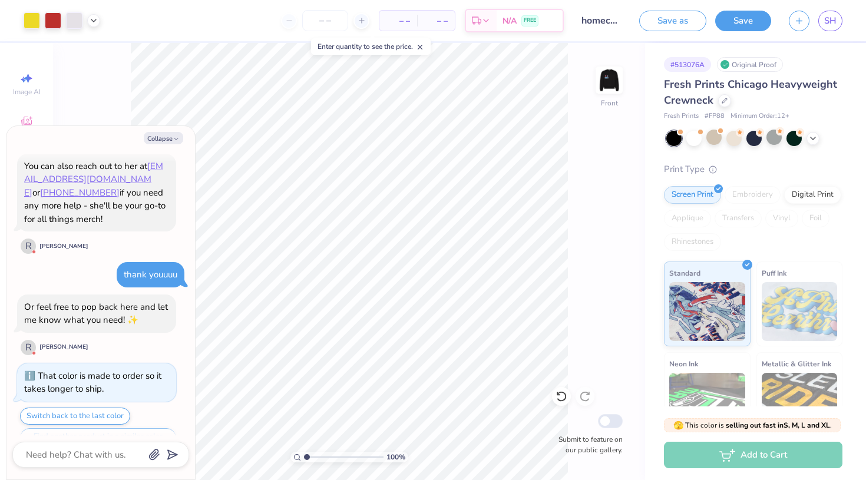
scroll to position [2288, 0]
